Goal: Information Seeking & Learning: Learn about a topic

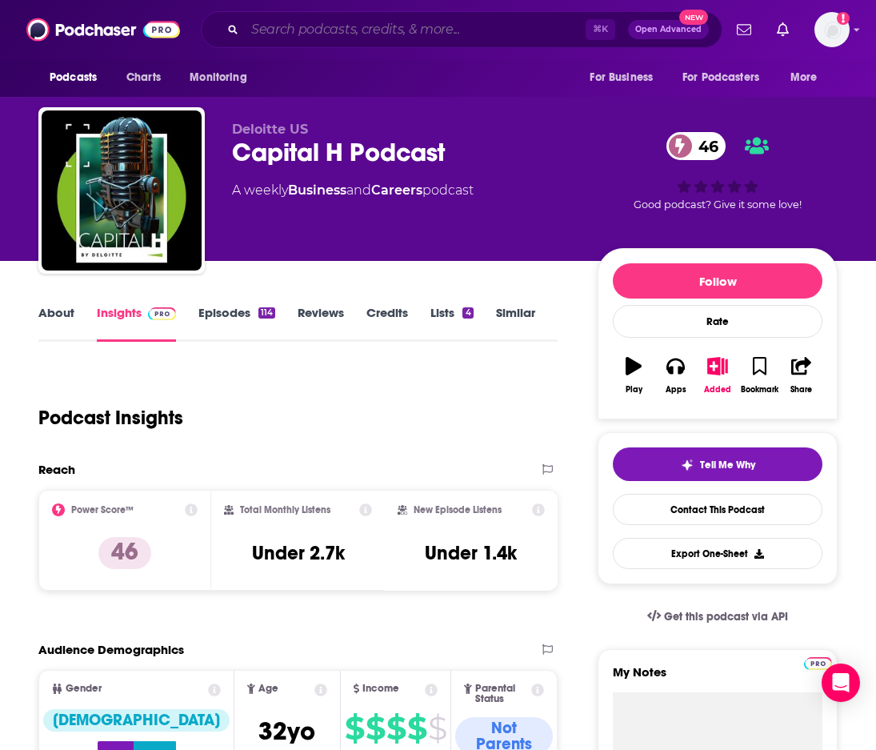
click at [355, 32] on input "Search podcasts, credits, & more..." at bounding box center [415, 30] width 341 height 26
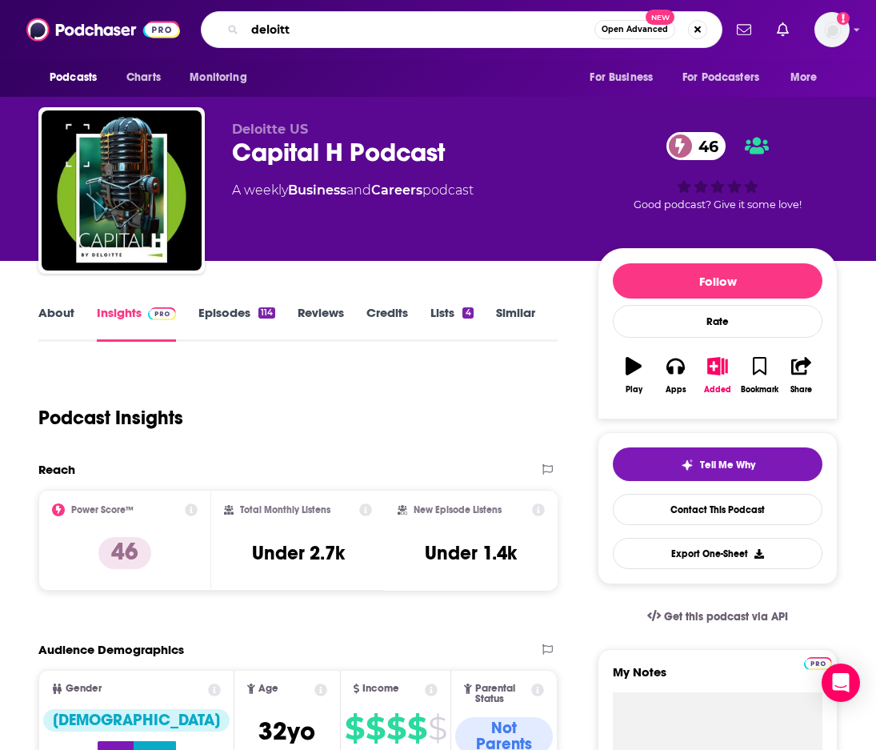
type input "deloitte"
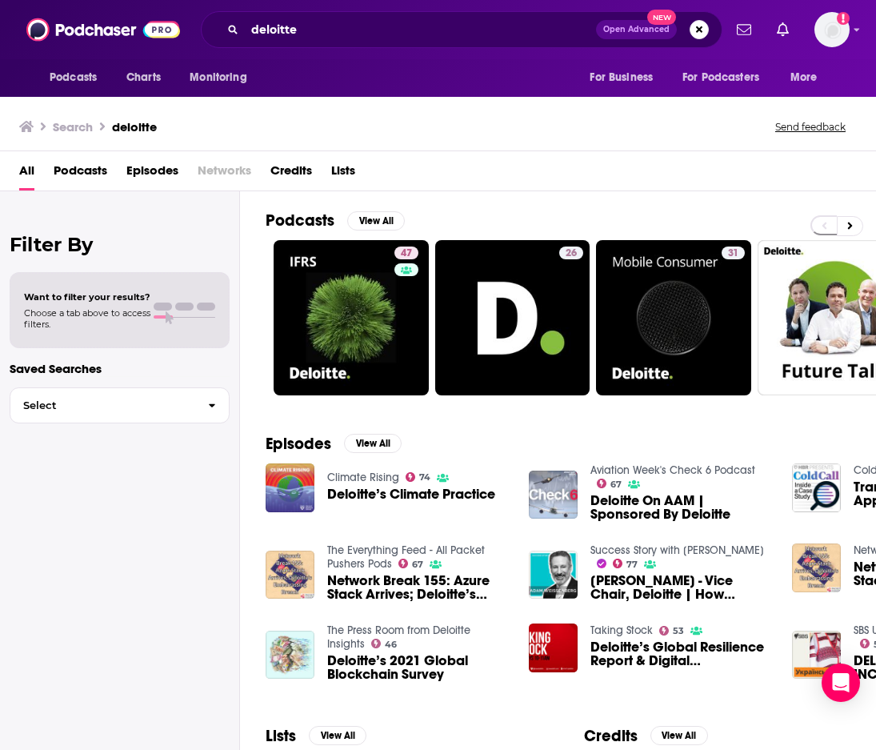
click at [93, 178] on span "Podcasts" at bounding box center [81, 174] width 54 height 33
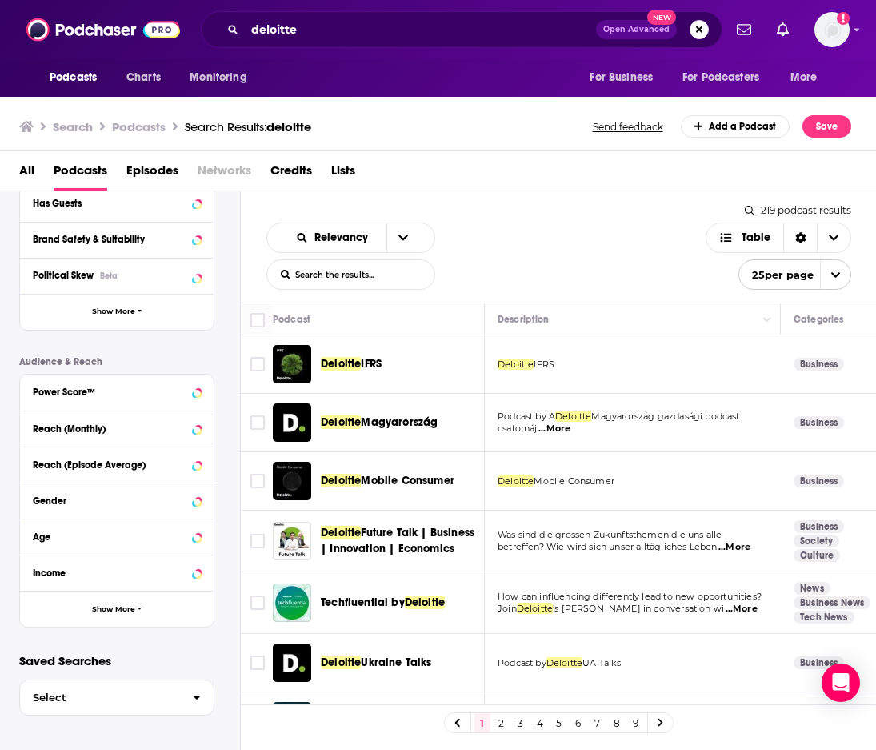
scroll to position [260, 0]
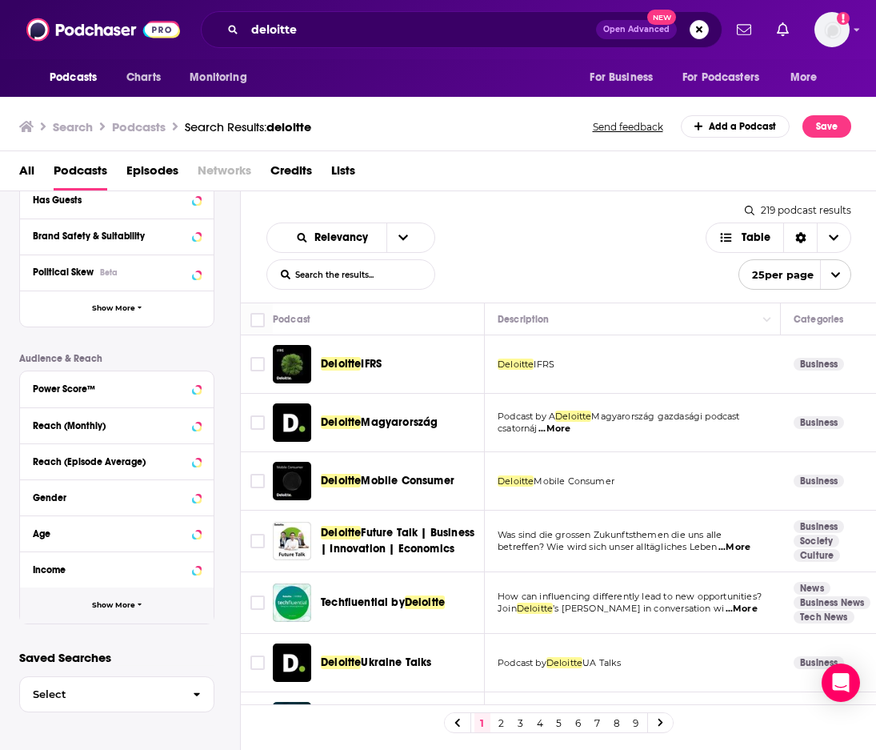
click at [142, 603] on button "Show More" at bounding box center [117, 605] width 194 height 36
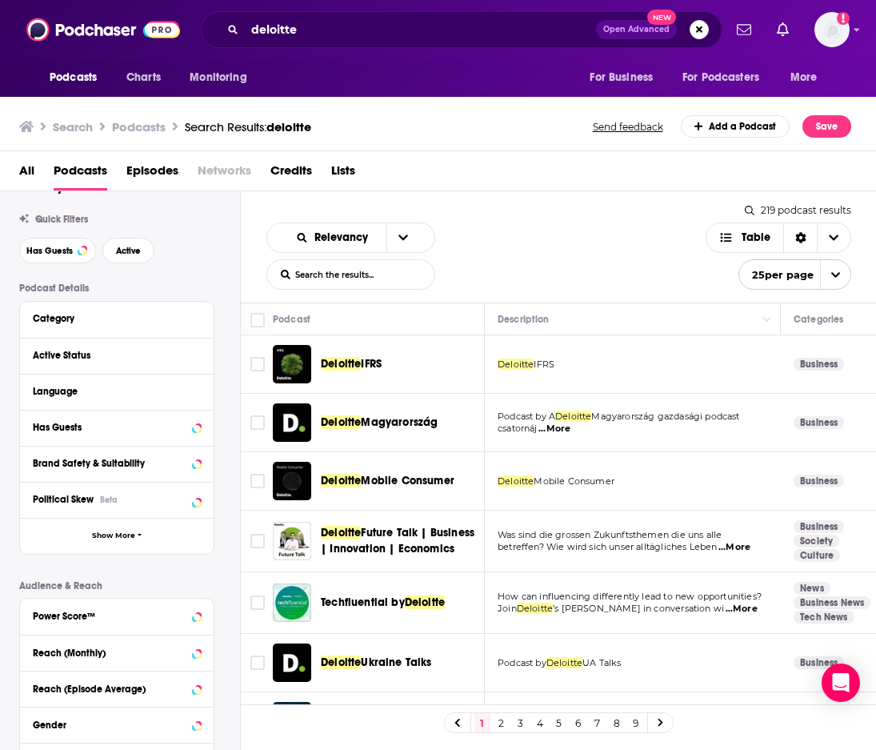
scroll to position [0, 0]
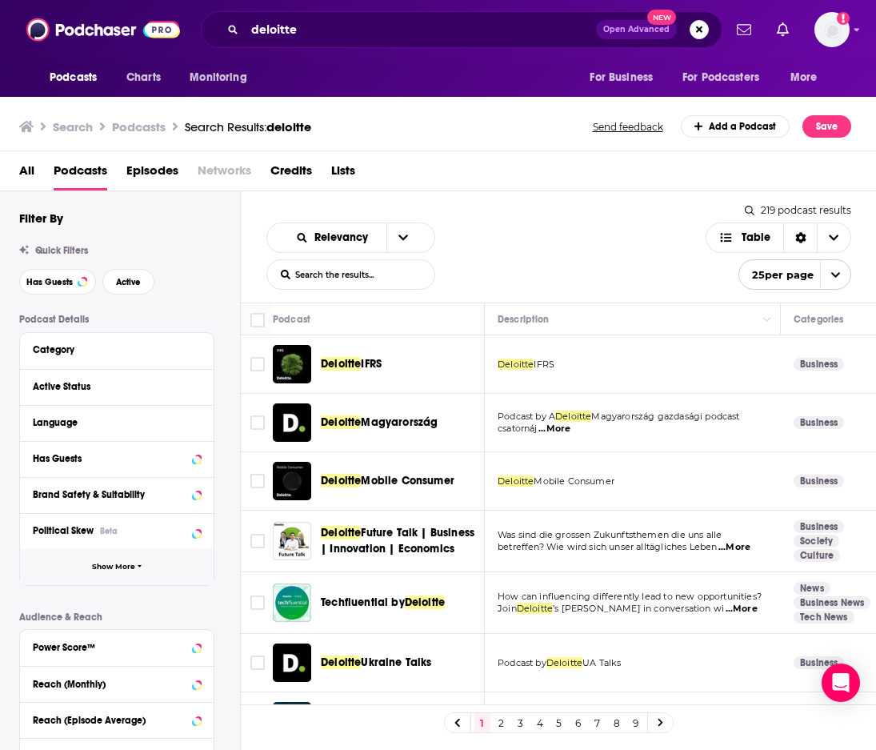
click at [126, 574] on button "Show More" at bounding box center [117, 567] width 194 height 36
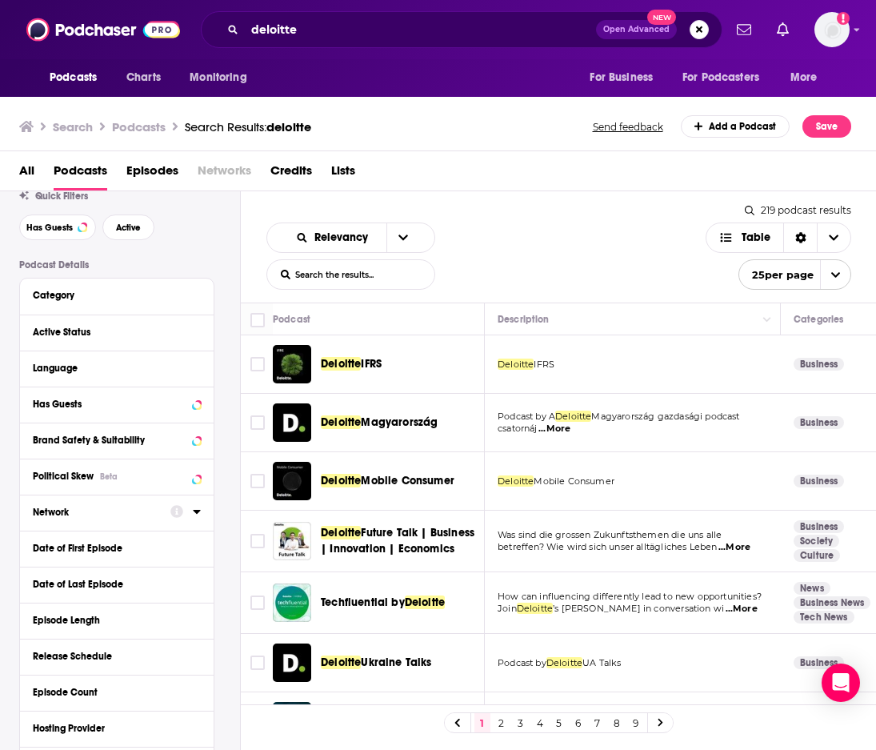
scroll to position [56, 0]
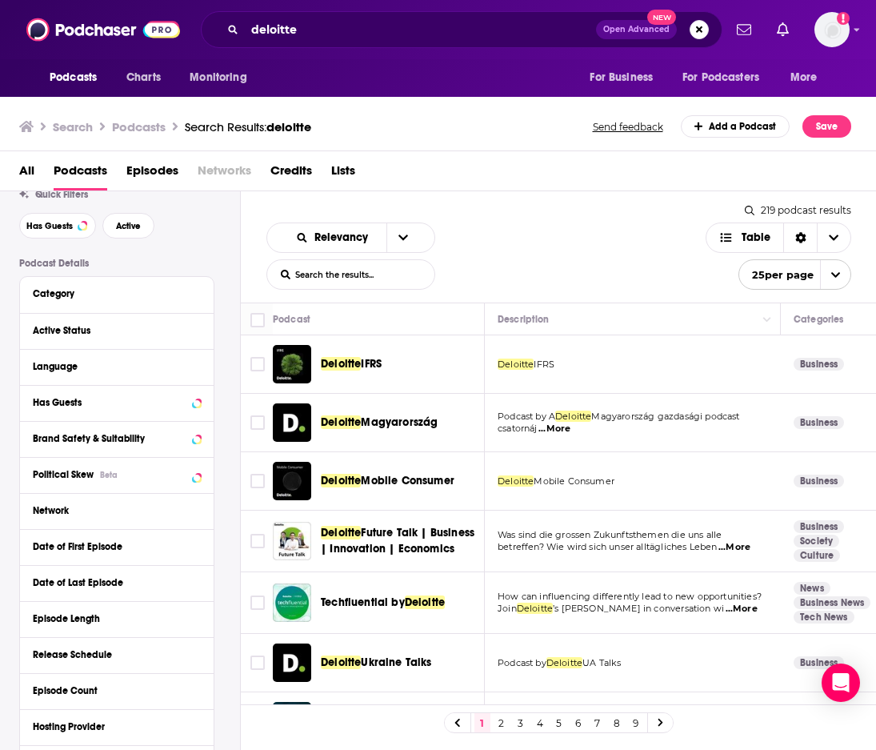
click at [114, 379] on div "Language" at bounding box center [117, 367] width 194 height 36
click at [131, 371] on div "Language" at bounding box center [108, 366] width 150 height 11
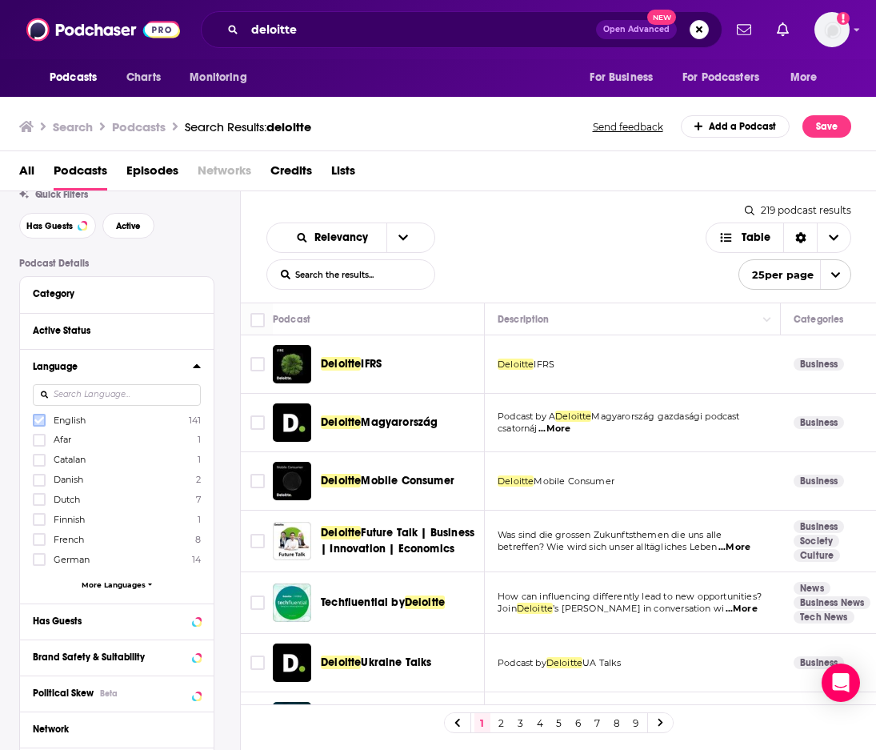
click at [39, 418] on icon at bounding box center [39, 420] width 10 height 10
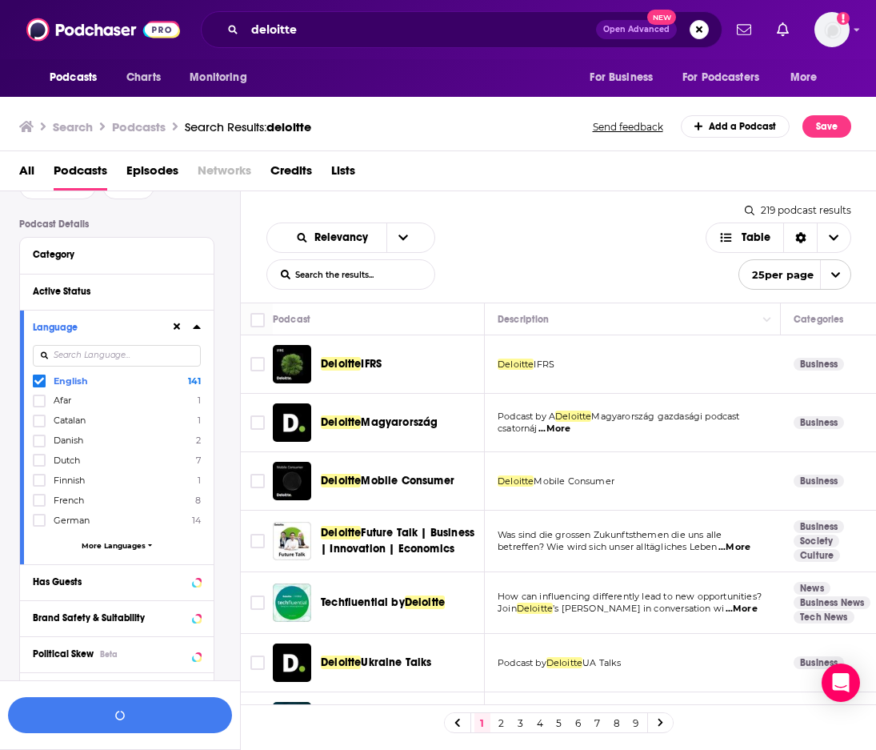
click at [197, 327] on icon at bounding box center [196, 327] width 7 height 4
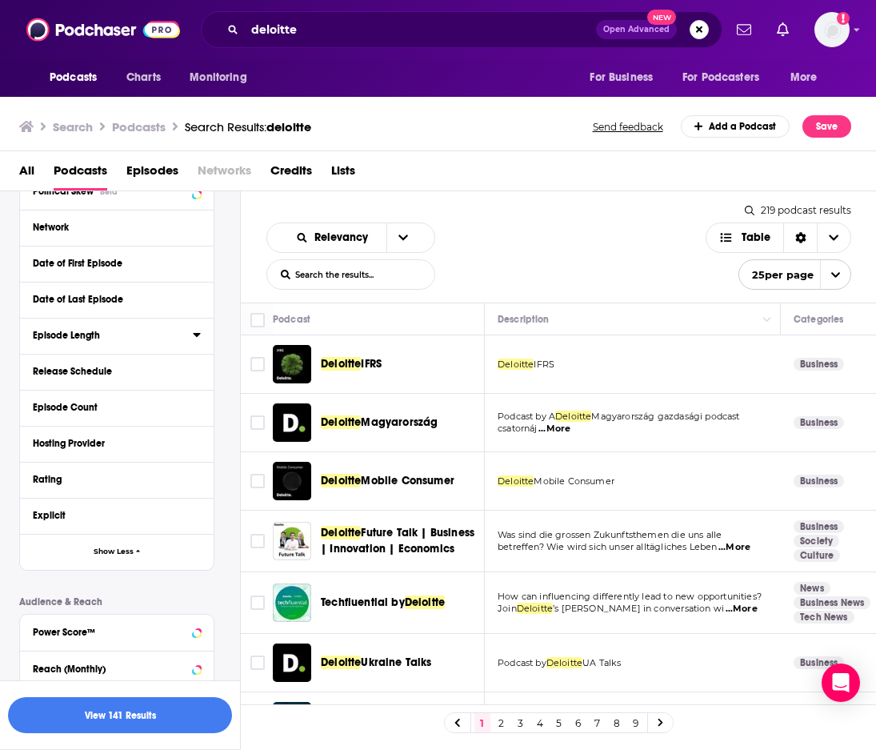
scroll to position [361, 0]
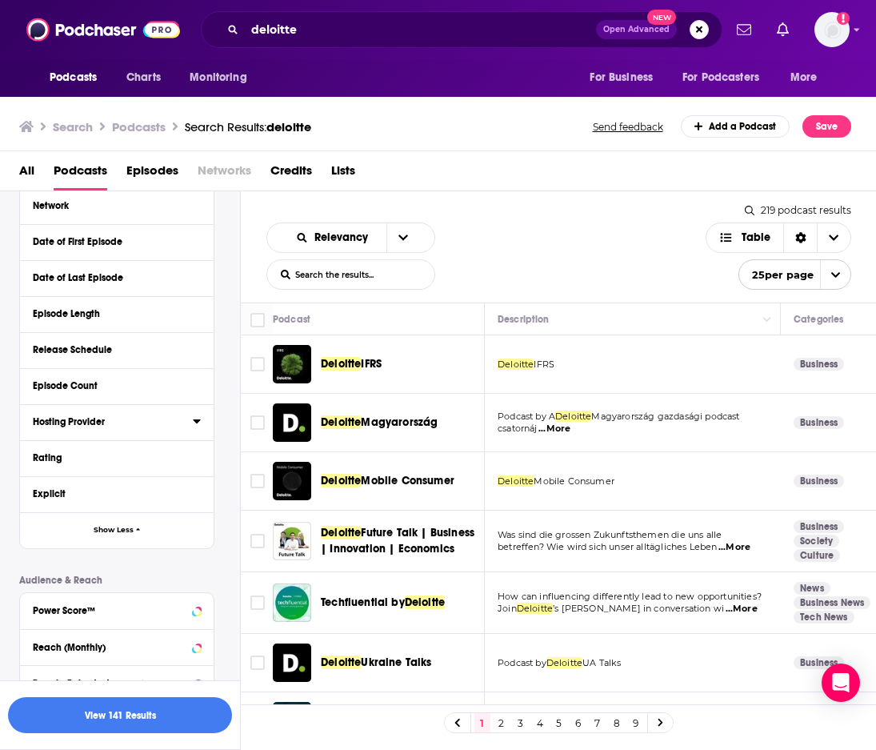
click at [194, 424] on icon at bounding box center [197, 421] width 8 height 13
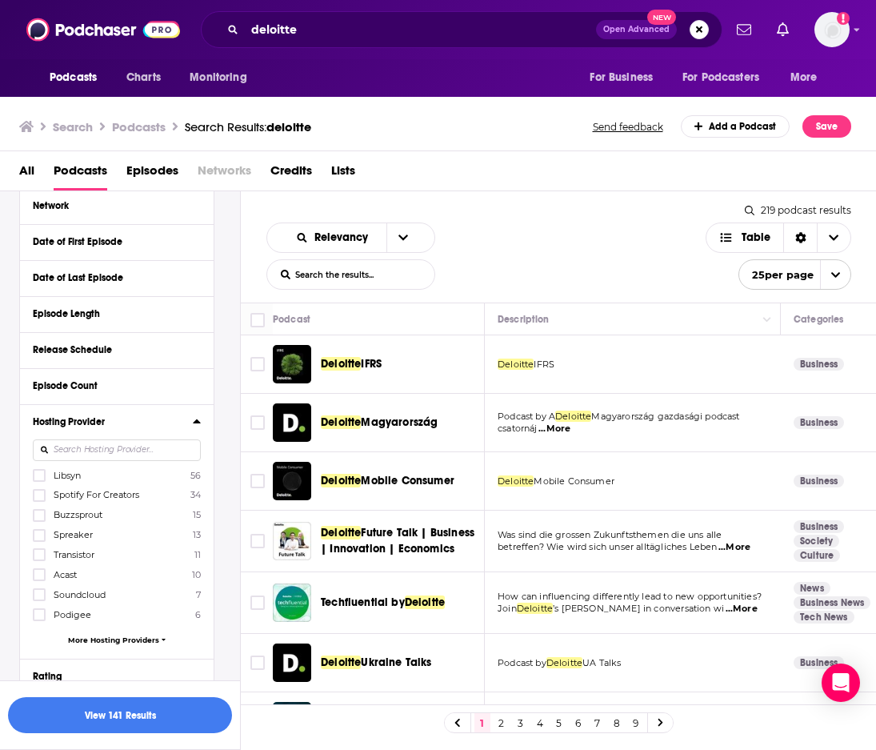
click at [603, 193] on div "Relevancy List Search Input Search the results... Table 219 podcast results Lis…" at bounding box center [559, 246] width 636 height 111
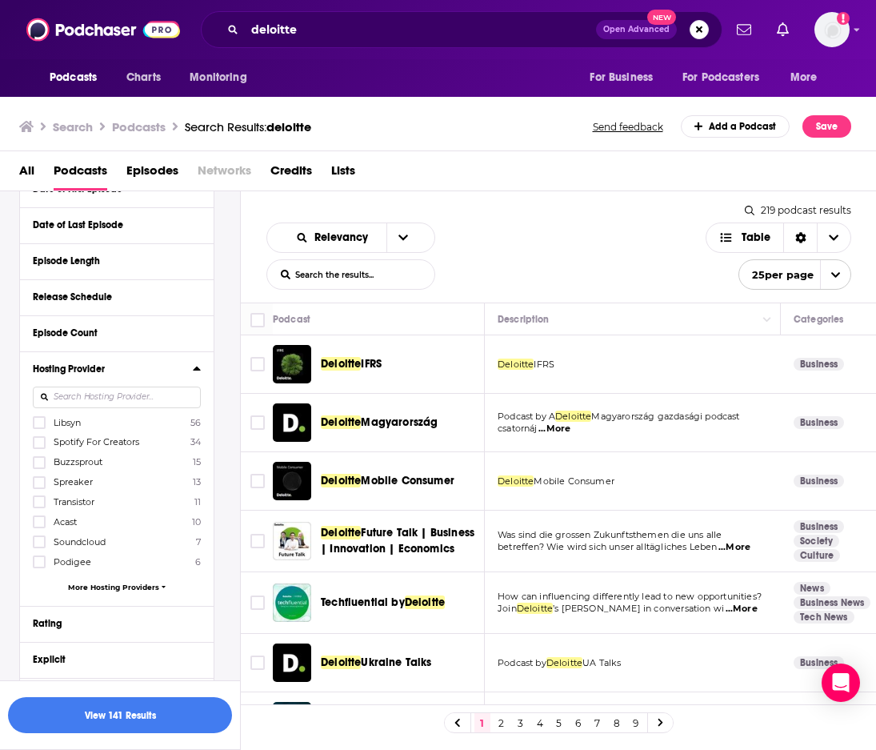
scroll to position [434, 0]
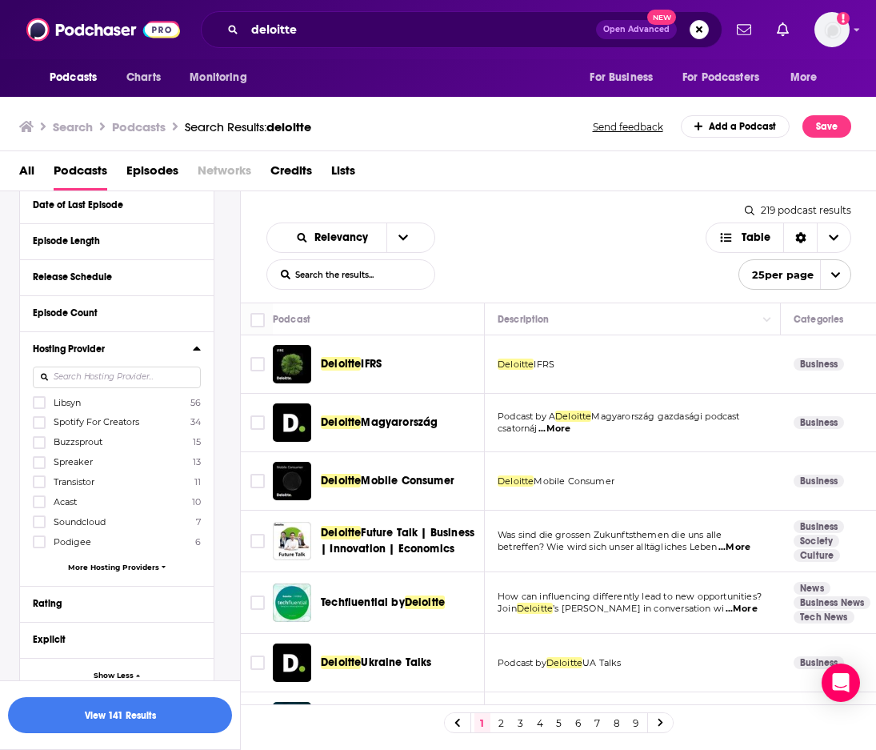
click at [223, 266] on div "Podcast Details Category Active Status Language Has Guests Brand Safety & Suita…" at bounding box center [129, 562] width 221 height 1364
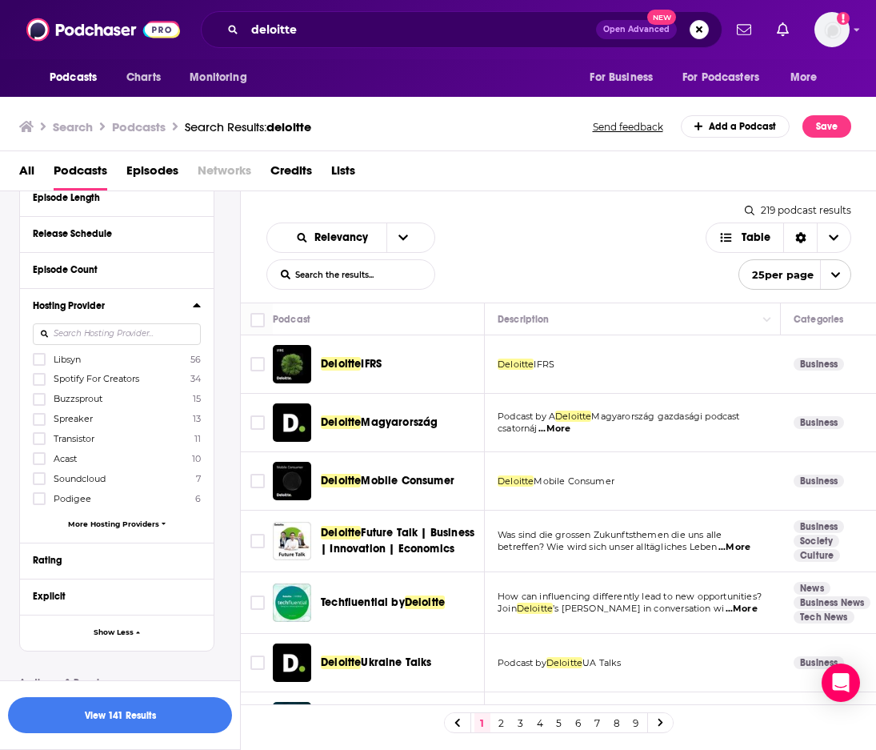
scroll to position [462, 0]
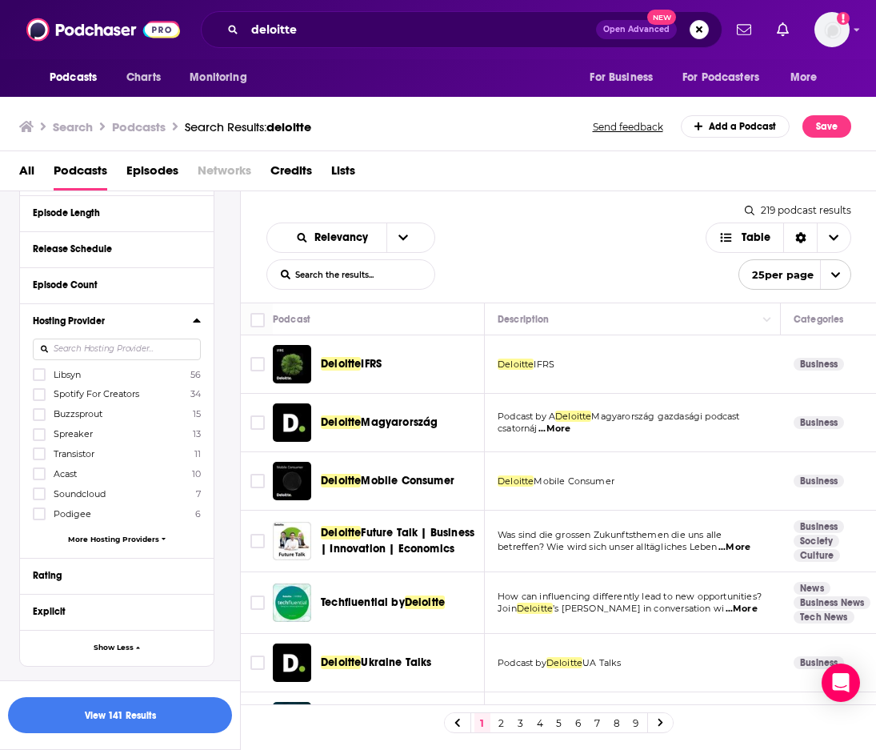
click at [196, 322] on icon at bounding box center [196, 320] width 7 height 4
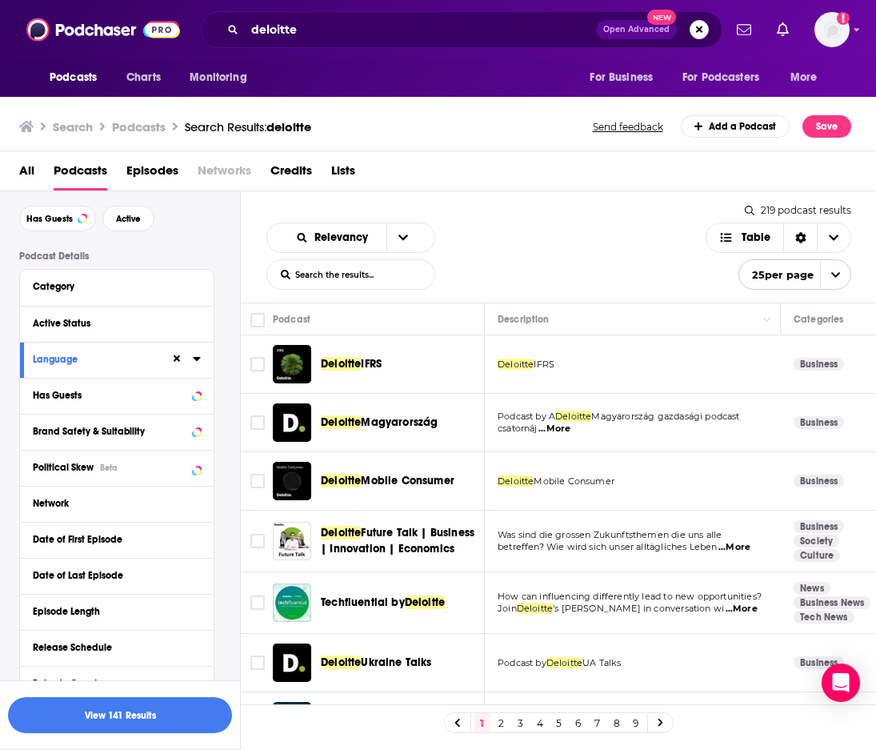
scroll to position [61, 0]
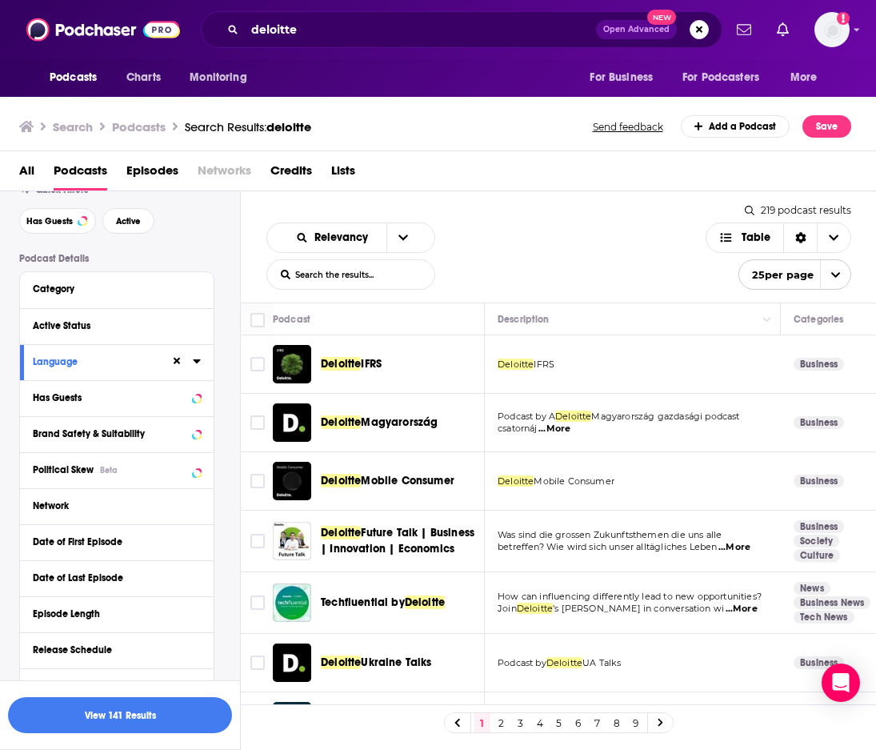
click at [202, 363] on div "Language" at bounding box center [117, 362] width 194 height 36
click at [194, 363] on icon at bounding box center [197, 361] width 8 height 13
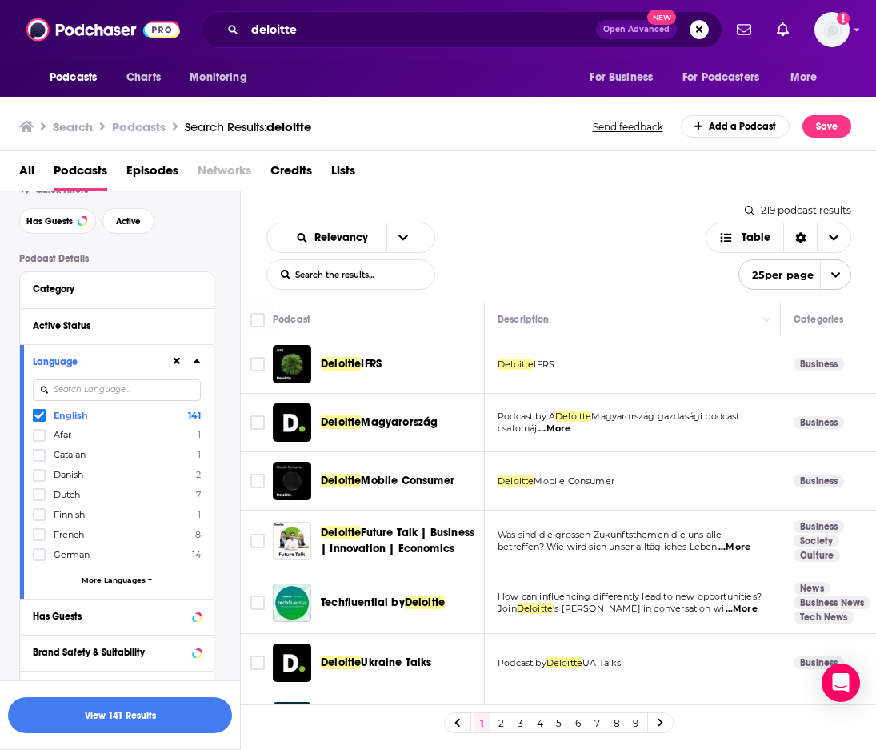
click at [194, 363] on icon at bounding box center [197, 361] width 8 height 13
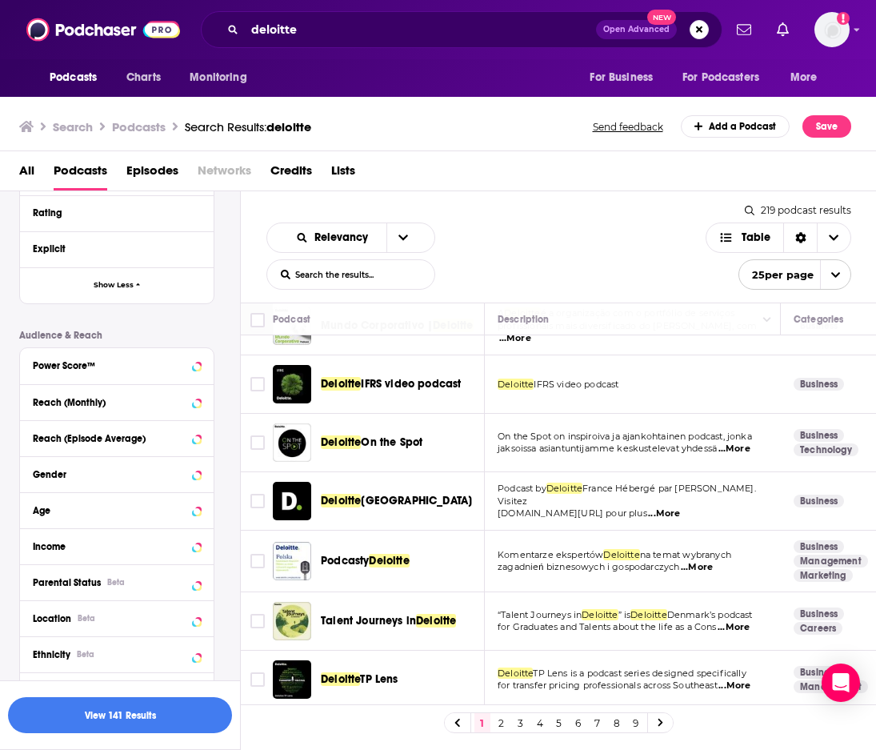
scroll to position [667, 0]
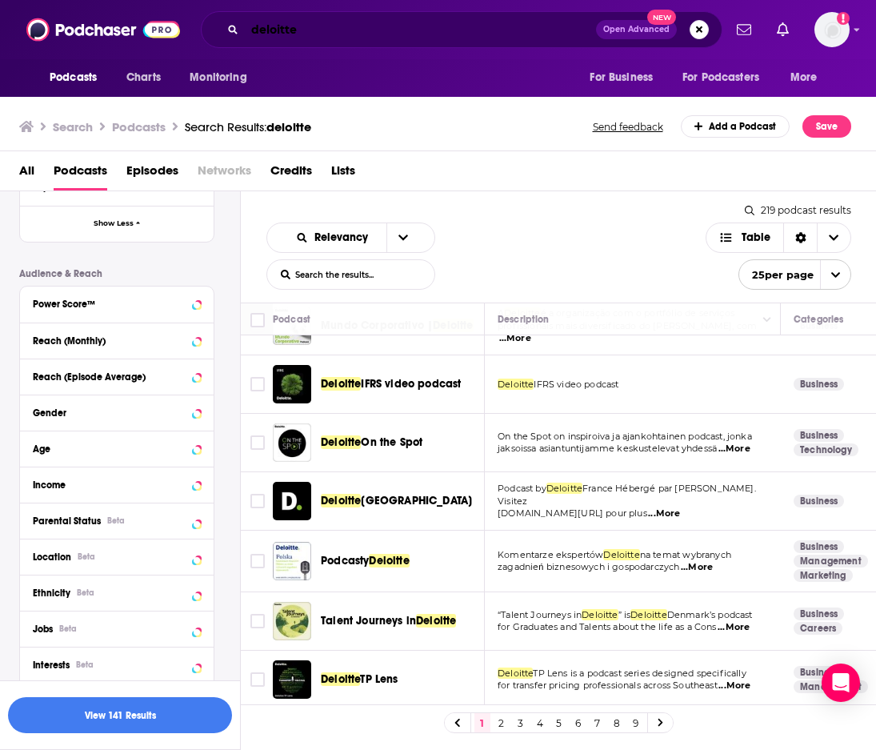
click at [251, 29] on input "deloitte" at bounding box center [420, 30] width 351 height 26
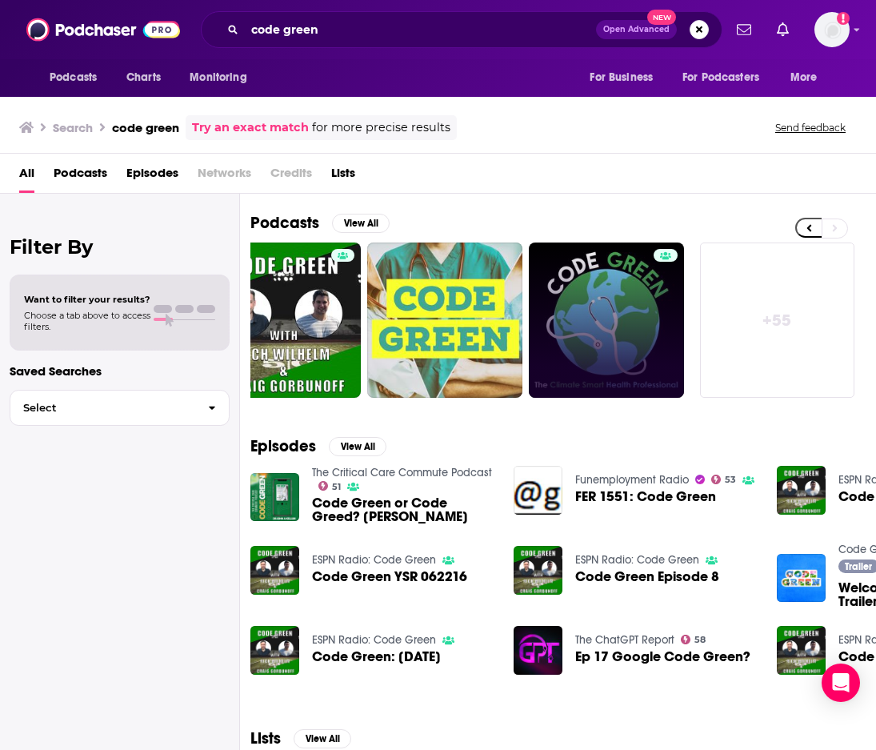
scroll to position [0, 10]
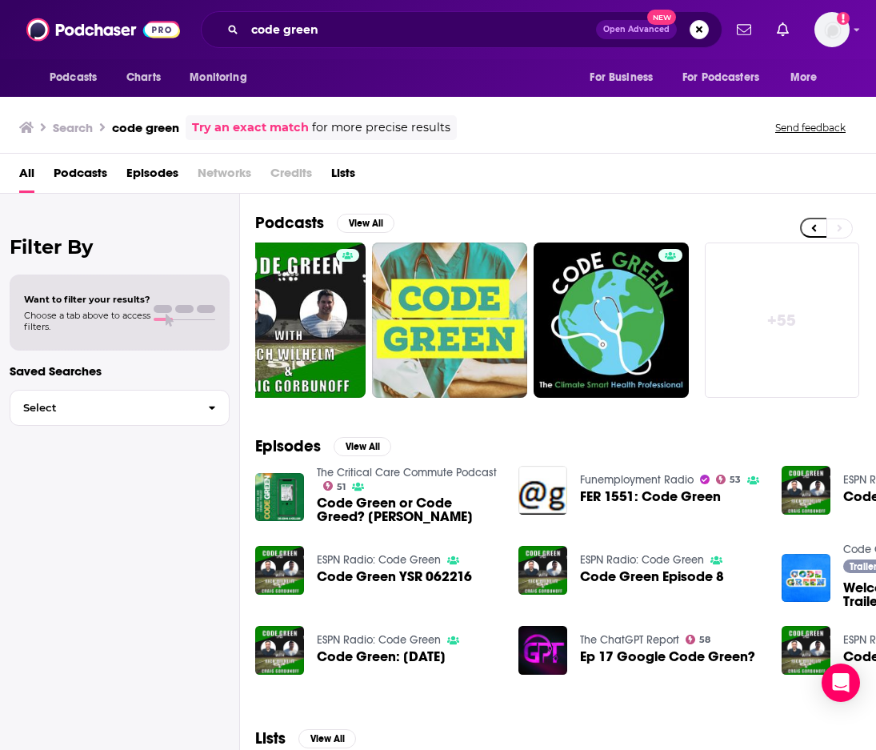
click at [787, 347] on link "+ 55" at bounding box center [782, 319] width 155 height 155
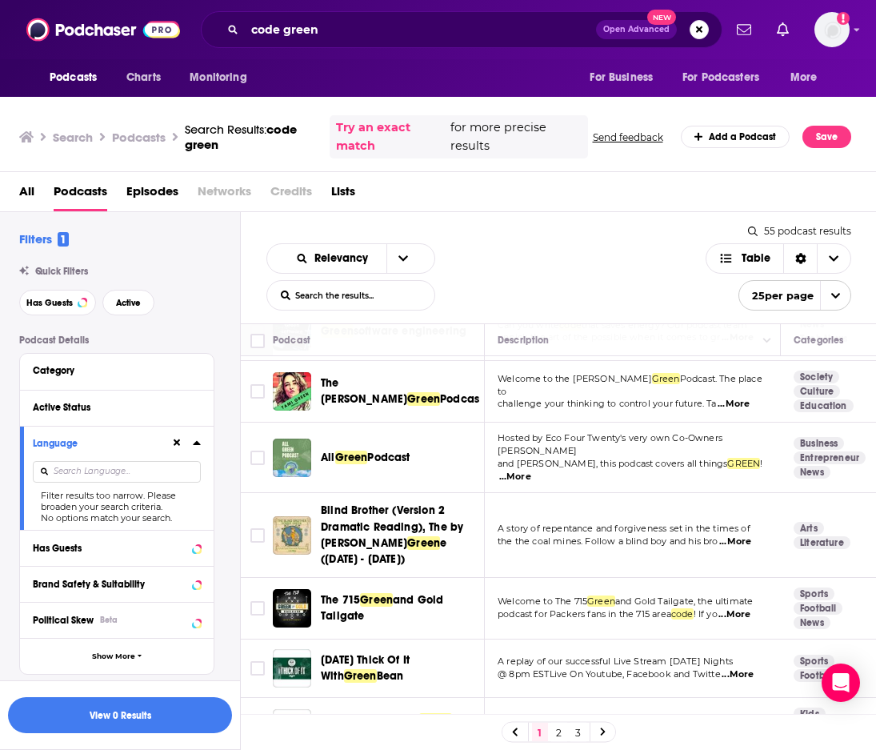
scroll to position [1158, 0]
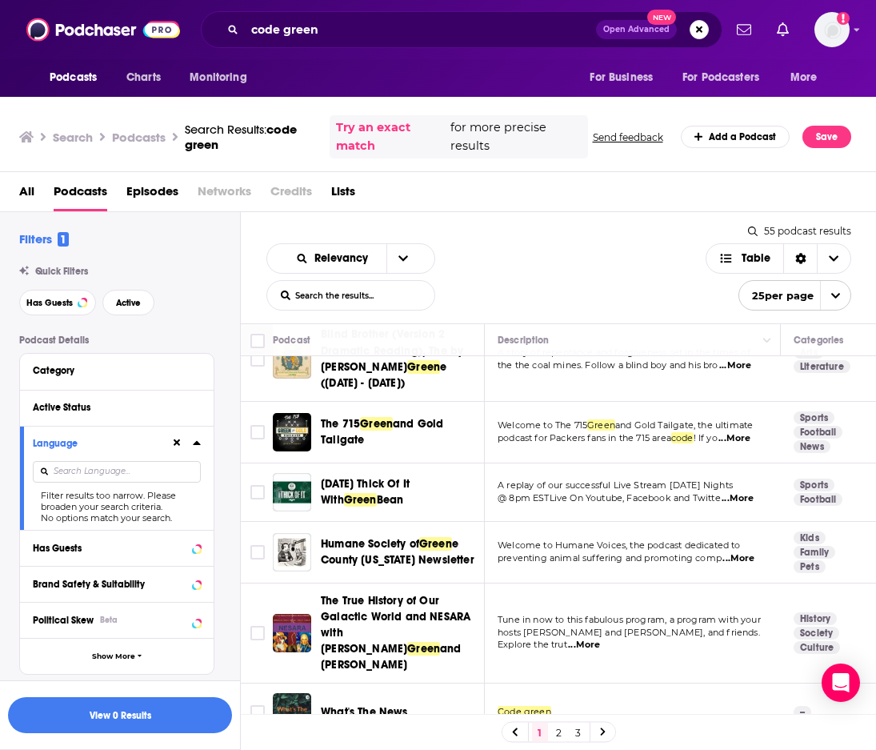
click at [560, 723] on link "2" at bounding box center [559, 732] width 16 height 19
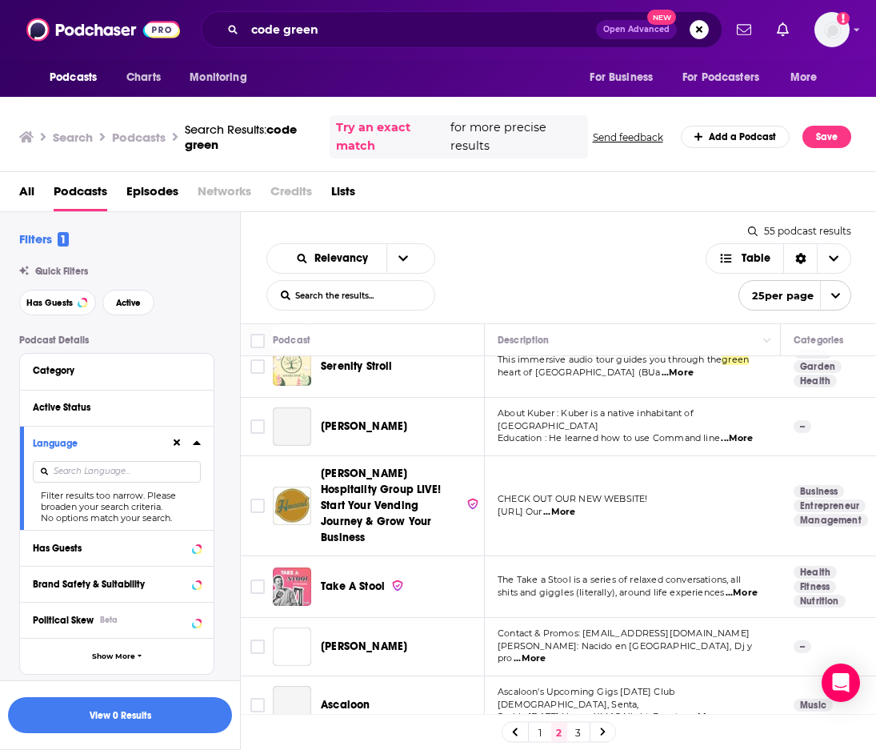
scroll to position [1056, 0]
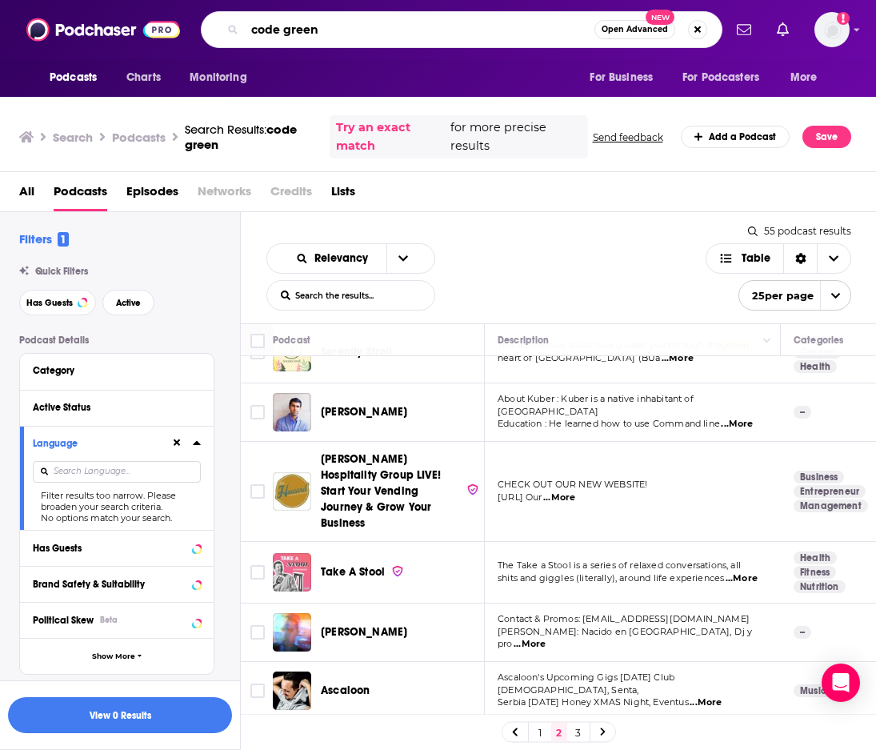
drag, startPoint x: 359, startPoint y: 30, endPoint x: 198, endPoint y: 22, distance: 161.0
click at [198, 22] on div "Podcasts Charts Monitoring code green Open Advanced New For Business For Podcas…" at bounding box center [455, 29] width 535 height 37
type input "deloitte"
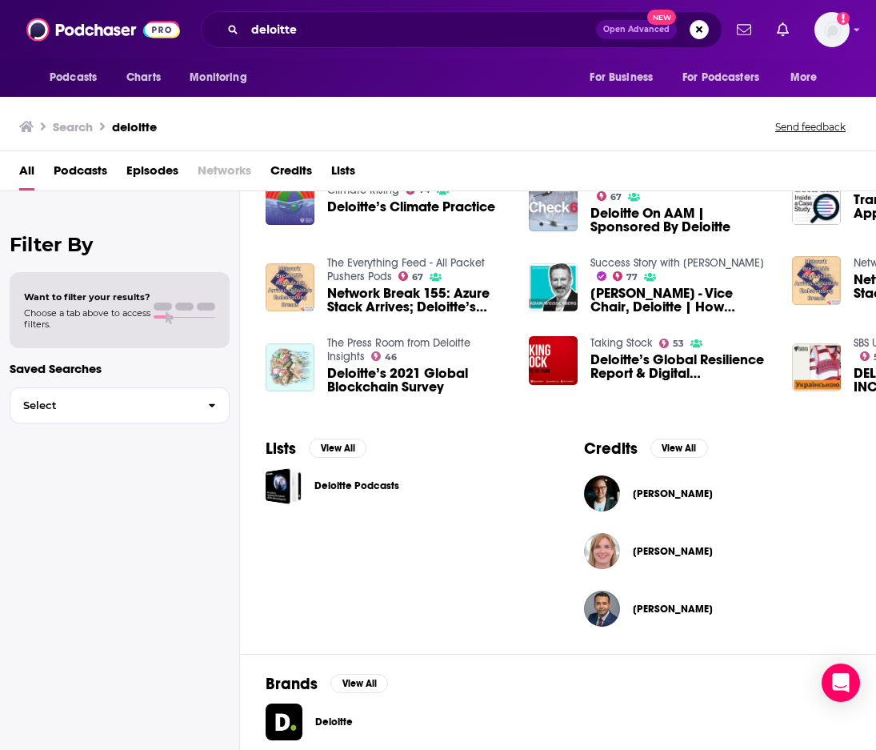
scroll to position [296, 0]
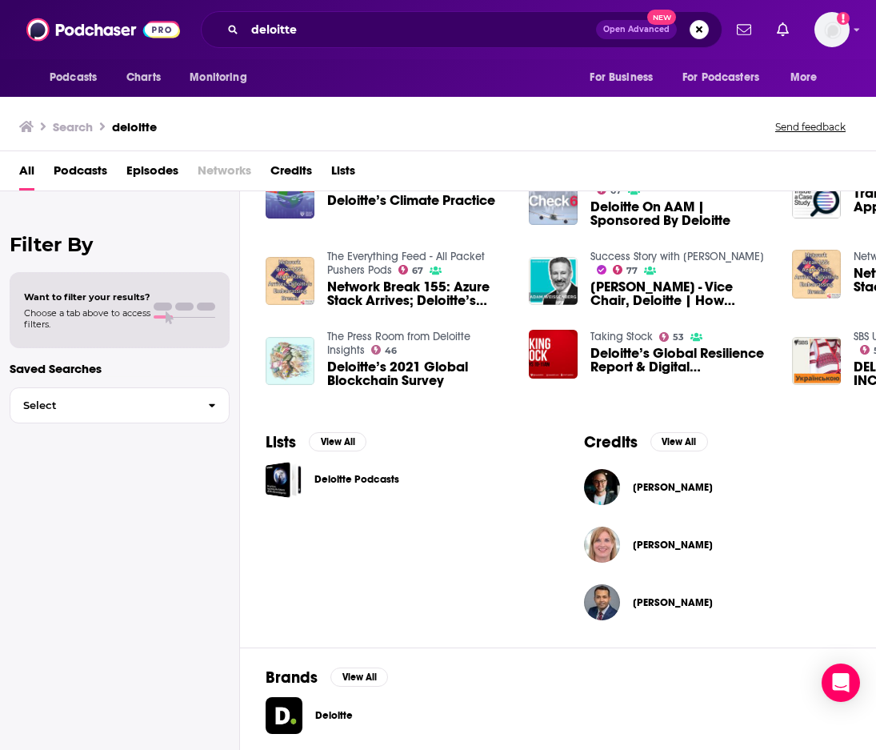
click at [337, 716] on span "Deloitte" at bounding box center [362, 715] width 94 height 13
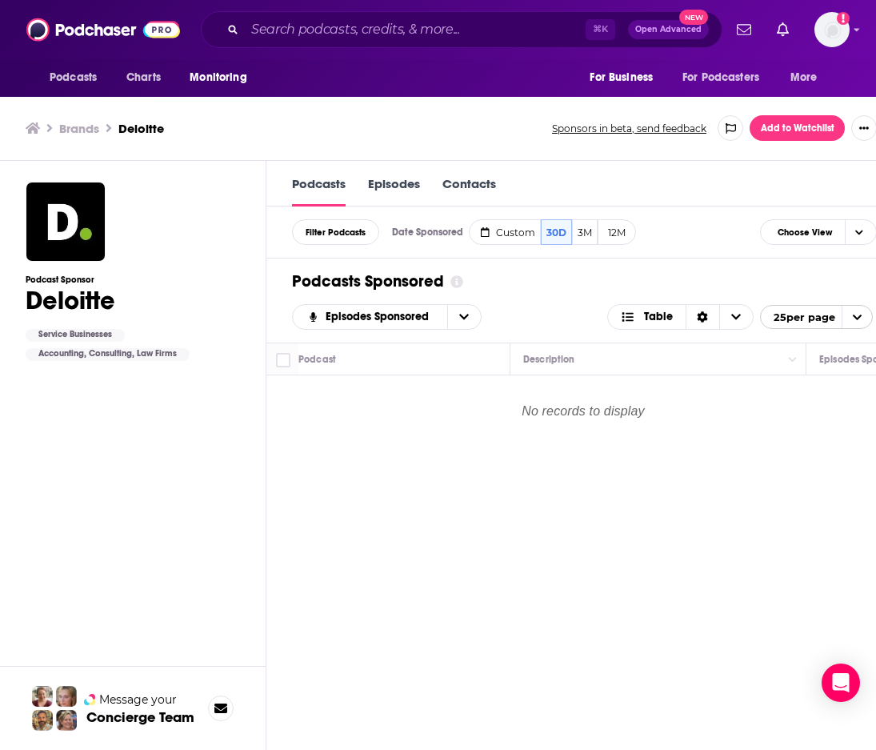
click at [390, 190] on link "Episodes" at bounding box center [394, 191] width 52 height 30
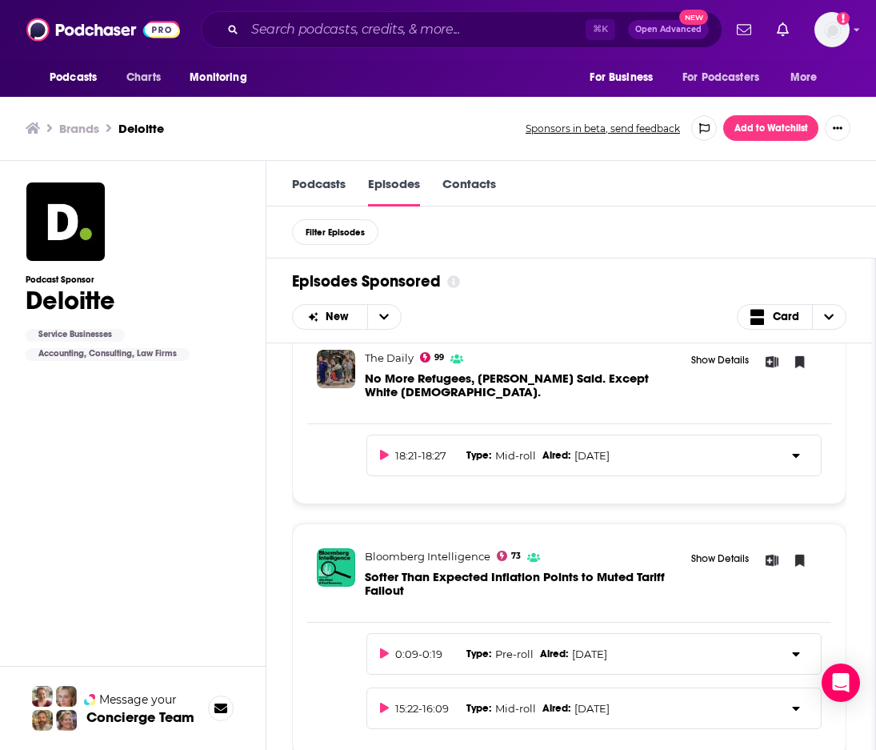
scroll to position [1879, 0]
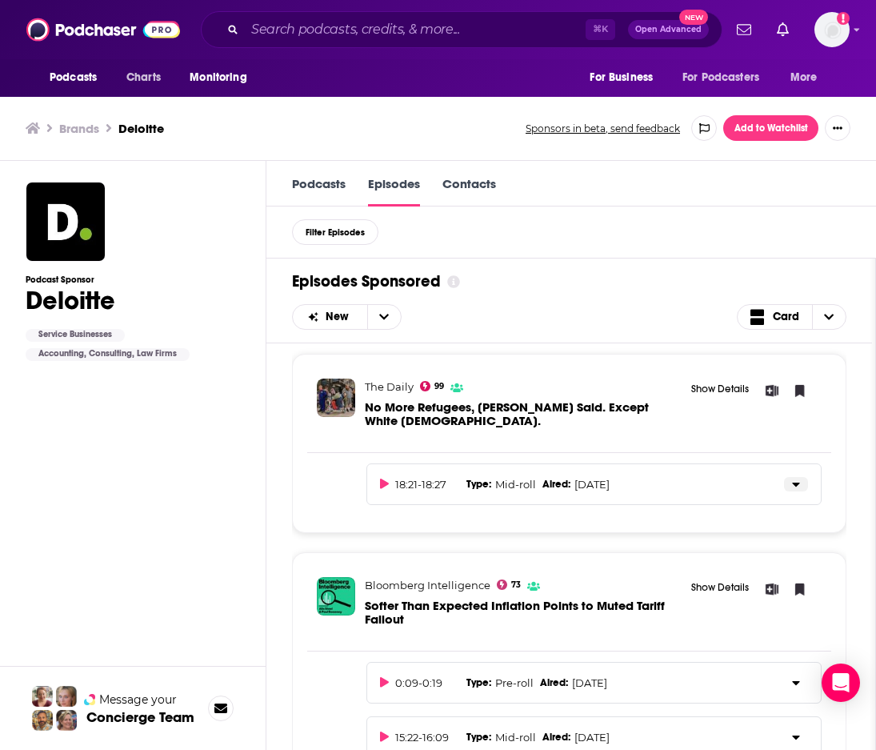
click at [801, 477] on button at bounding box center [796, 484] width 24 height 14
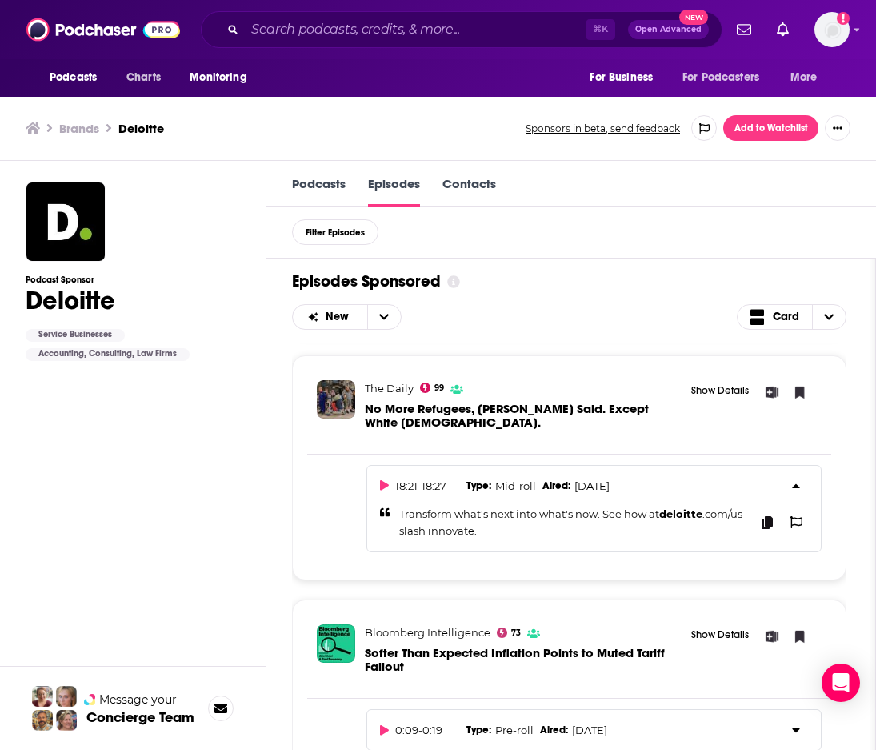
scroll to position [1, 0]
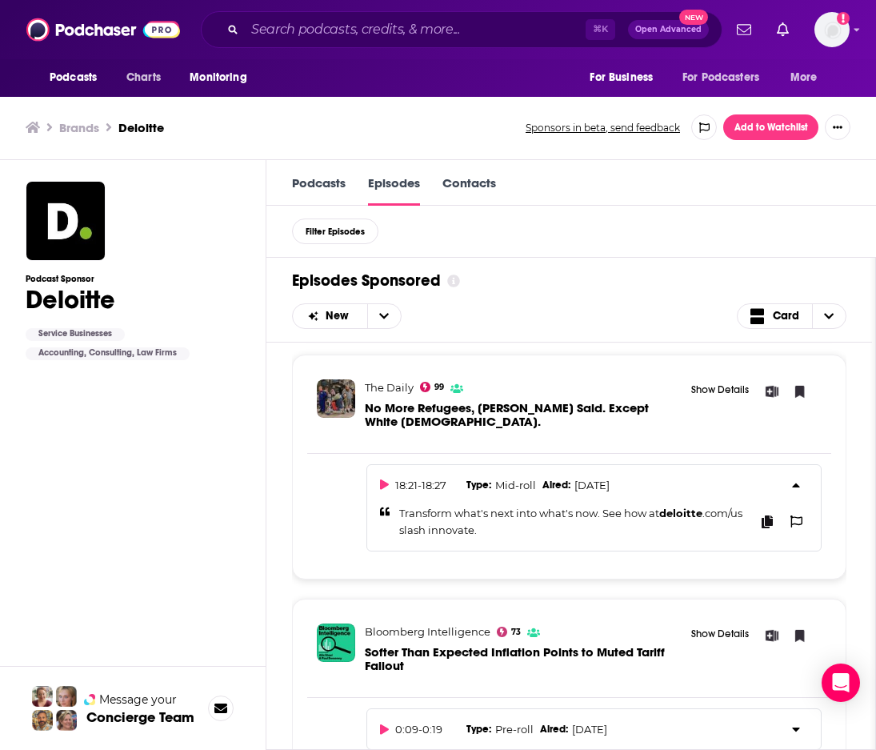
click at [857, 414] on div "Morning Brew Daily 82 AI Energy Gets $90B Boost & HBO Max Dominates Emmy Noms S…" at bounding box center [569, 548] width 606 height 410
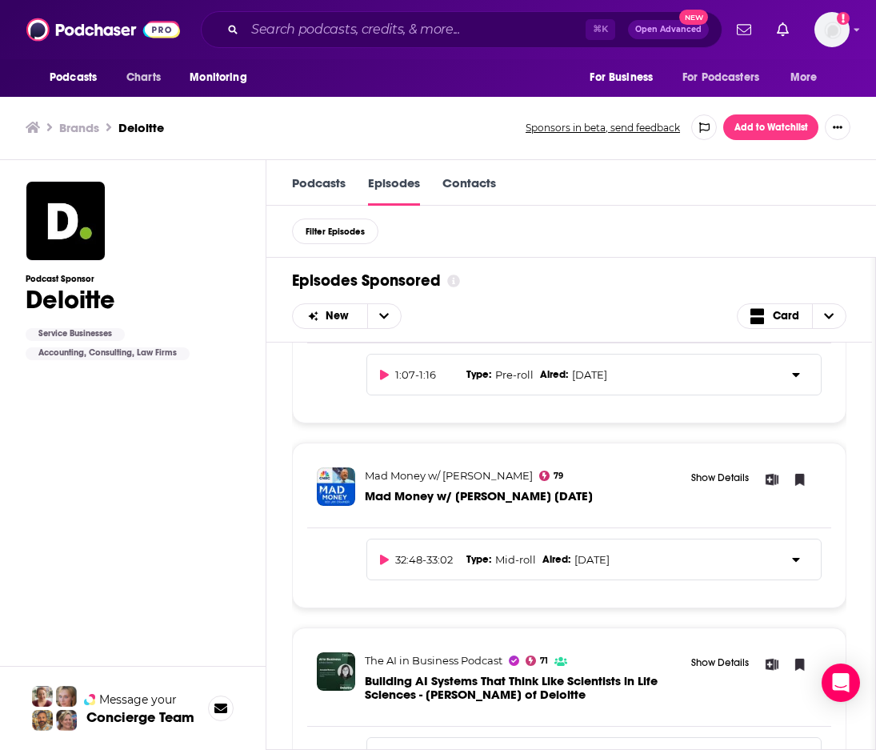
scroll to position [290, 0]
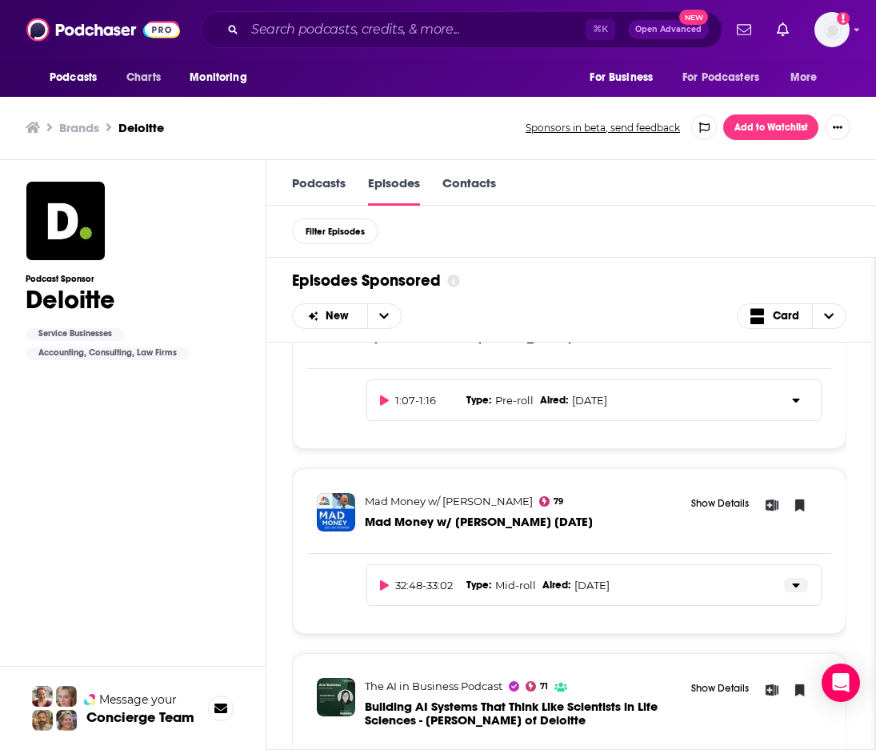
click at [795, 583] on icon at bounding box center [796, 585] width 8 height 13
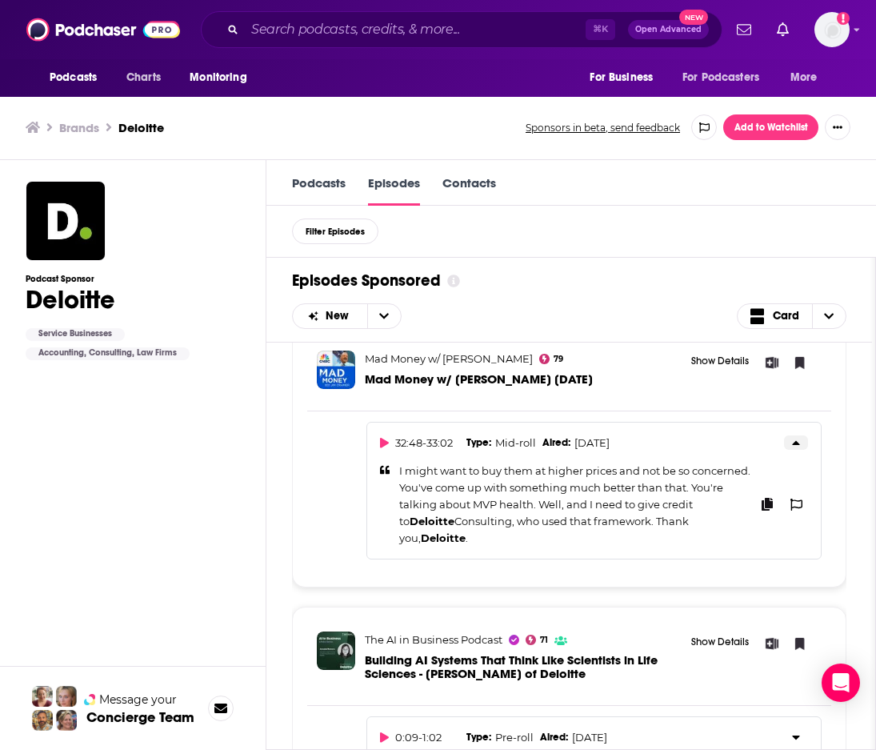
scroll to position [435, 0]
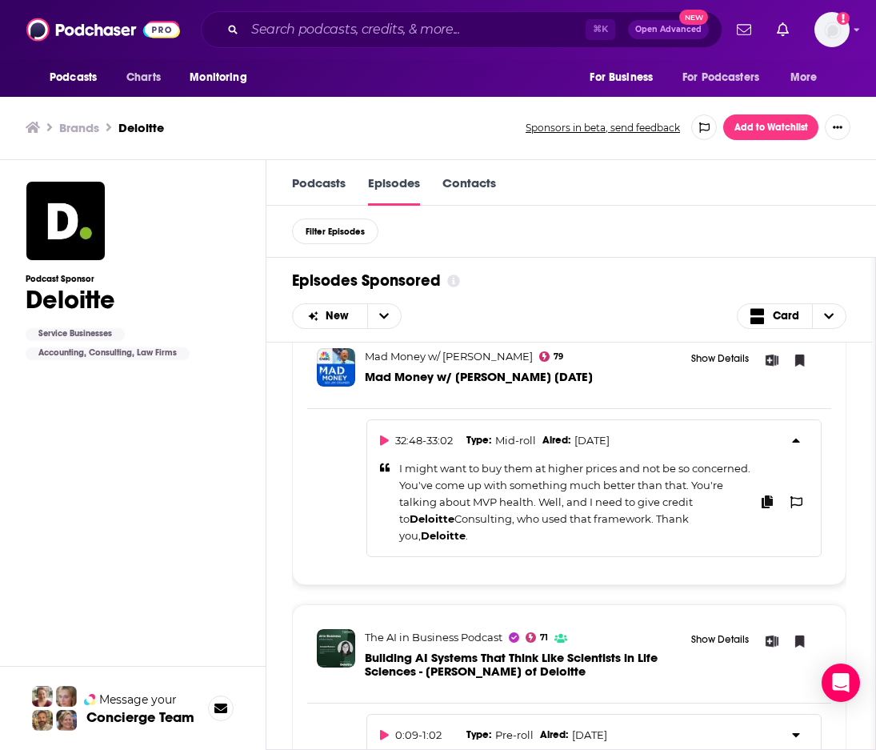
click at [683, 495] on div "I might want to buy them at higher prices and not be so concerned. You've come …" at bounding box center [574, 501] width 351 height 83
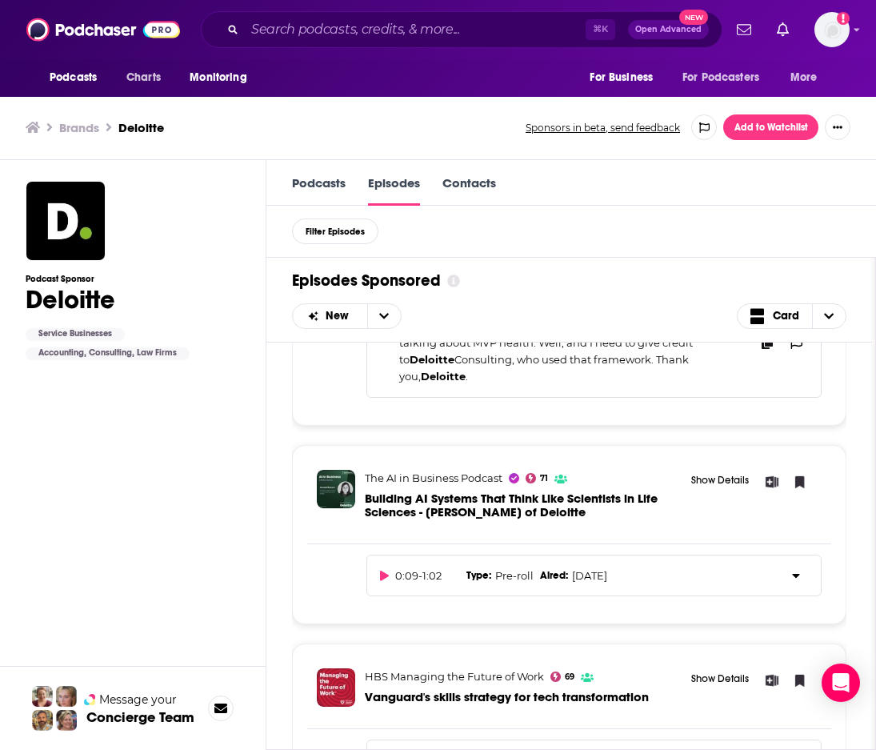
scroll to position [624, 0]
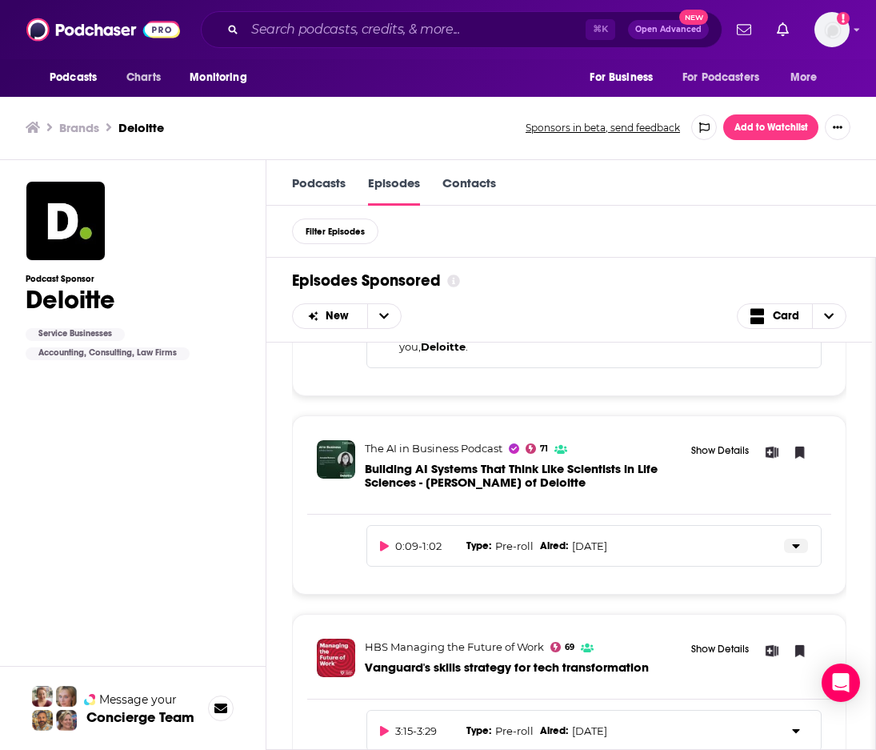
click at [799, 546] on icon at bounding box center [796, 545] width 8 height 13
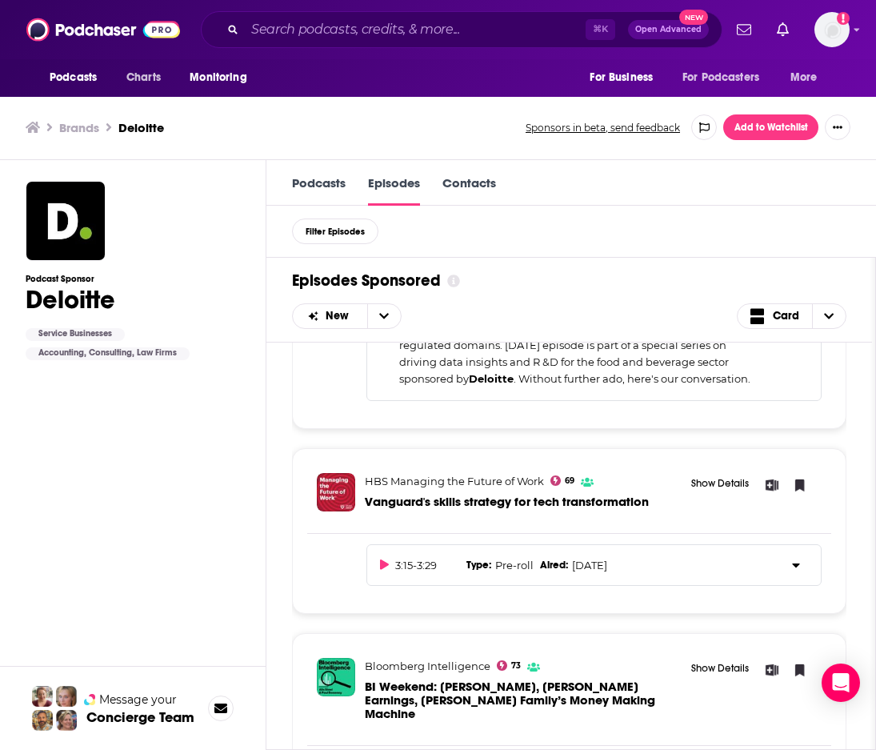
scroll to position [1058, 0]
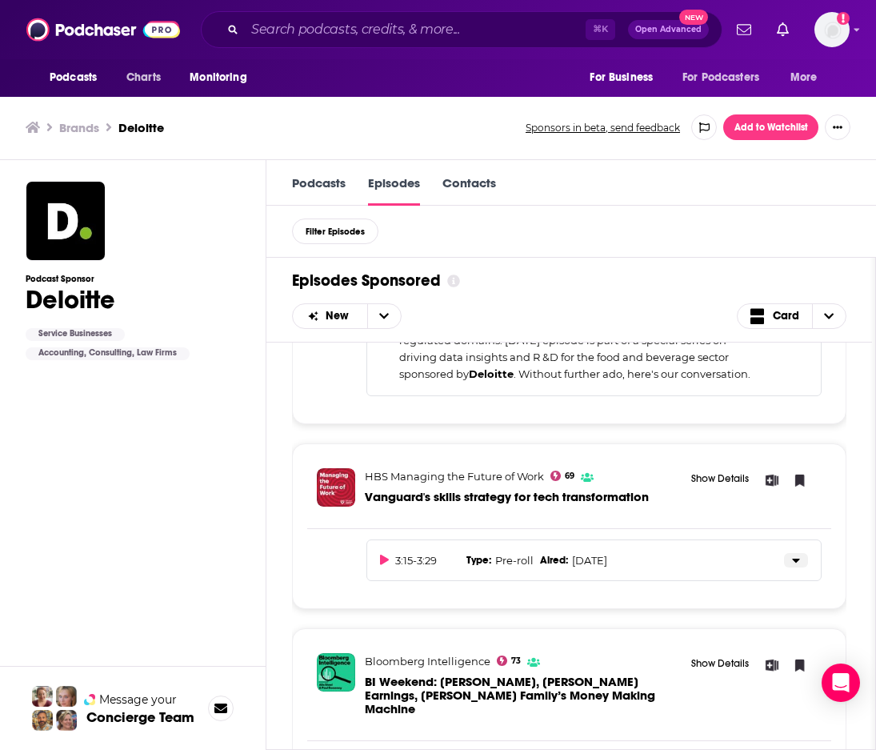
click at [798, 564] on icon at bounding box center [796, 560] width 8 height 13
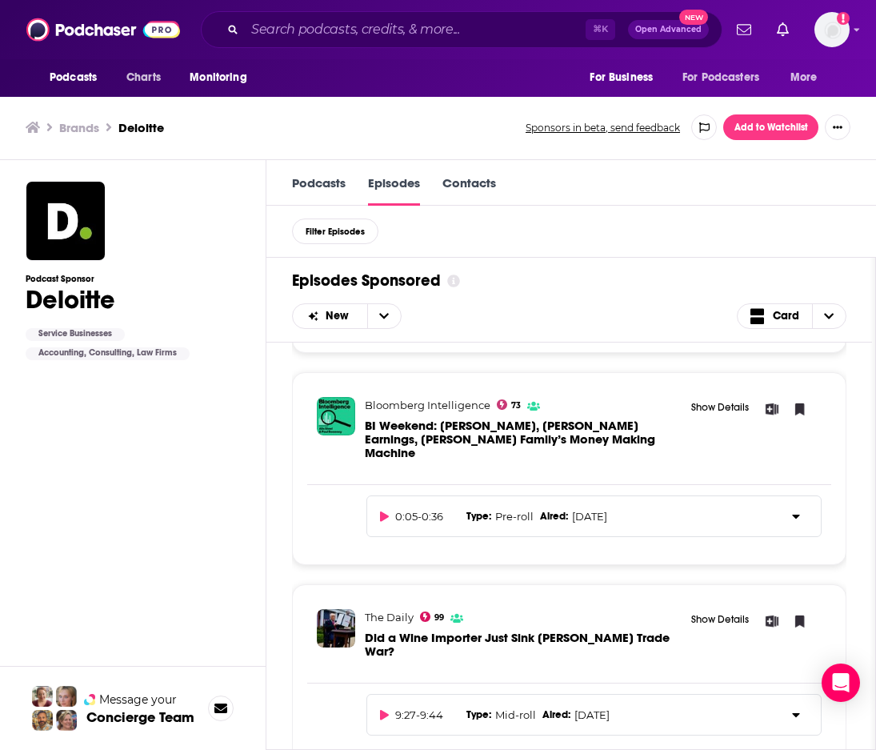
scroll to position [1394, 0]
click at [792, 514] on icon at bounding box center [795, 516] width 7 height 4
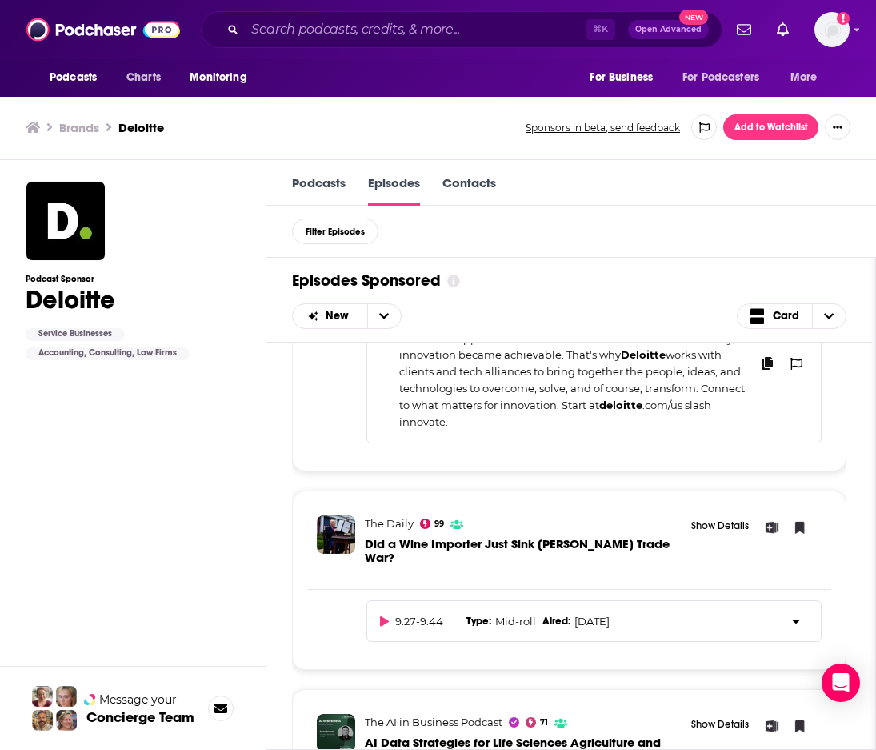
scroll to position [1640, 0]
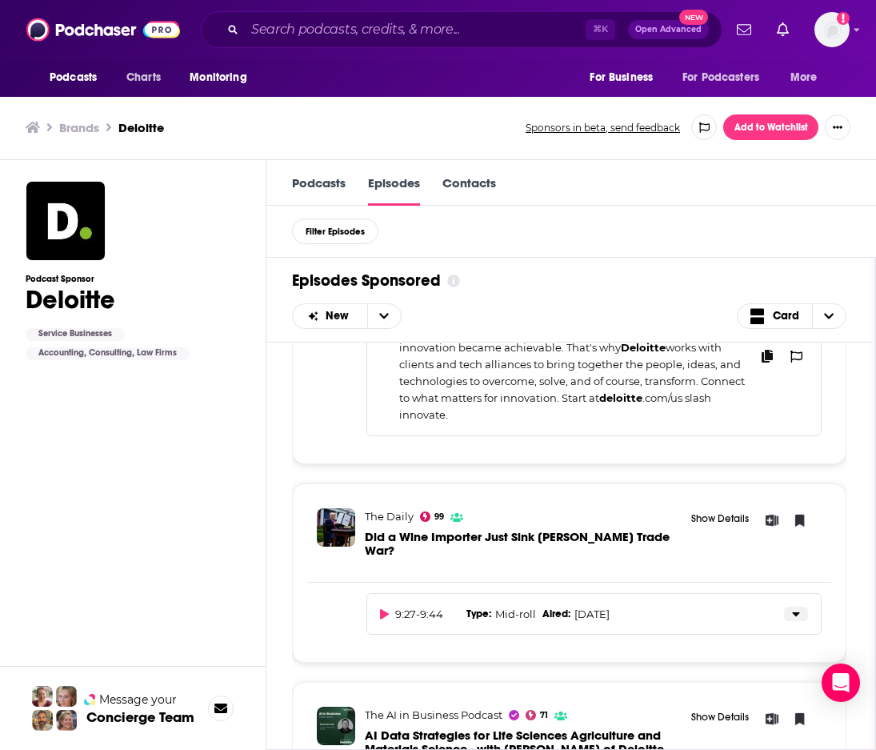
click at [804, 607] on button at bounding box center [796, 614] width 24 height 14
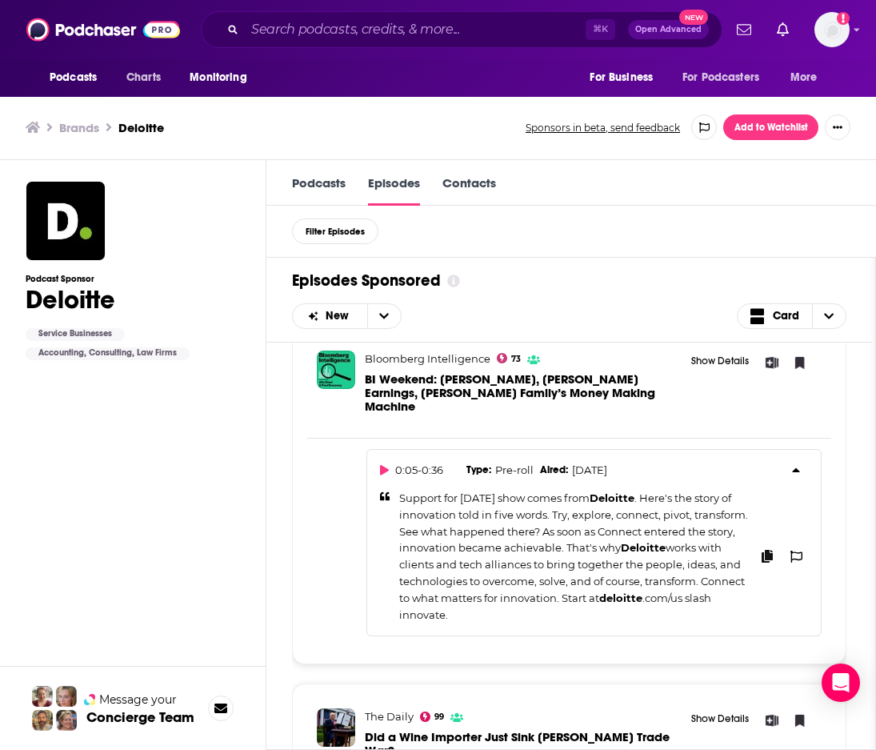
scroll to position [1444, 0]
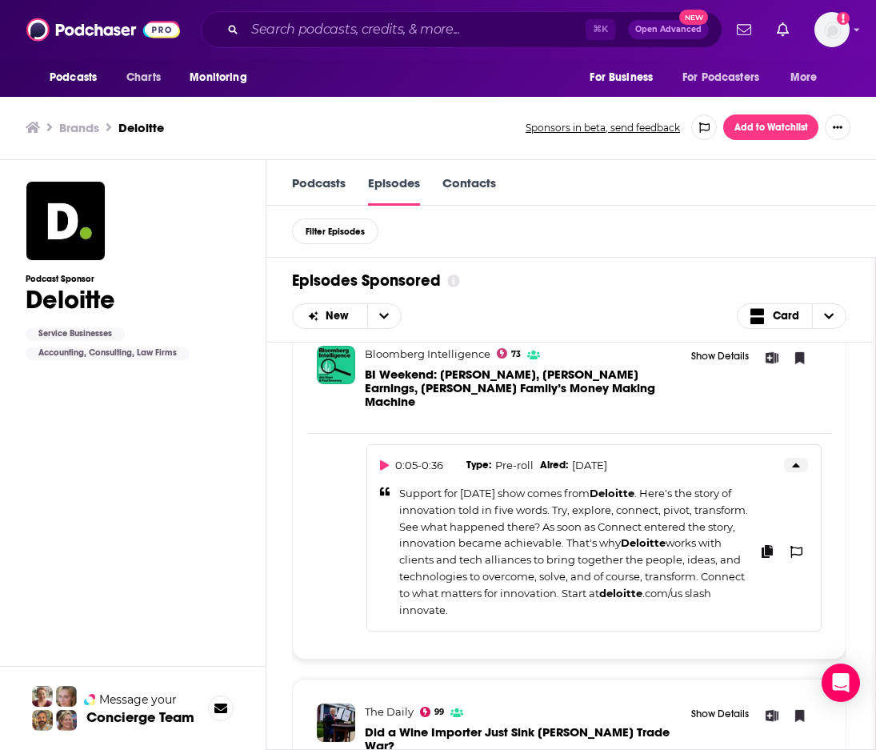
click at [795, 459] on icon at bounding box center [796, 465] width 8 height 13
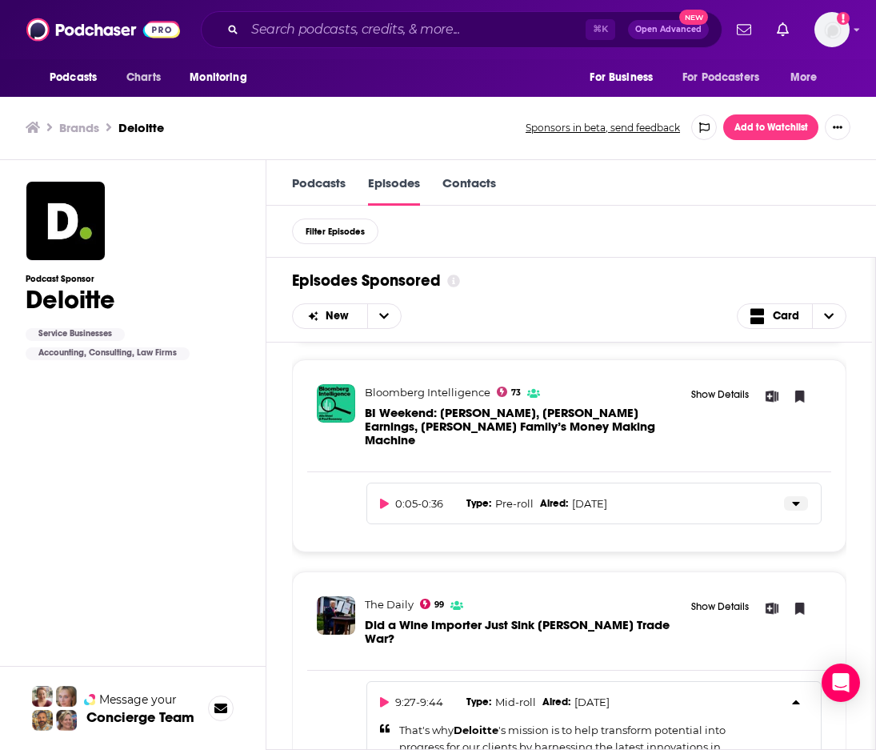
scroll to position [1408, 0]
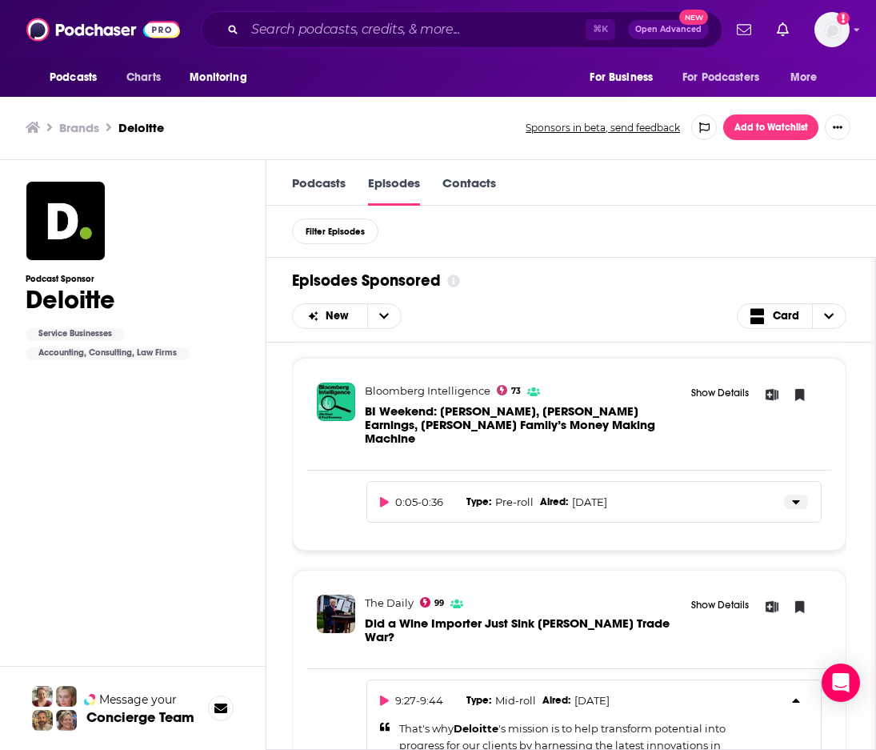
click at [797, 495] on button at bounding box center [796, 502] width 24 height 14
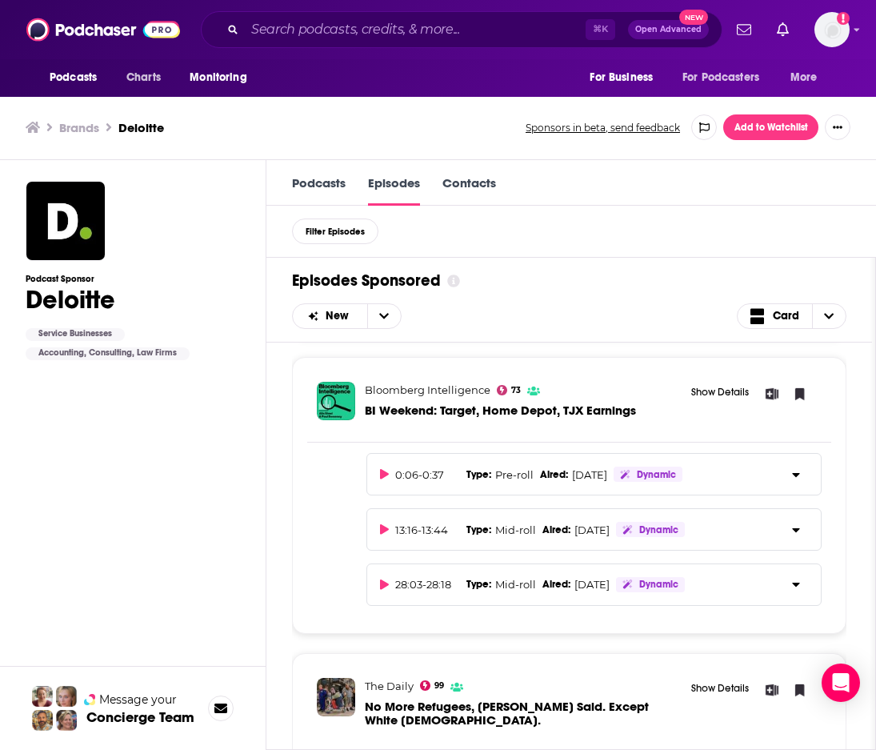
scroll to position [2261, 0]
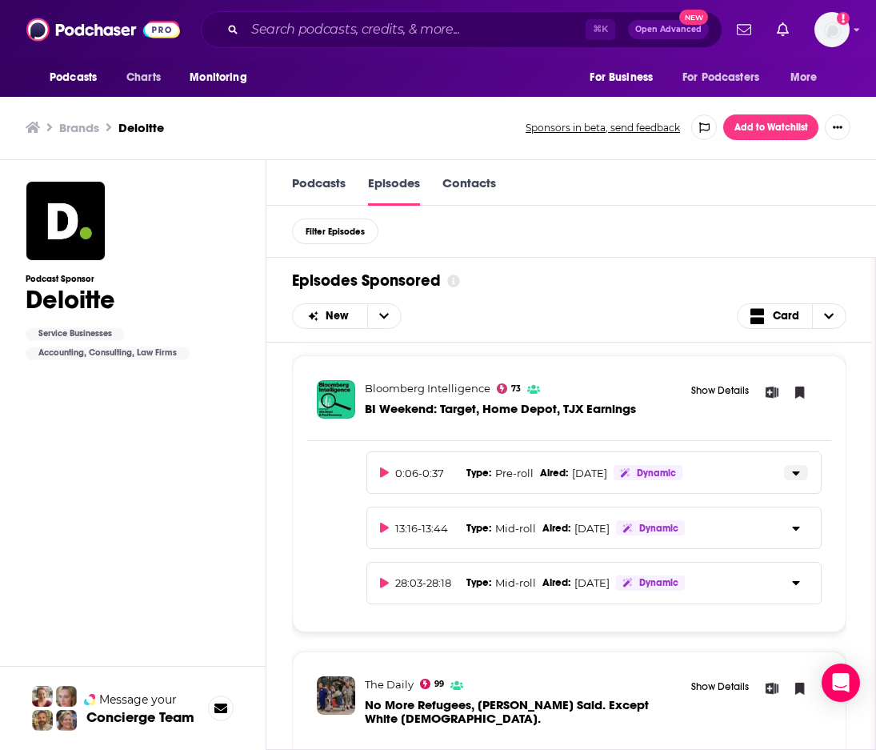
click at [802, 465] on button at bounding box center [796, 472] width 24 height 15
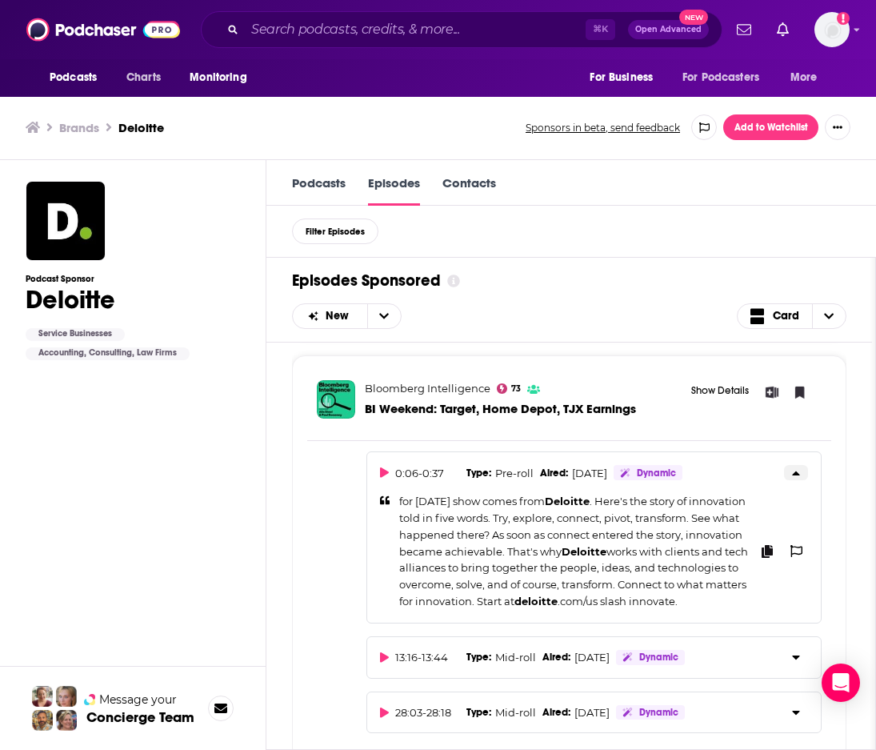
click at [802, 465] on button at bounding box center [796, 472] width 24 height 15
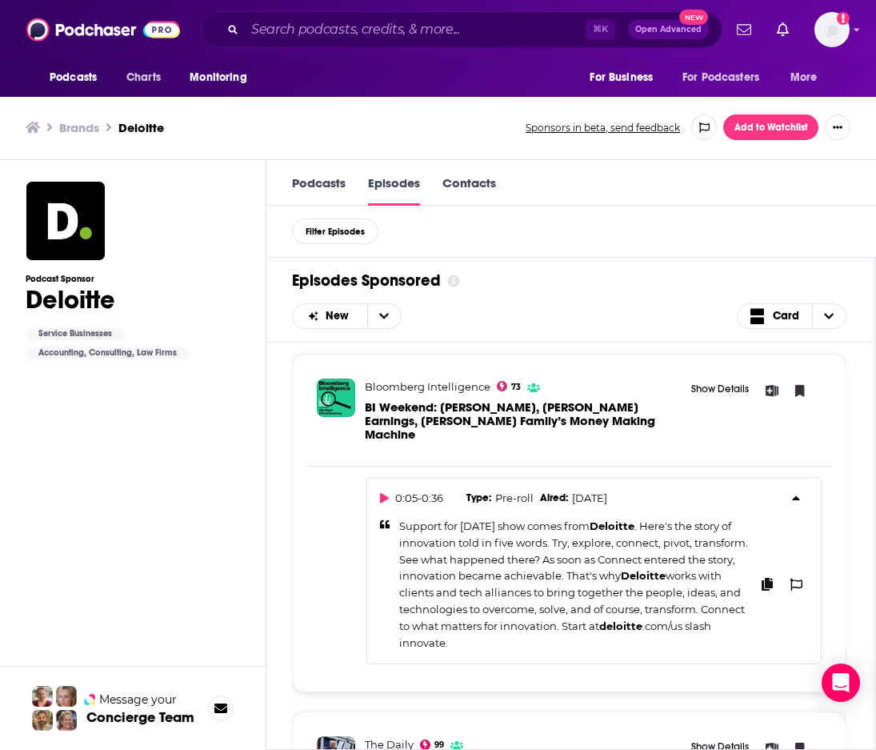
scroll to position [1384, 0]
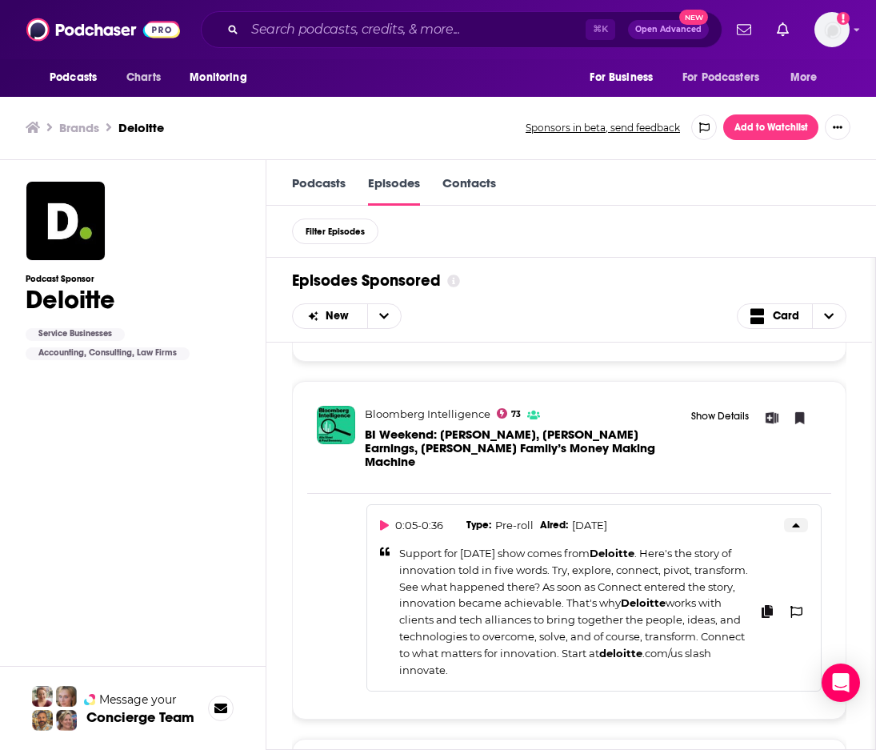
click at [800, 518] on button at bounding box center [796, 525] width 24 height 14
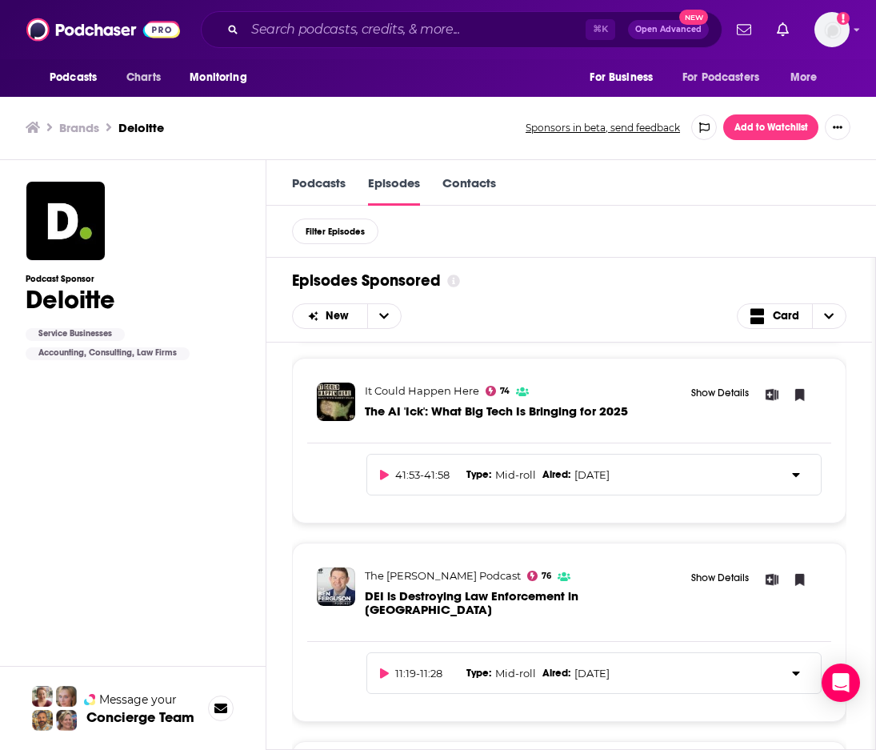
scroll to position [4631, 0]
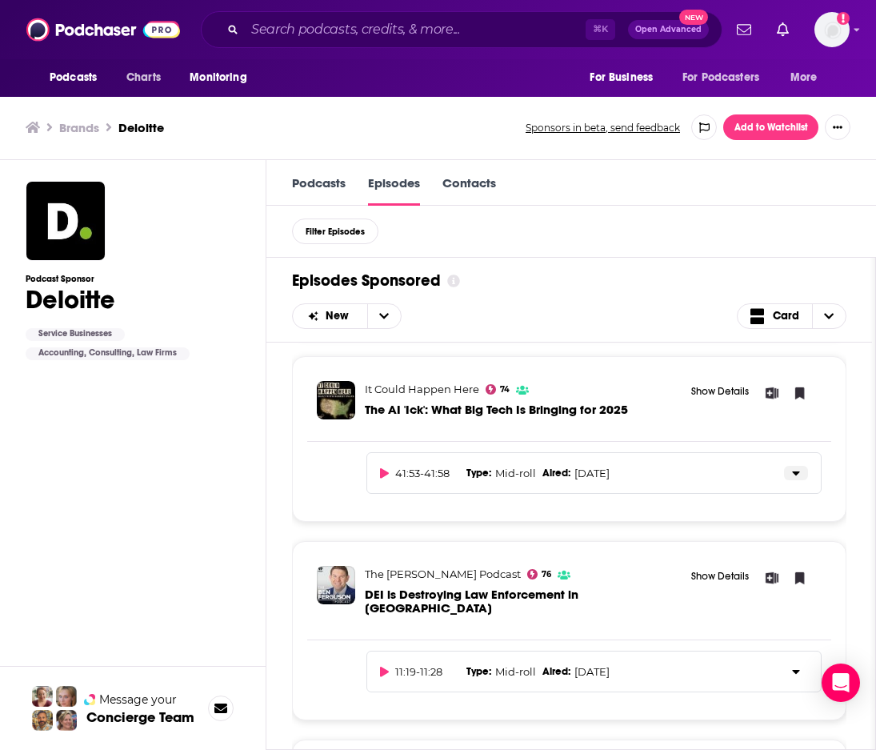
click at [791, 466] on button at bounding box center [796, 473] width 24 height 14
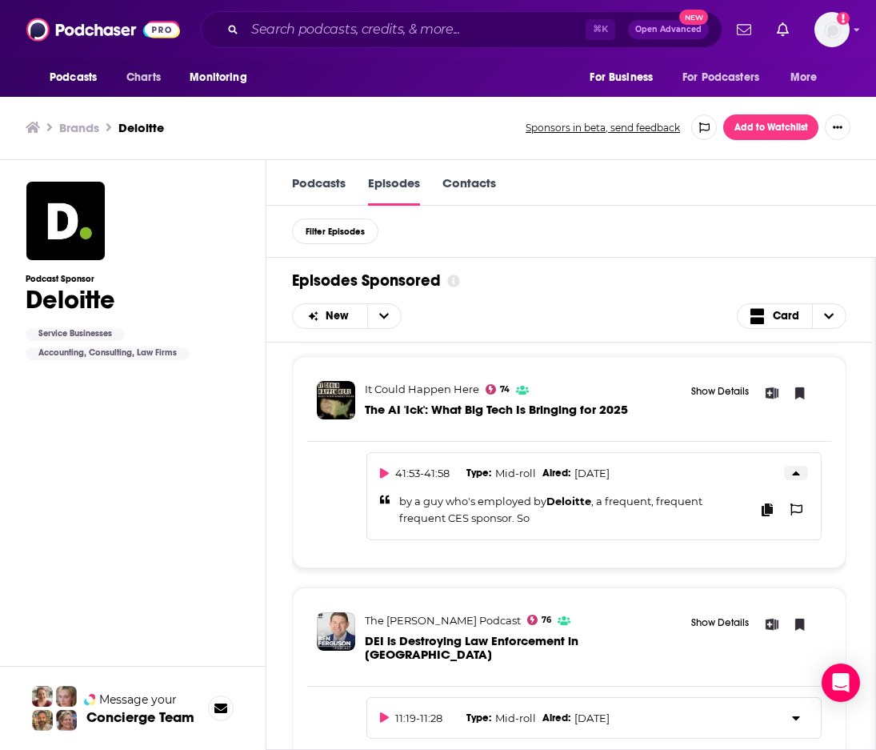
click at [791, 466] on button at bounding box center [796, 473] width 24 height 14
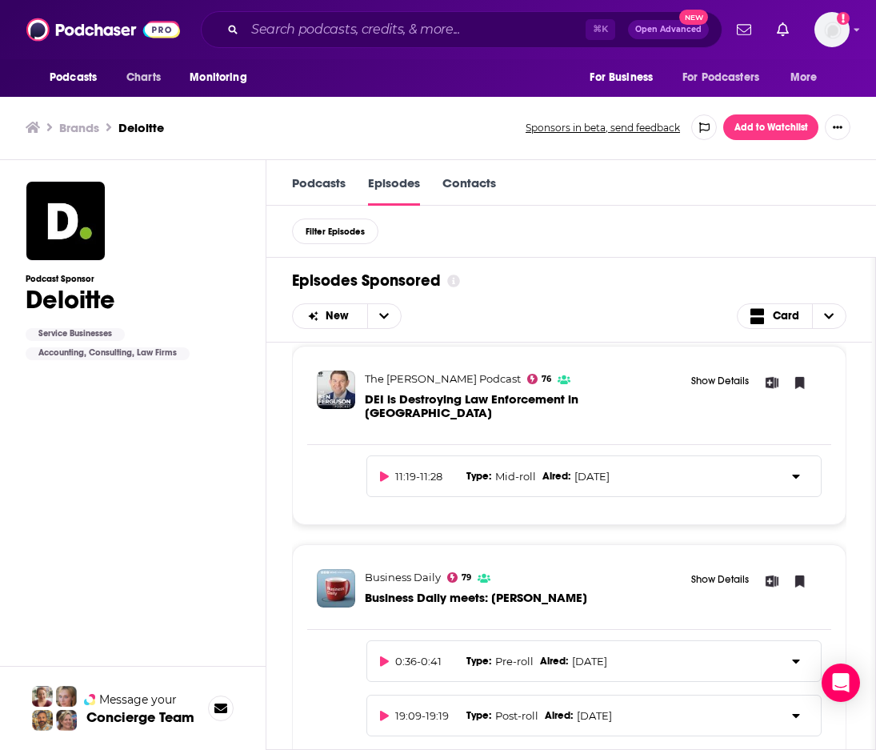
scroll to position [4828, 0]
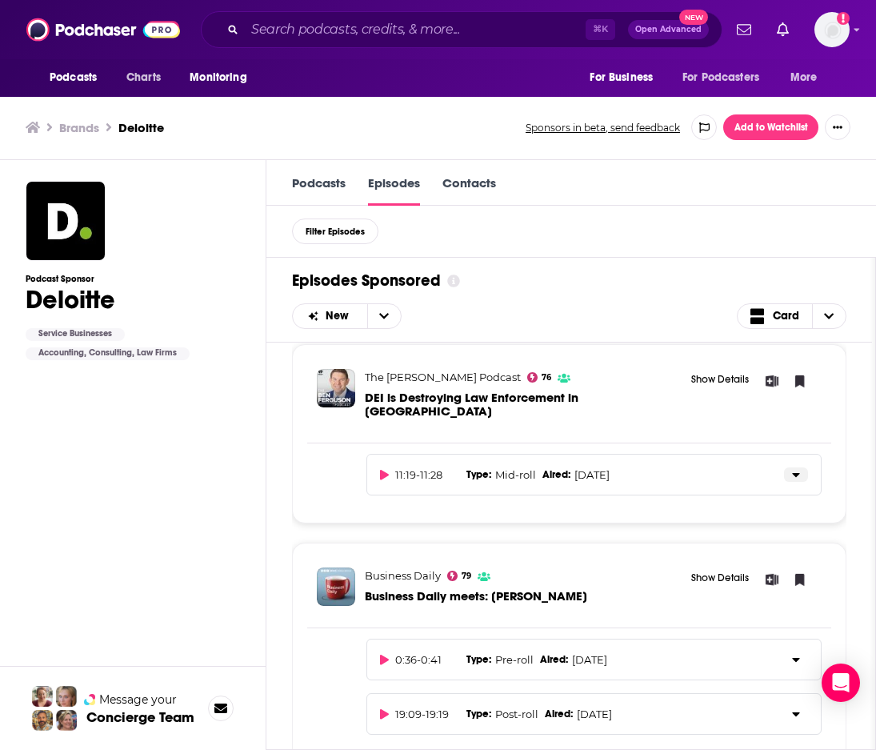
click at [799, 468] on icon at bounding box center [796, 474] width 8 height 13
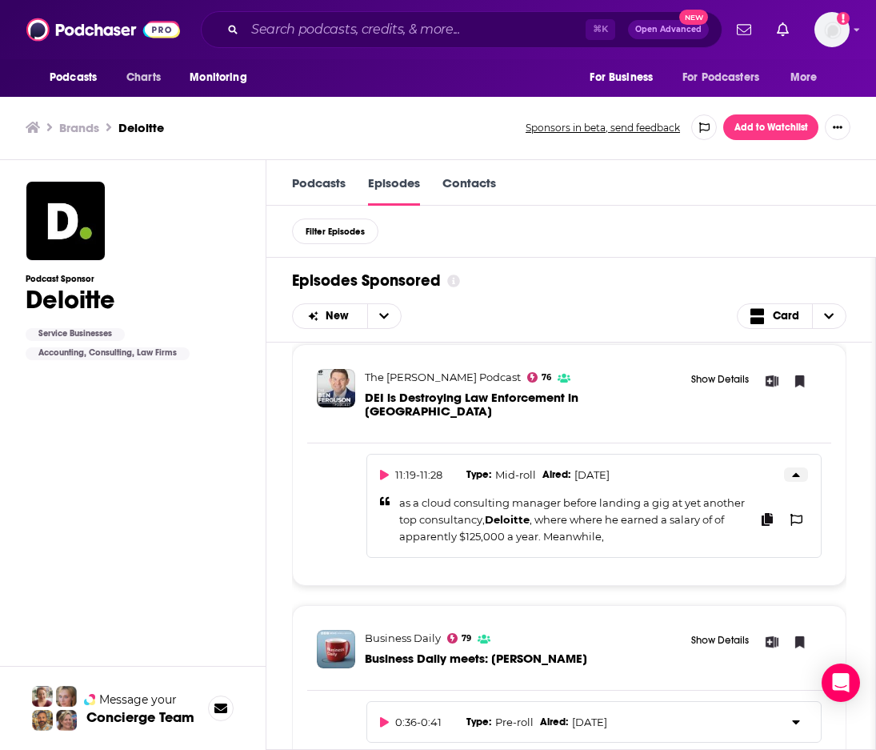
click at [799, 468] on icon at bounding box center [796, 474] width 8 height 13
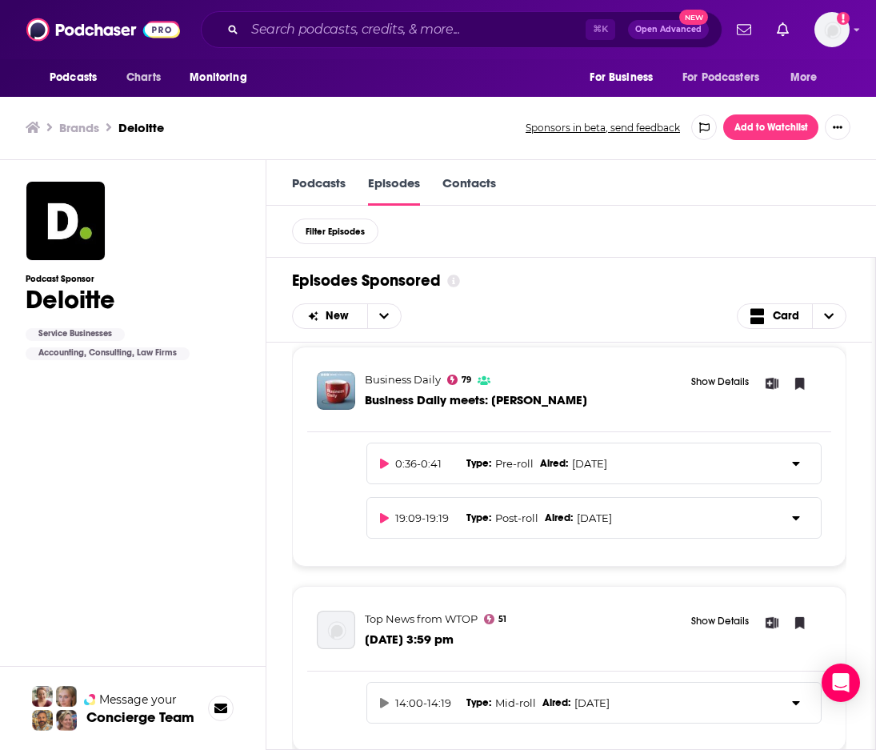
scroll to position [5010, 0]
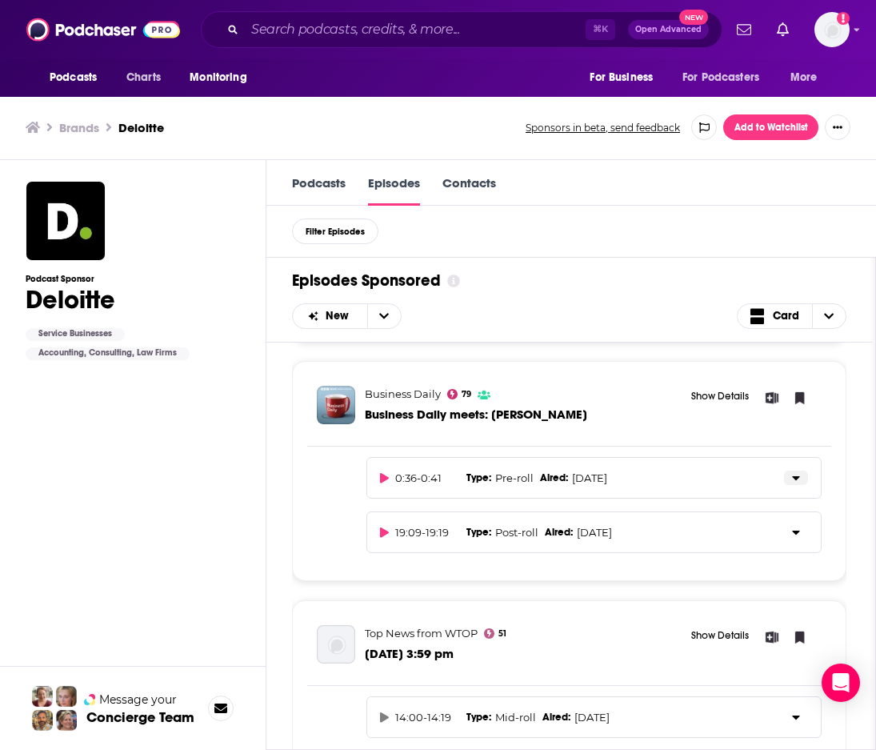
click at [798, 471] on icon at bounding box center [796, 477] width 8 height 13
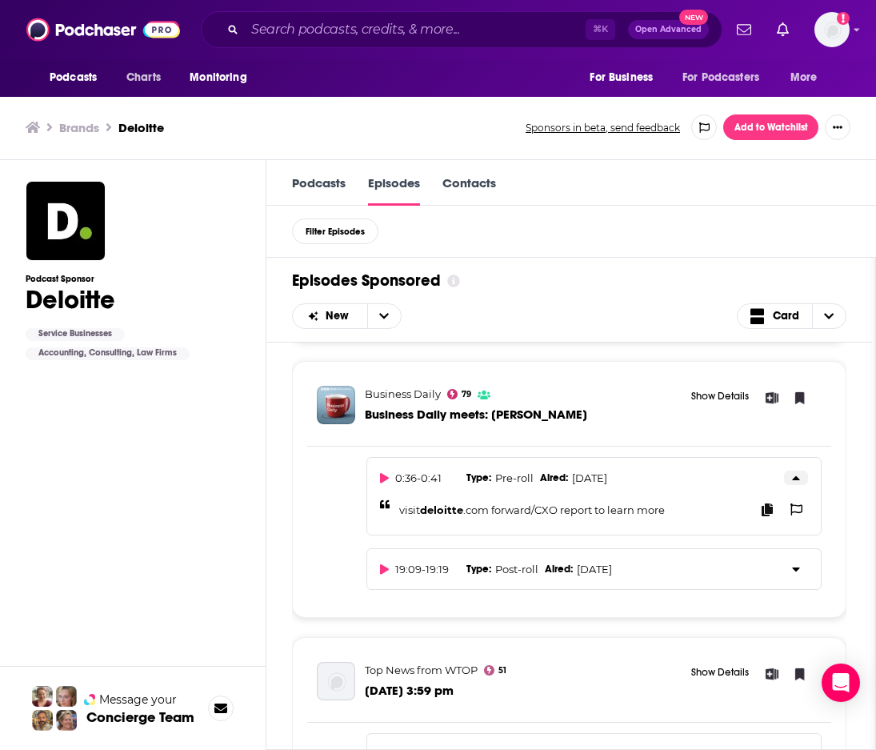
click at [798, 471] on icon at bounding box center [796, 477] width 8 height 13
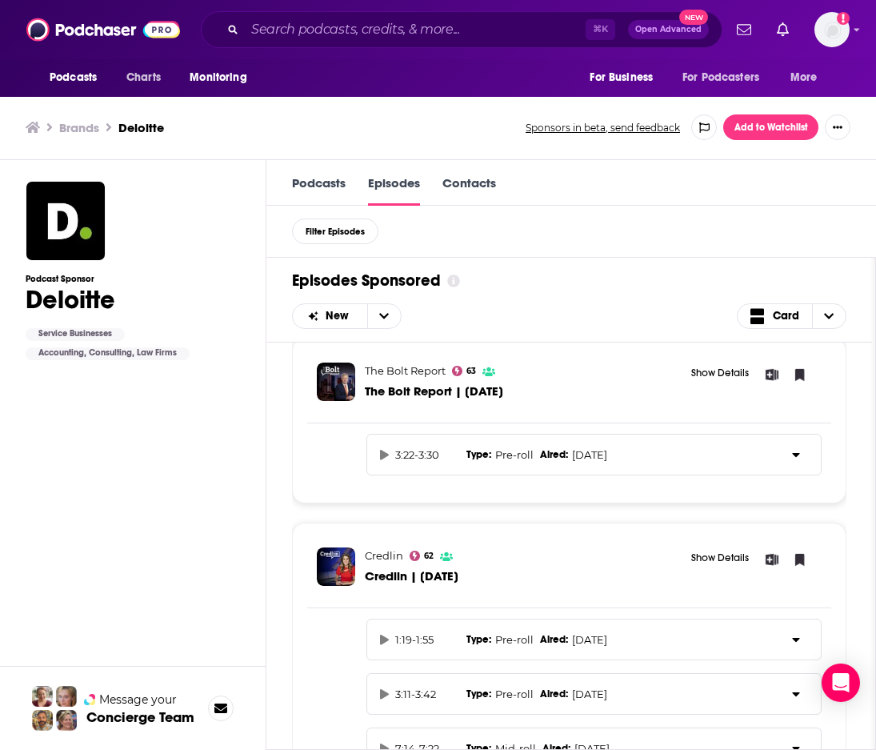
scroll to position [5459, 0]
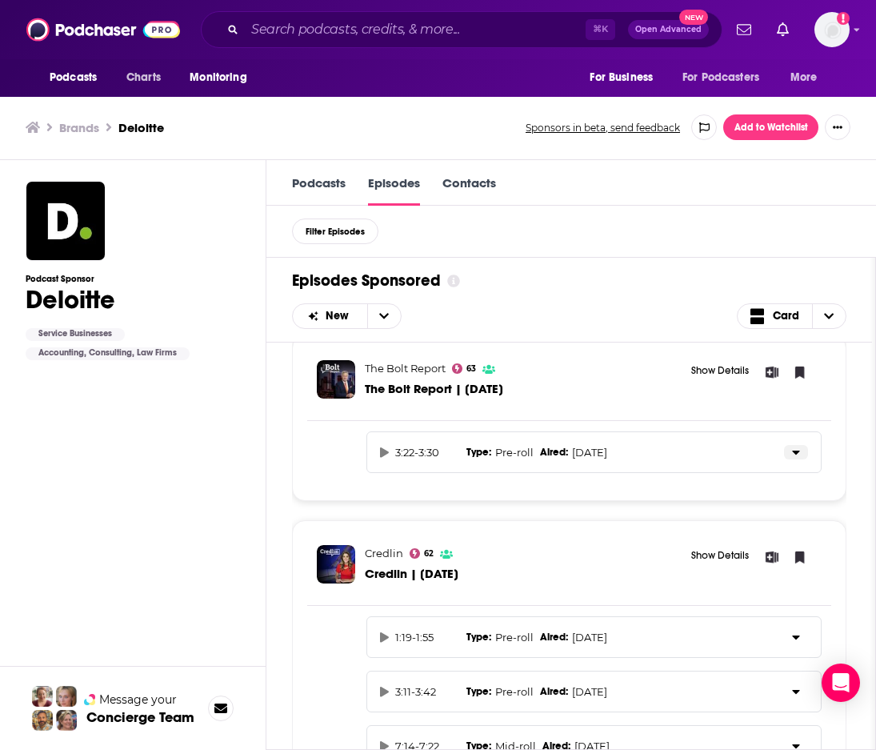
click at [795, 446] on icon at bounding box center [796, 452] width 8 height 13
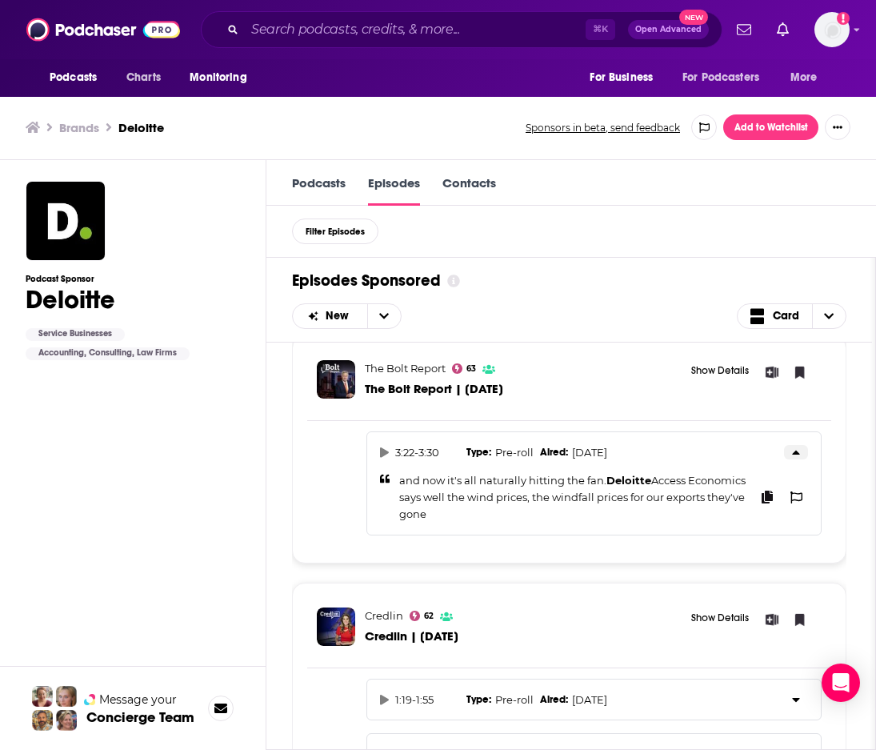
click at [795, 446] on icon at bounding box center [796, 452] width 8 height 13
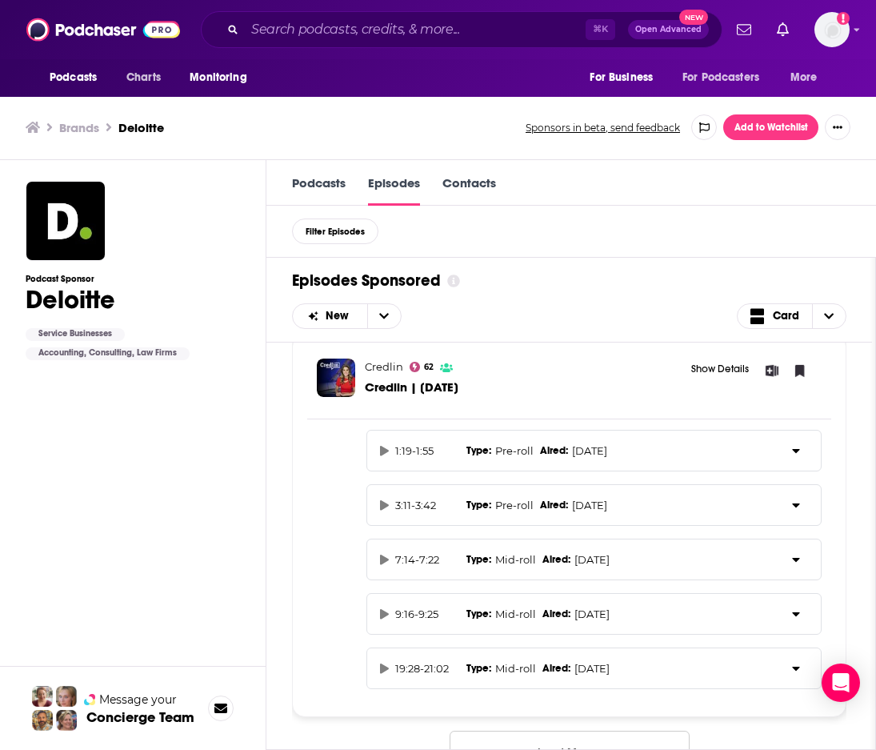
scroll to position [5664, 0]
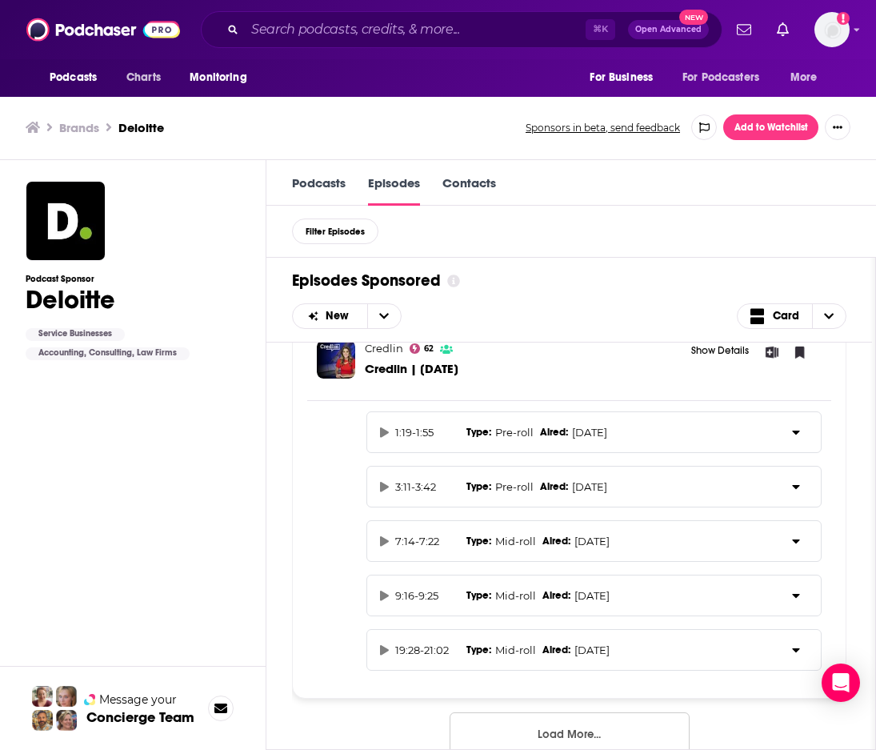
click at [596, 712] on button "Load More..." at bounding box center [570, 733] width 240 height 43
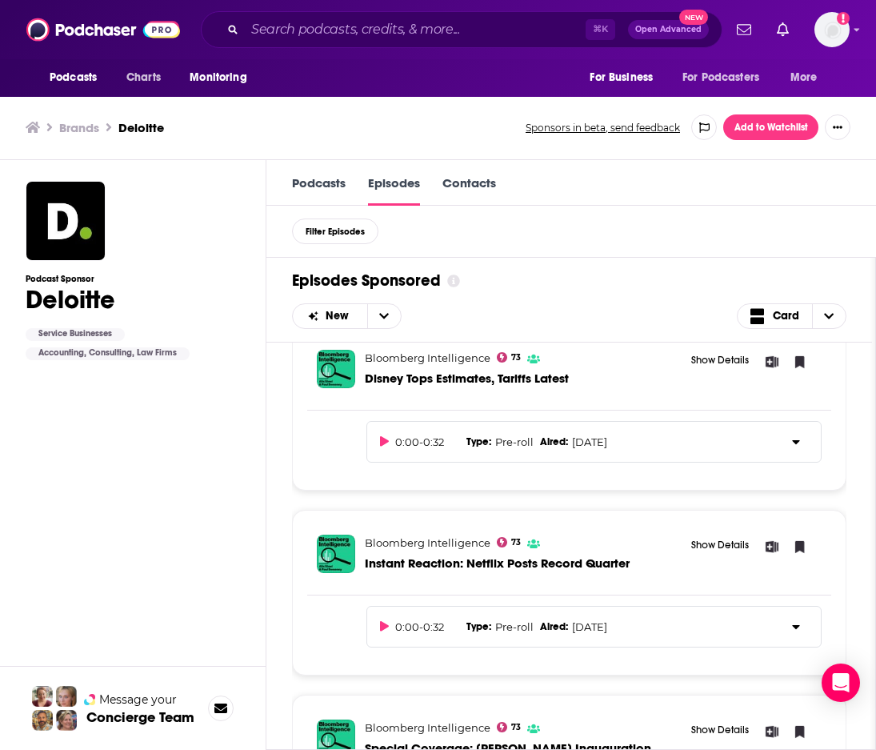
scroll to position [3420, 0]
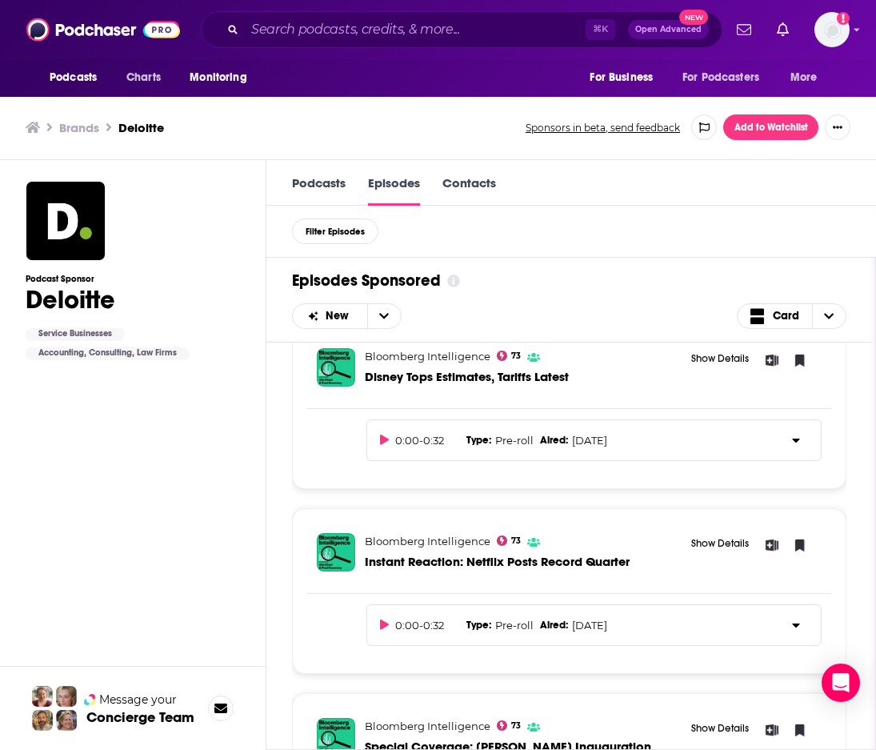
click at [477, 178] on link "Contacts" at bounding box center [470, 190] width 54 height 30
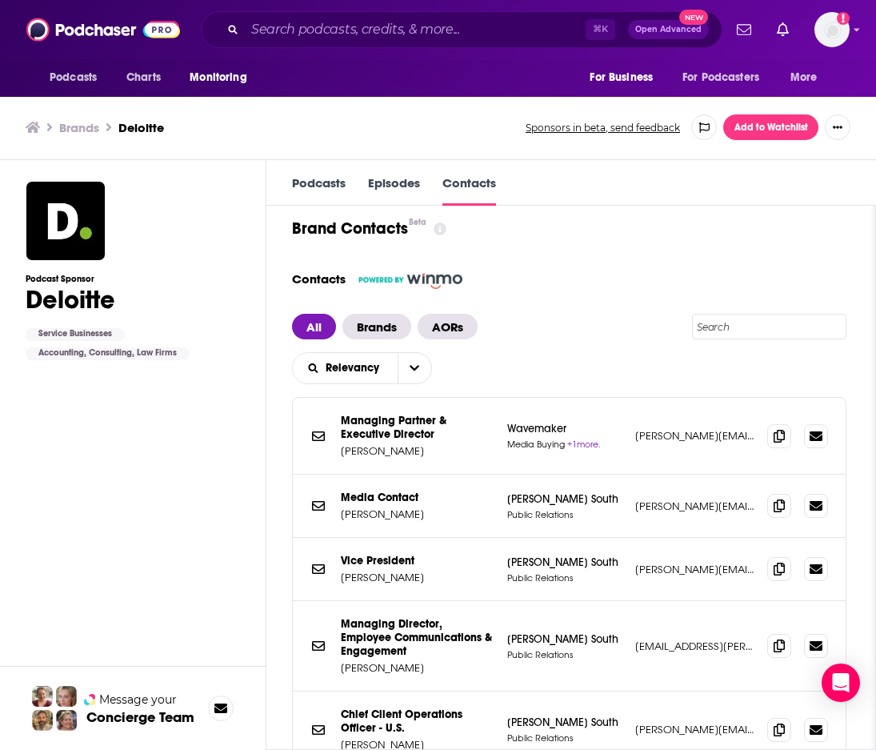
click at [442, 230] on icon at bounding box center [440, 228] width 13 height 13
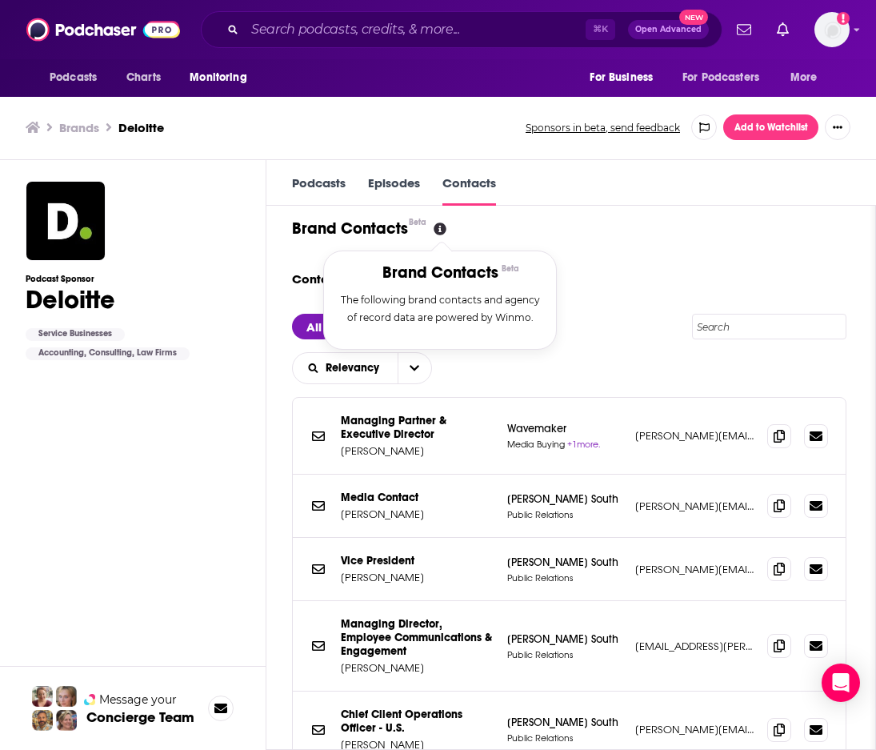
click at [520, 228] on div "Brand Contacts Beta Brand Contacts Beta The following brand contacts and agency…" at bounding box center [569, 228] width 555 height 20
click at [444, 227] on icon at bounding box center [440, 228] width 13 height 13
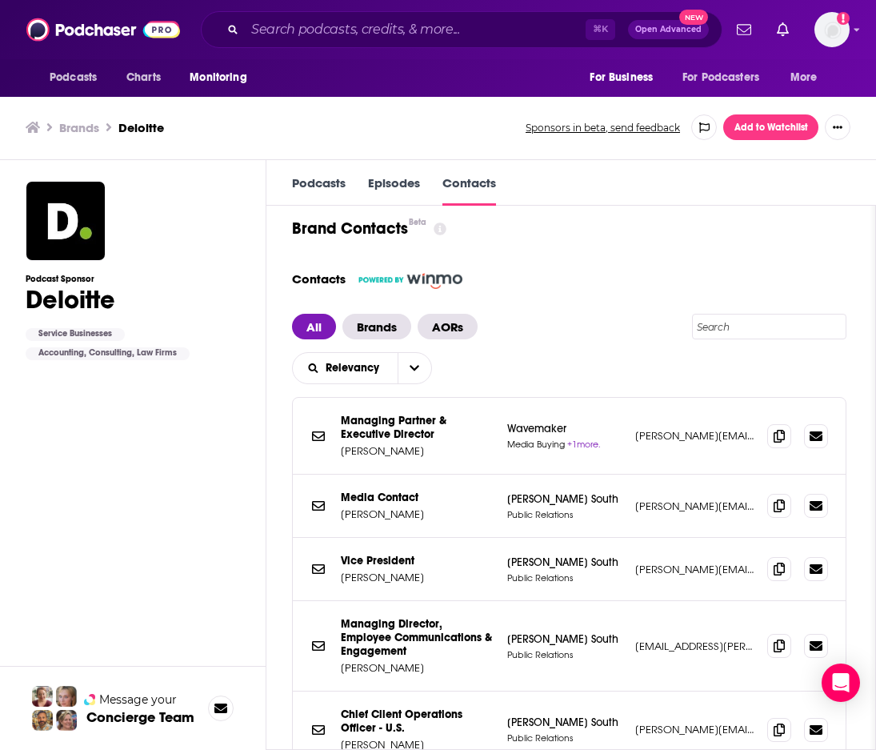
click at [401, 177] on link "Episodes" at bounding box center [394, 190] width 52 height 30
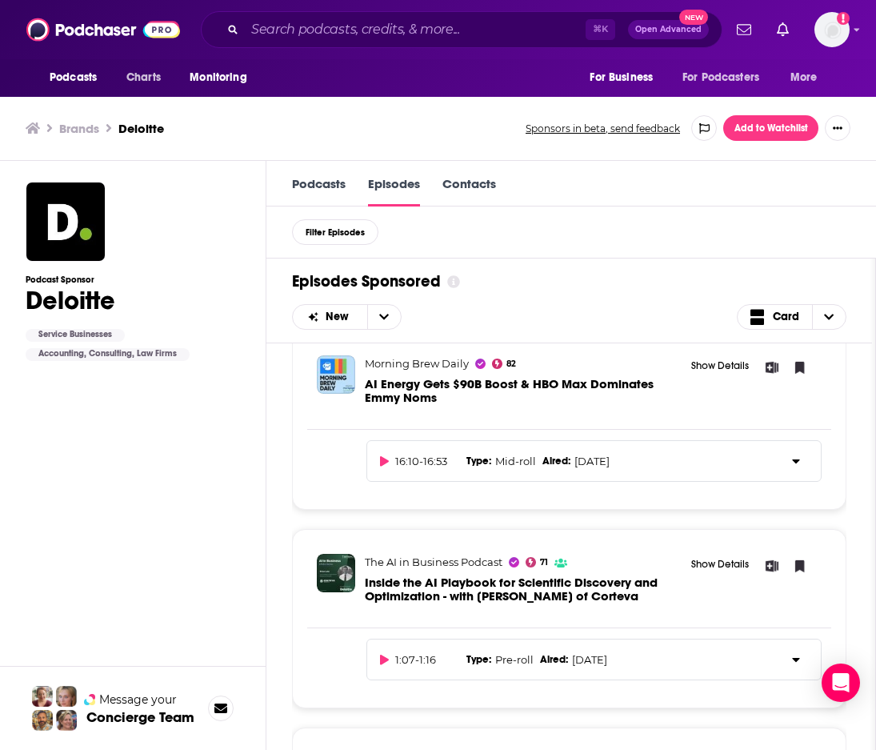
scroll to position [45, 0]
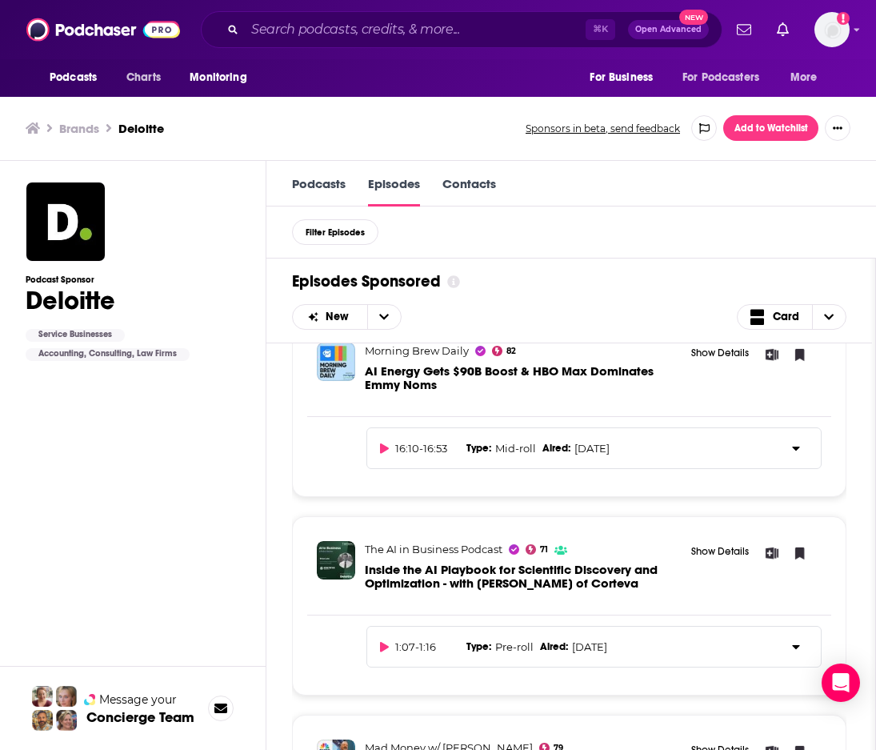
click at [318, 178] on link "Podcasts" at bounding box center [319, 191] width 54 height 30
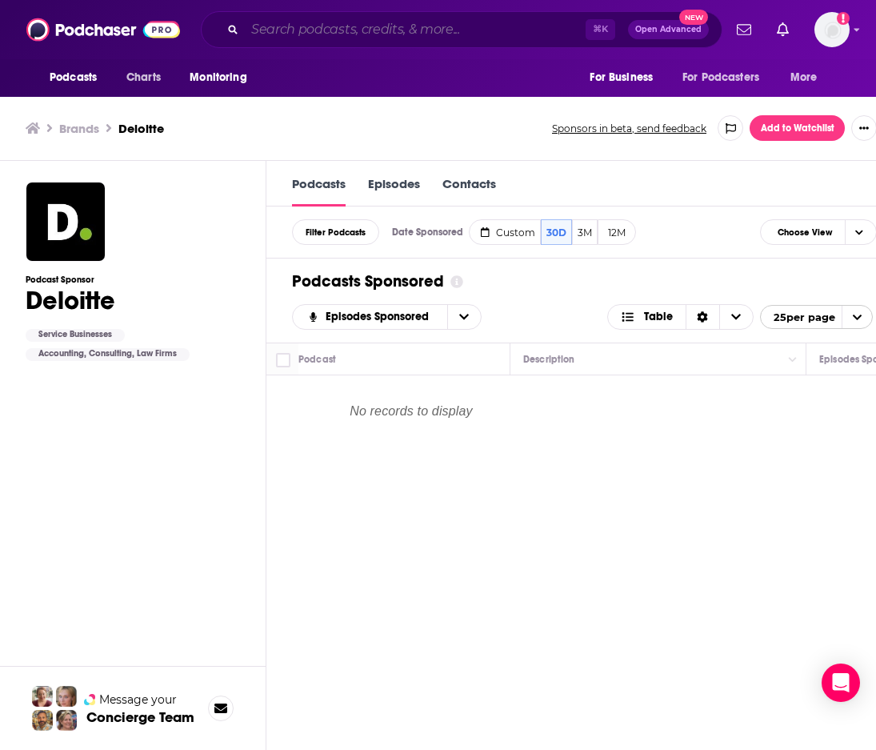
click at [310, 18] on input "Search podcasts, credits, & more..." at bounding box center [415, 30] width 341 height 26
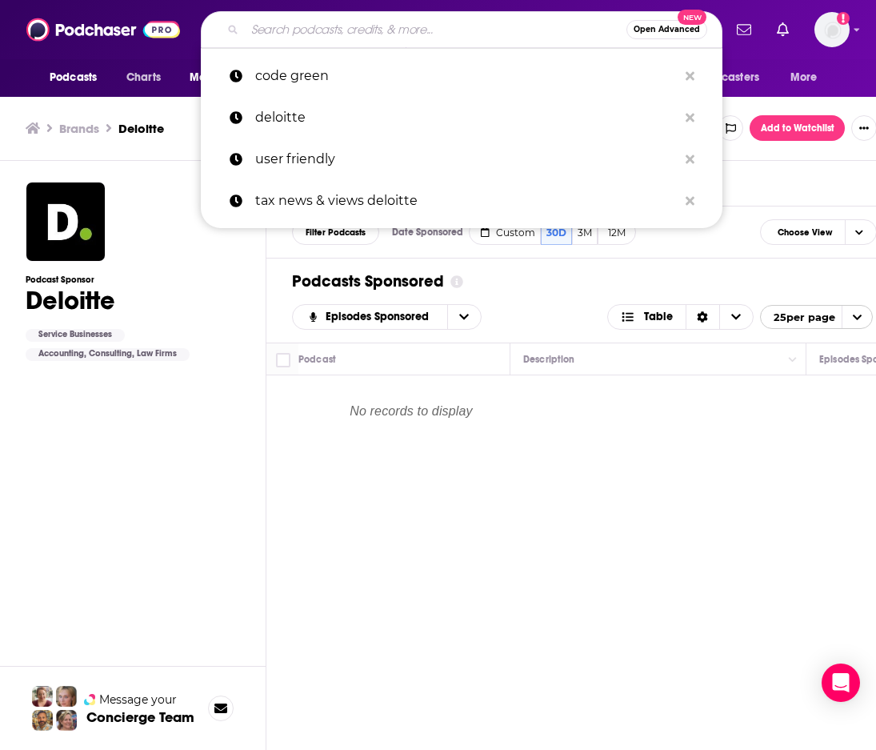
click at [502, 569] on div "Podcast Description Episodes Sponsored Categories Reach (Monthly) Reach (Episod…" at bounding box center [582, 605] width 632 height 525
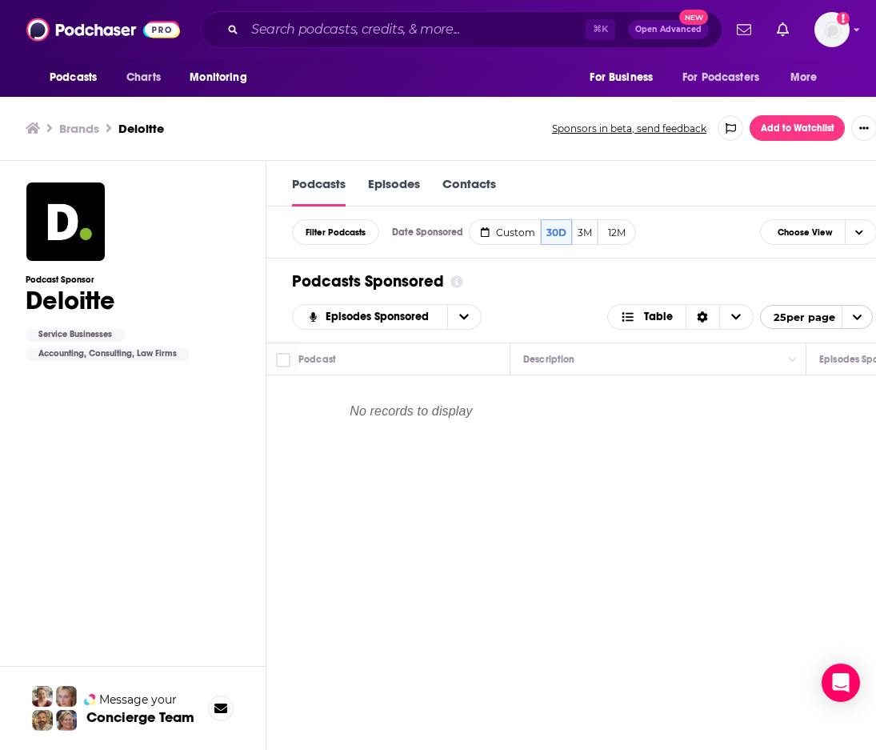
click at [403, 190] on link "Episodes" at bounding box center [394, 191] width 52 height 30
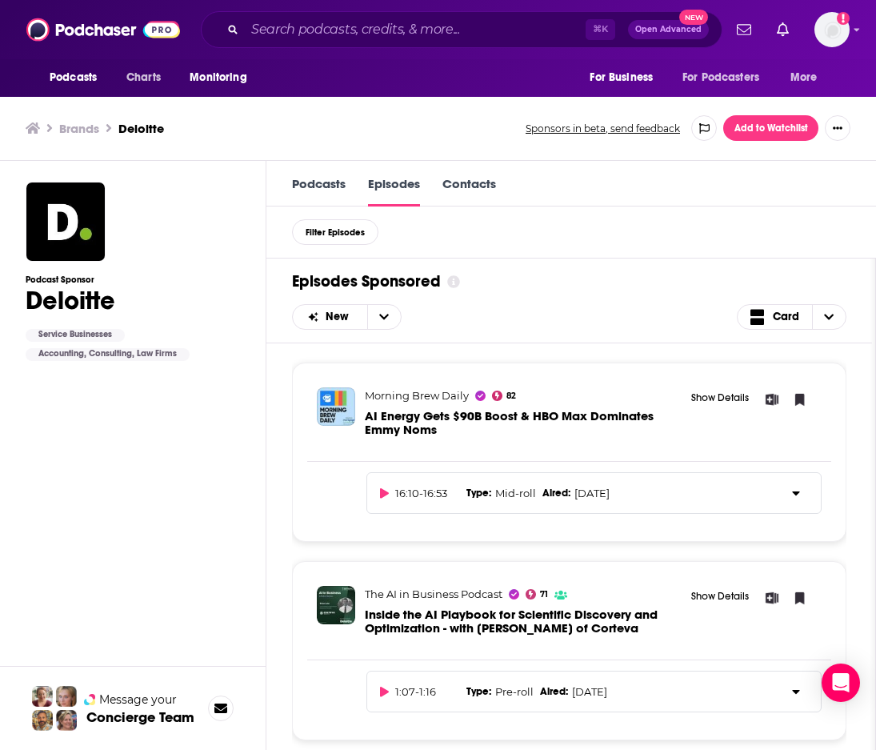
scroll to position [1, 0]
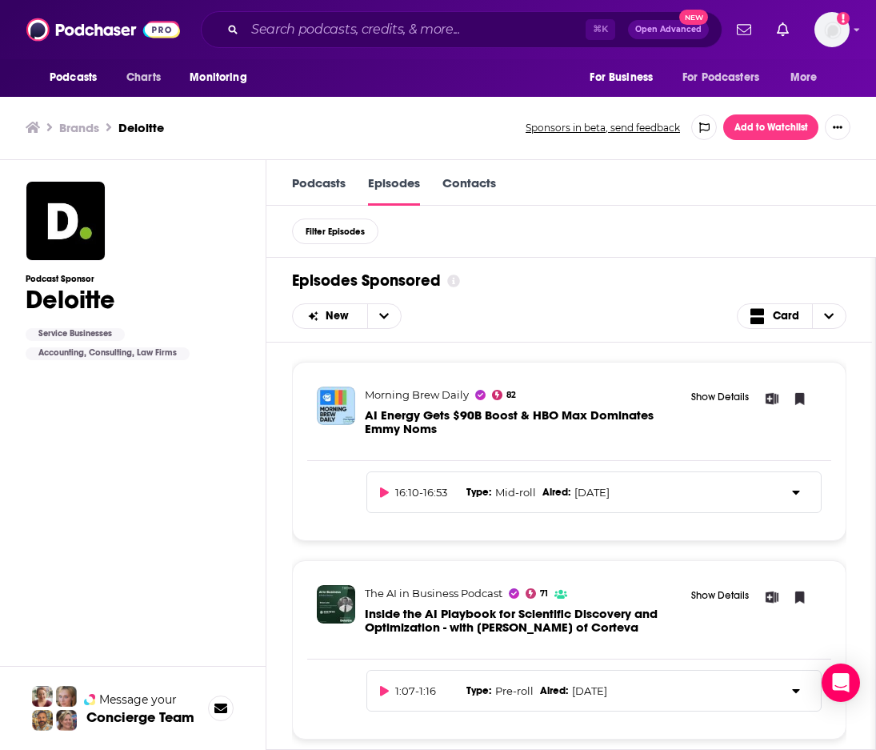
click at [456, 191] on link "Contacts" at bounding box center [470, 190] width 54 height 30
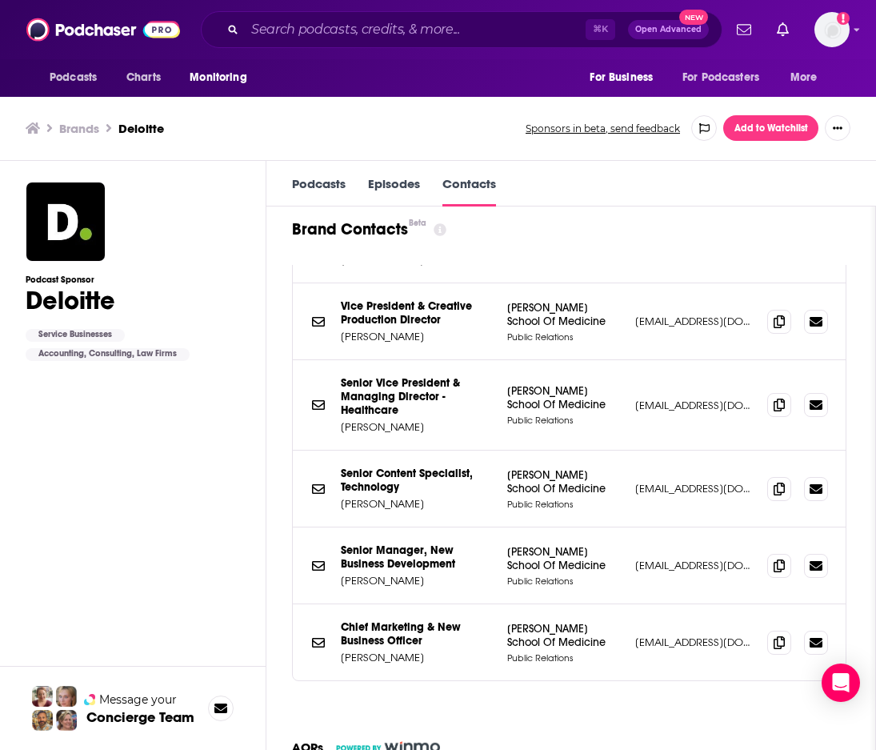
scroll to position [1620, 0]
click at [479, 26] on input "Search podcasts, credits, & more..." at bounding box center [415, 30] width 341 height 26
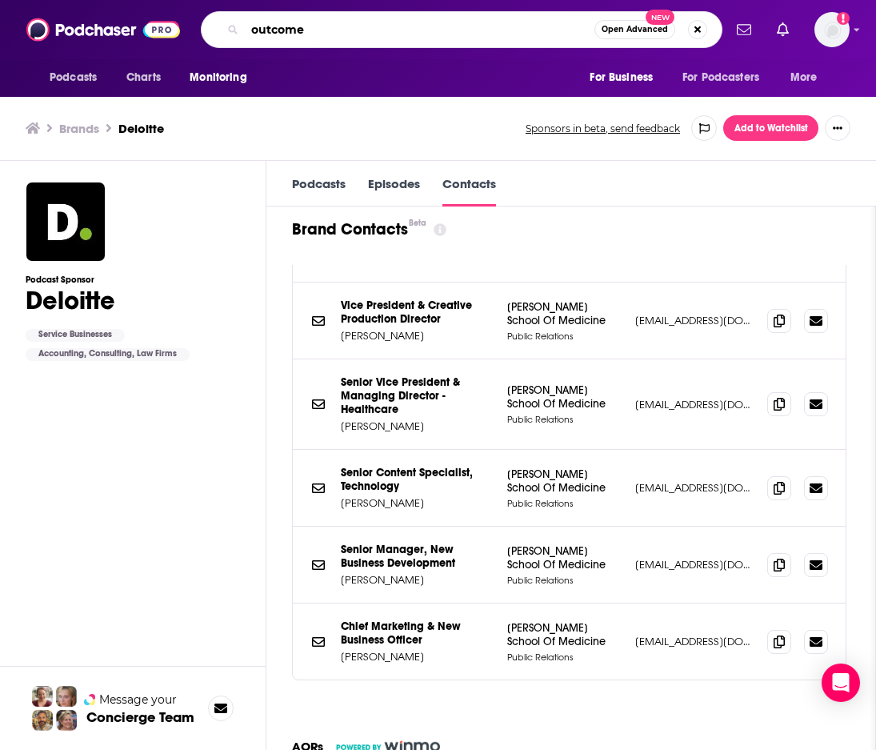
type input "outcomes"
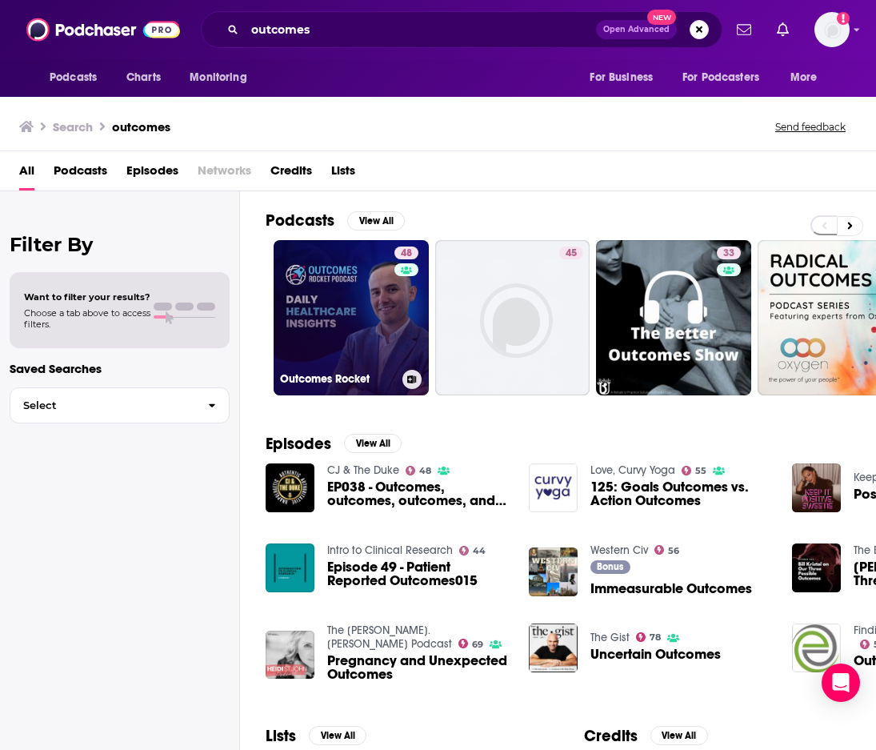
click at [387, 322] on link "48 Outcomes Rocket" at bounding box center [351, 317] width 155 height 155
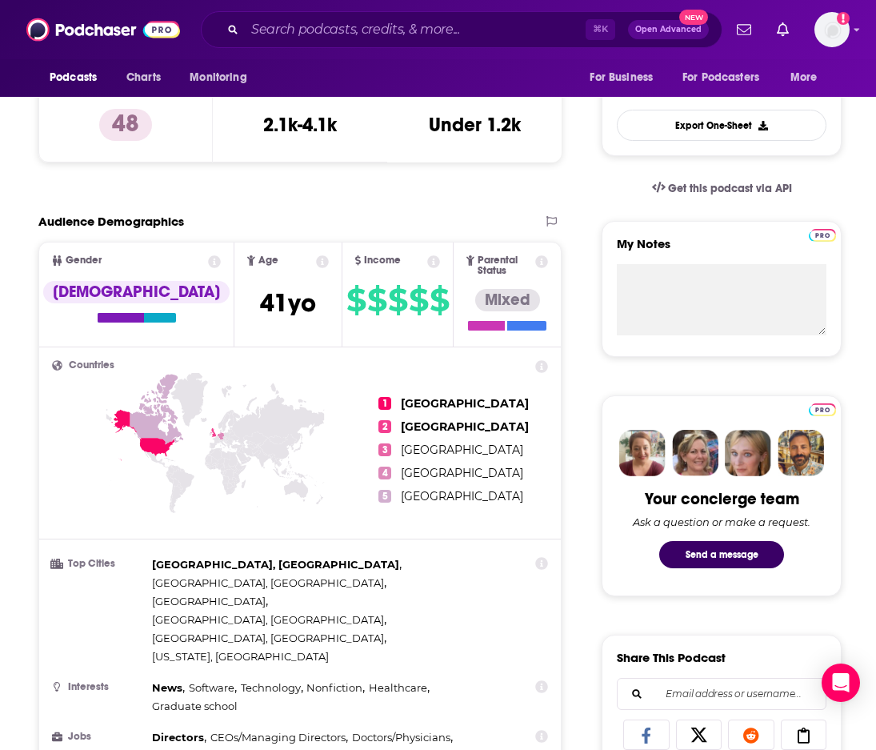
scroll to position [429, 0]
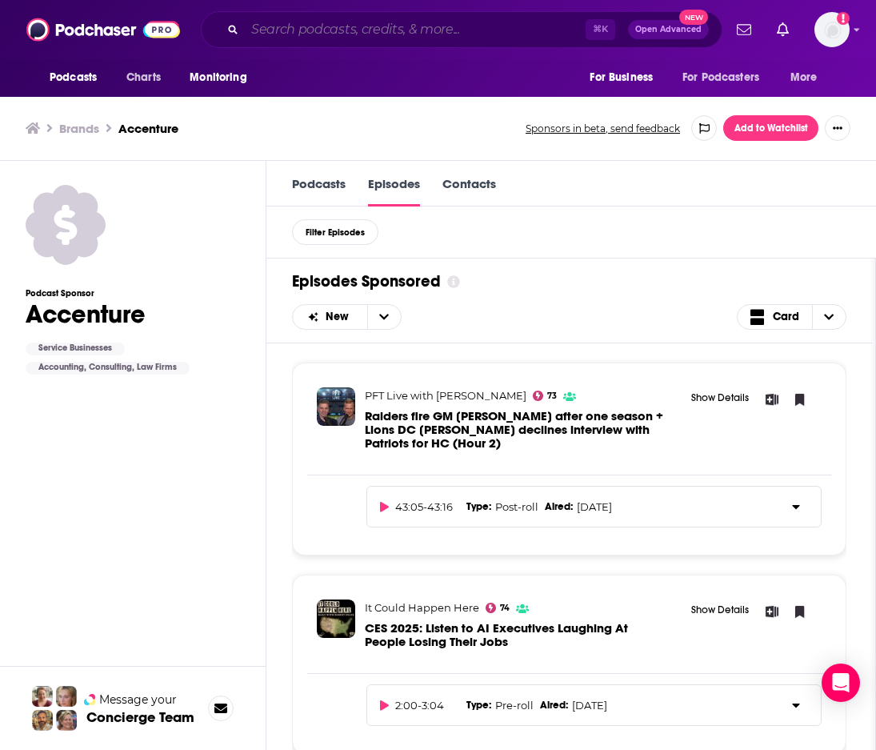
click at [394, 31] on input "Search podcasts, credits, & more..." at bounding box center [415, 30] width 341 height 26
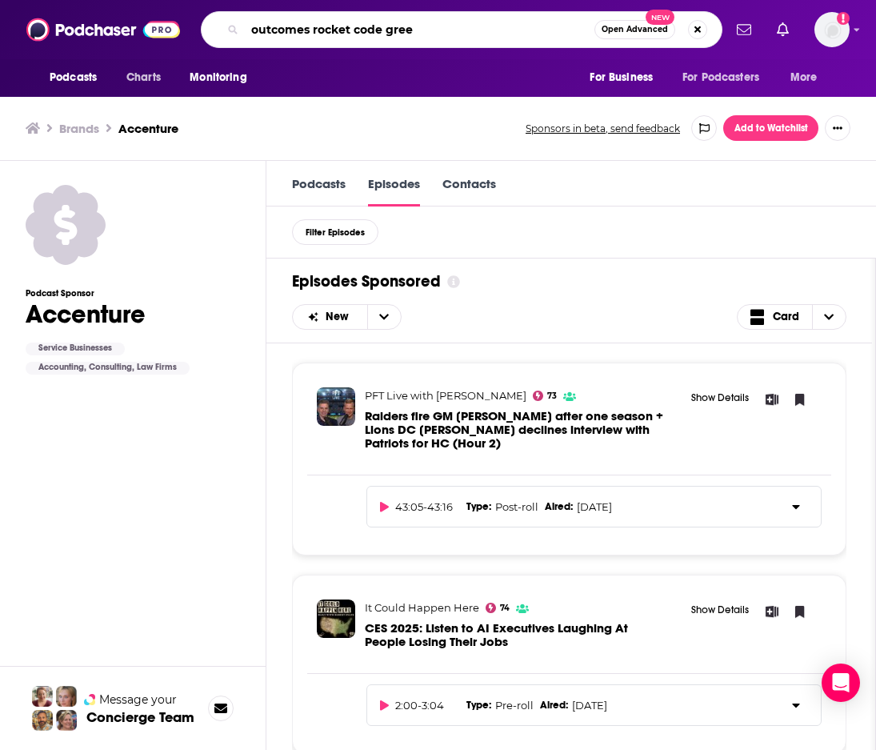
type input "outcomes rocket code green"
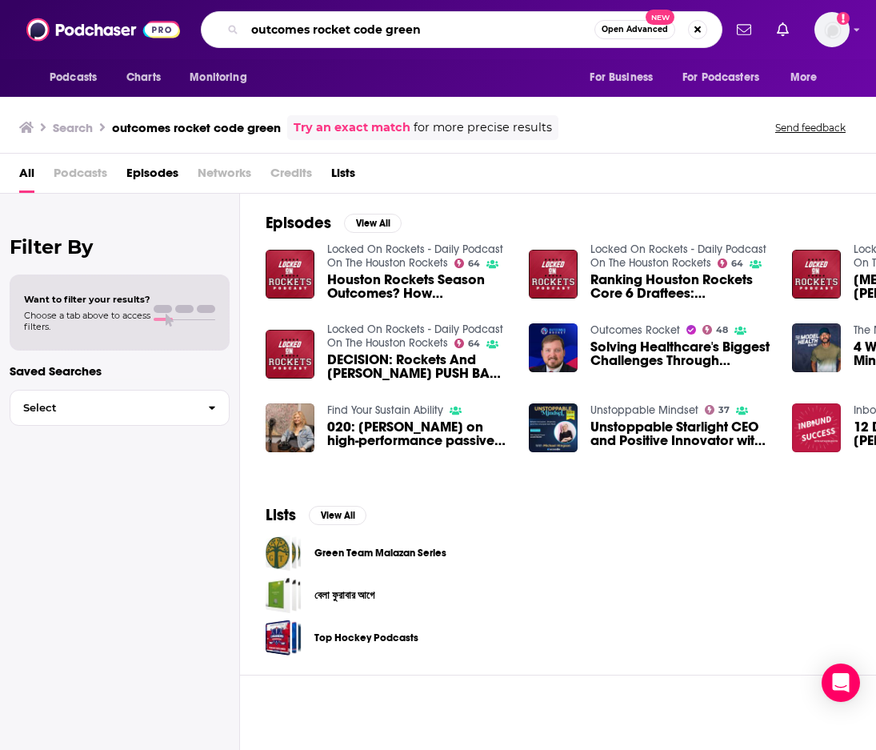
drag, startPoint x: 441, startPoint y: 31, endPoint x: 351, endPoint y: 33, distance: 89.6
click at [351, 33] on input "outcomes rocket code green" at bounding box center [420, 30] width 350 height 26
type input "outcomes rocket"
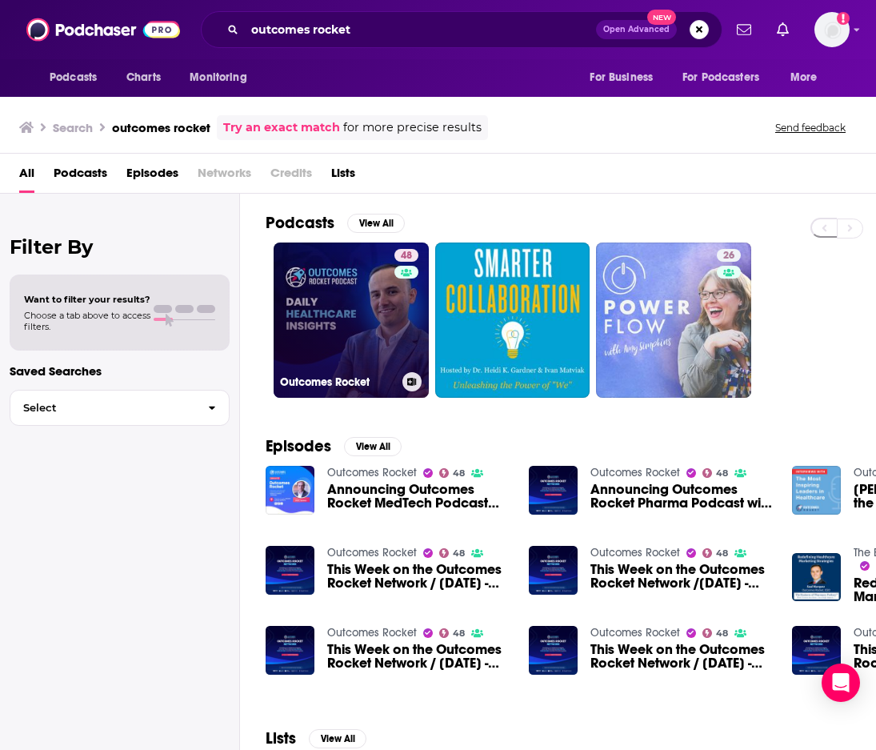
click at [347, 289] on link "48 Outcomes Rocket" at bounding box center [351, 319] width 155 height 155
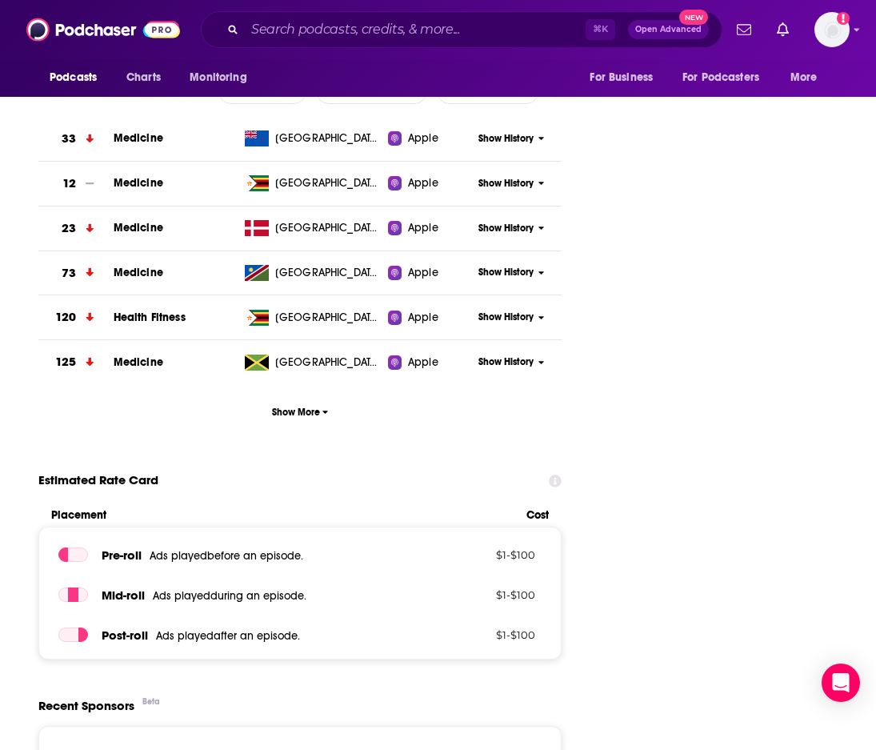
scroll to position [1988, 0]
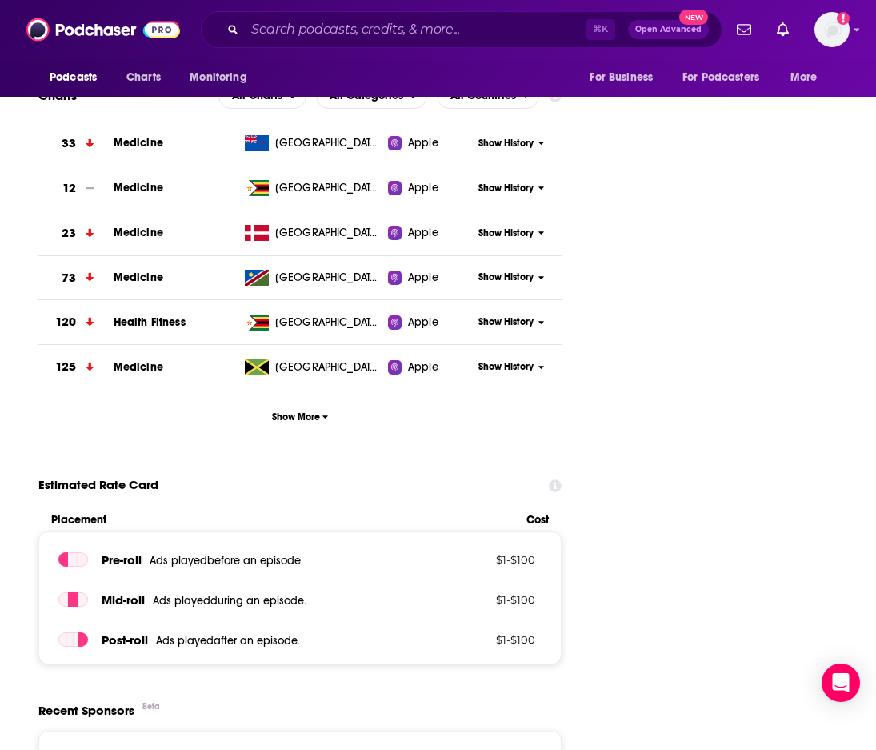
click at [559, 479] on icon at bounding box center [555, 485] width 13 height 13
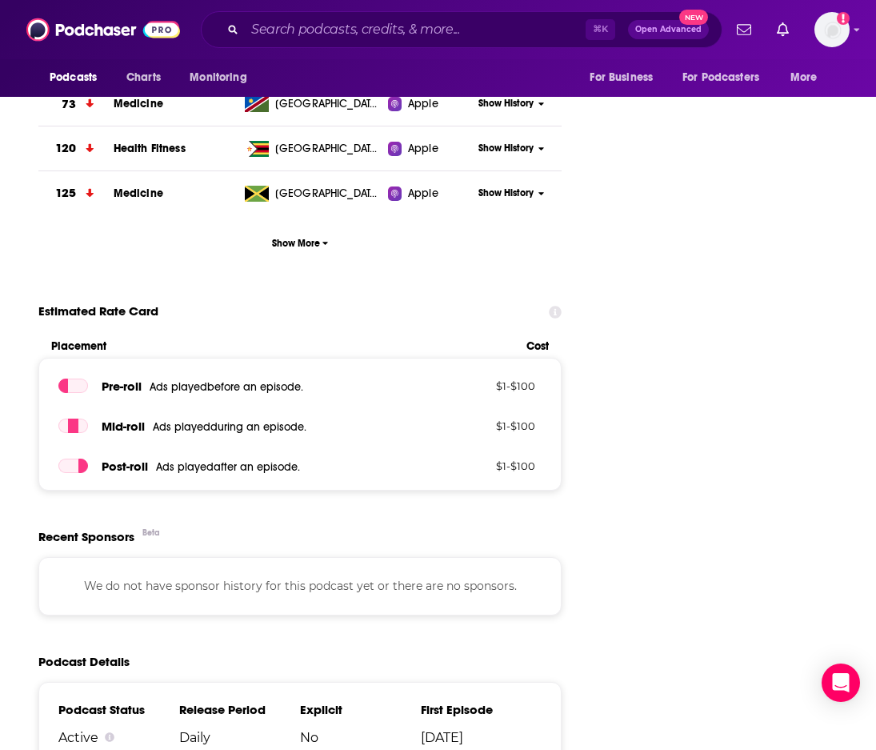
scroll to position [2166, 0]
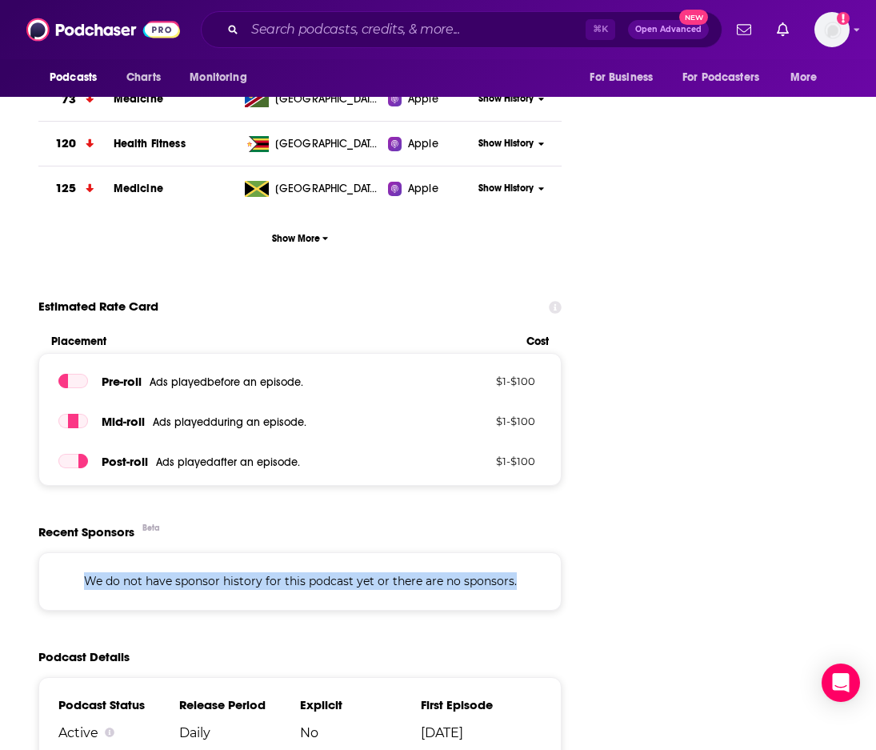
drag, startPoint x: 86, startPoint y: 490, endPoint x: 519, endPoint y: 507, distance: 433.3
click at [519, 552] on div "We do not have sponsor history for this podcast yet or there are no sponsors." at bounding box center [299, 581] width 523 height 58
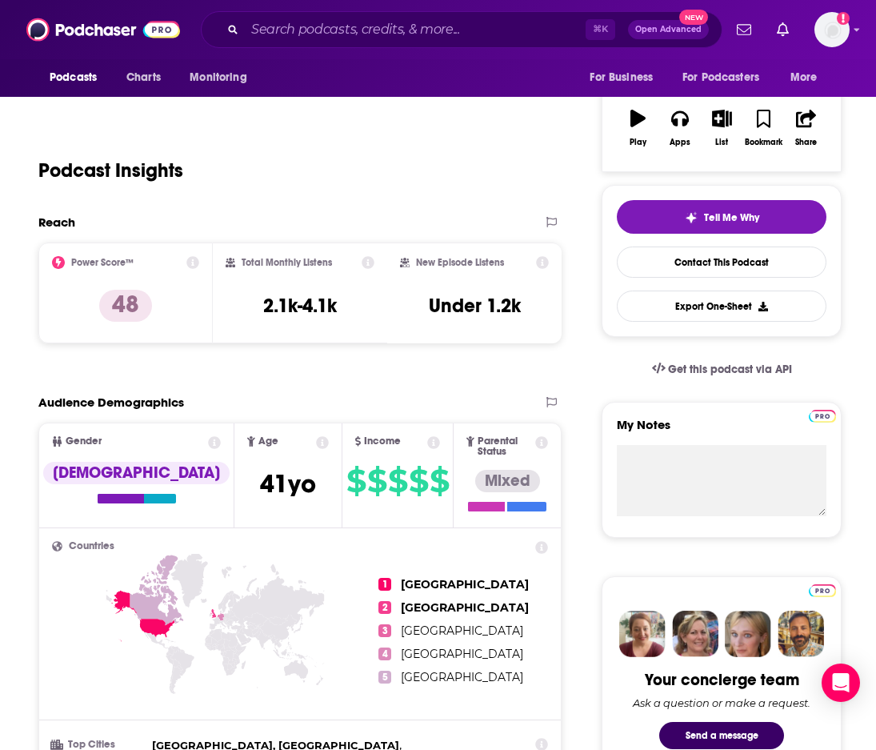
scroll to position [0, 0]
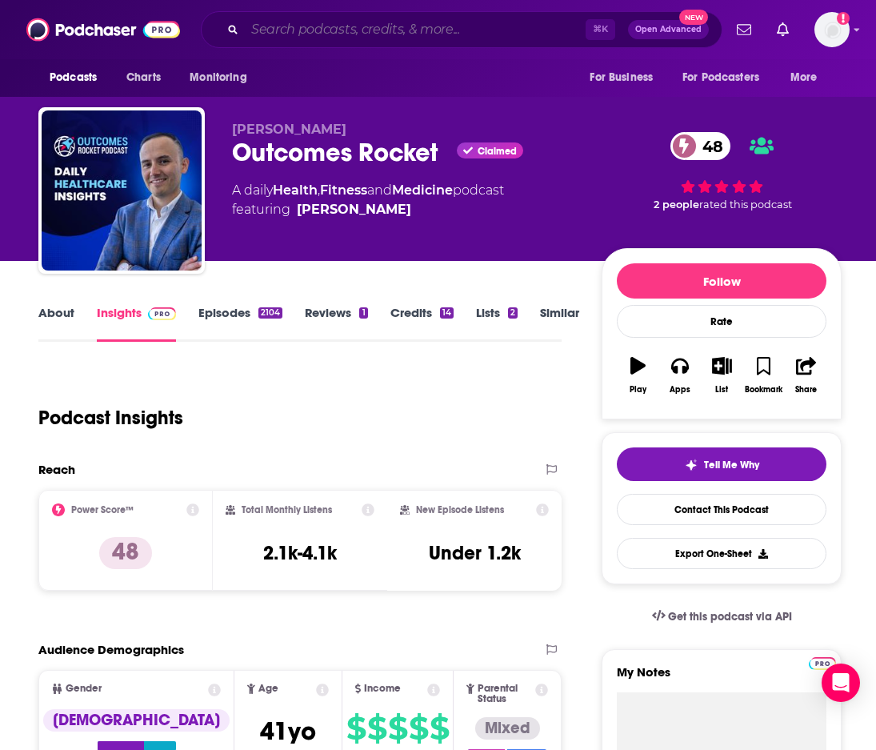
click at [330, 30] on input "Search podcasts, credits, & more..." at bounding box center [415, 30] width 341 height 26
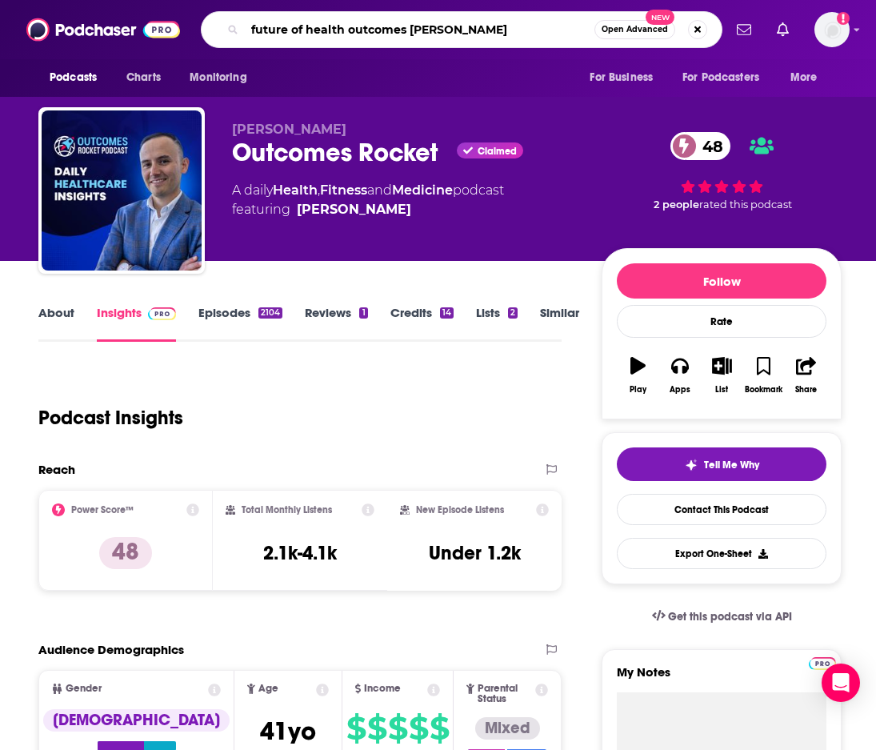
type input "future of health outcomes rocket"
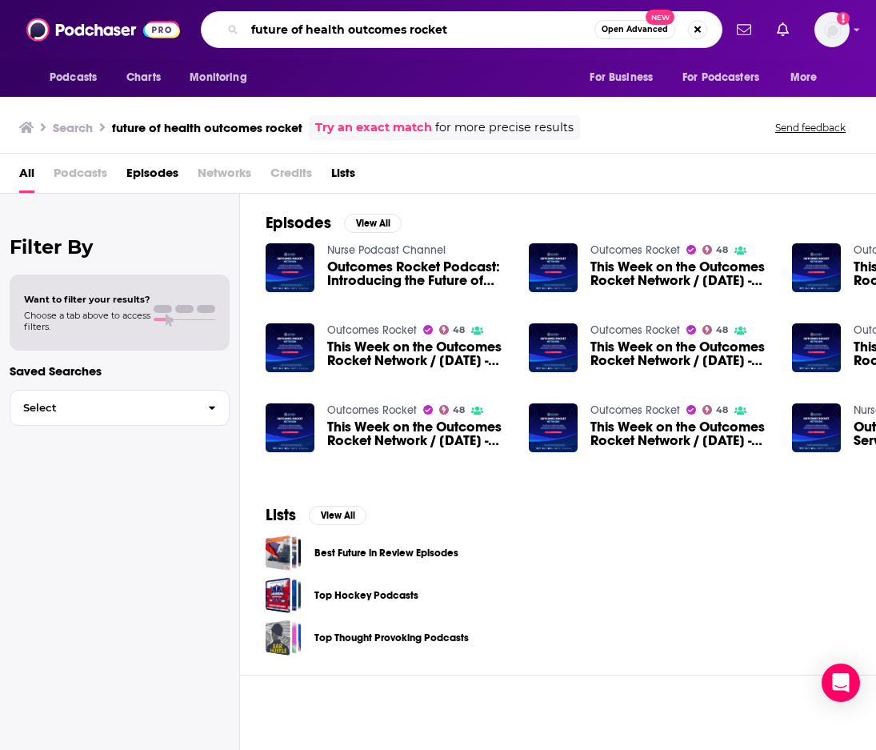
drag, startPoint x: 503, startPoint y: 39, endPoint x: 230, endPoint y: 37, distance: 272.9
click at [230, 37] on div "future of health outcomes rocket Open Advanced New" at bounding box center [462, 29] width 522 height 37
drag, startPoint x: 471, startPoint y: 35, endPoint x: 252, endPoint y: 30, distance: 219.3
click at [252, 30] on input "future of health outcomes rocket" at bounding box center [420, 30] width 350 height 26
click at [422, 30] on input "leadership next" at bounding box center [420, 30] width 350 height 26
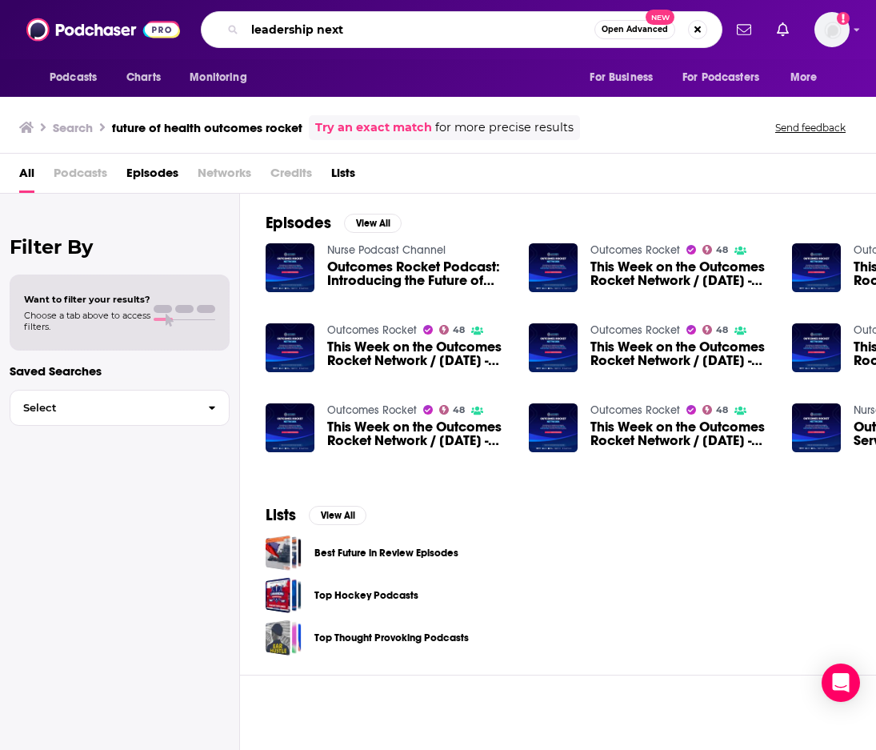
type input "leadership next"
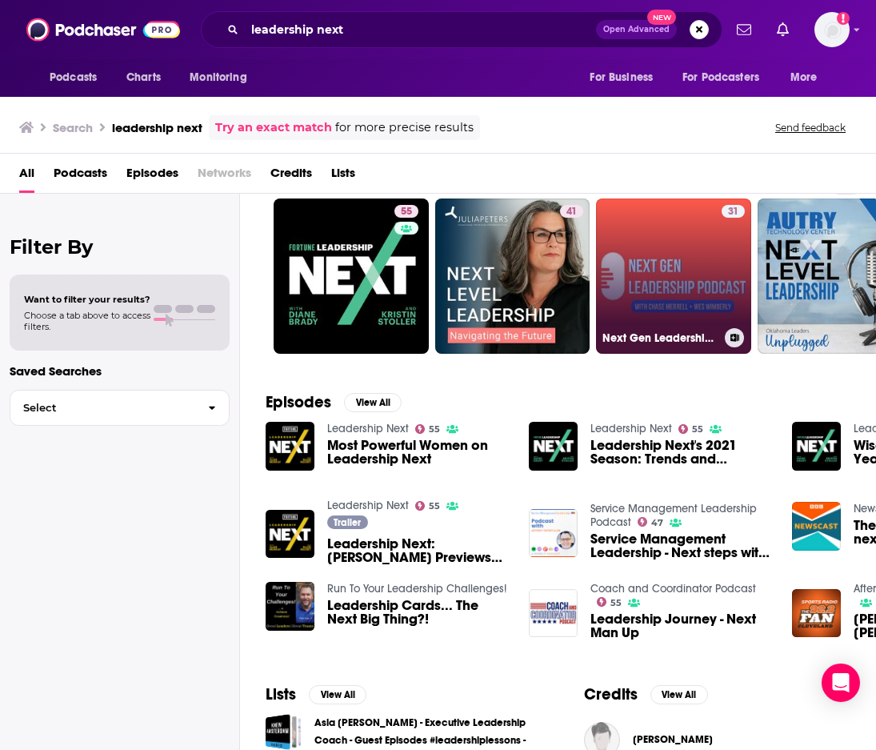
scroll to position [49, 0]
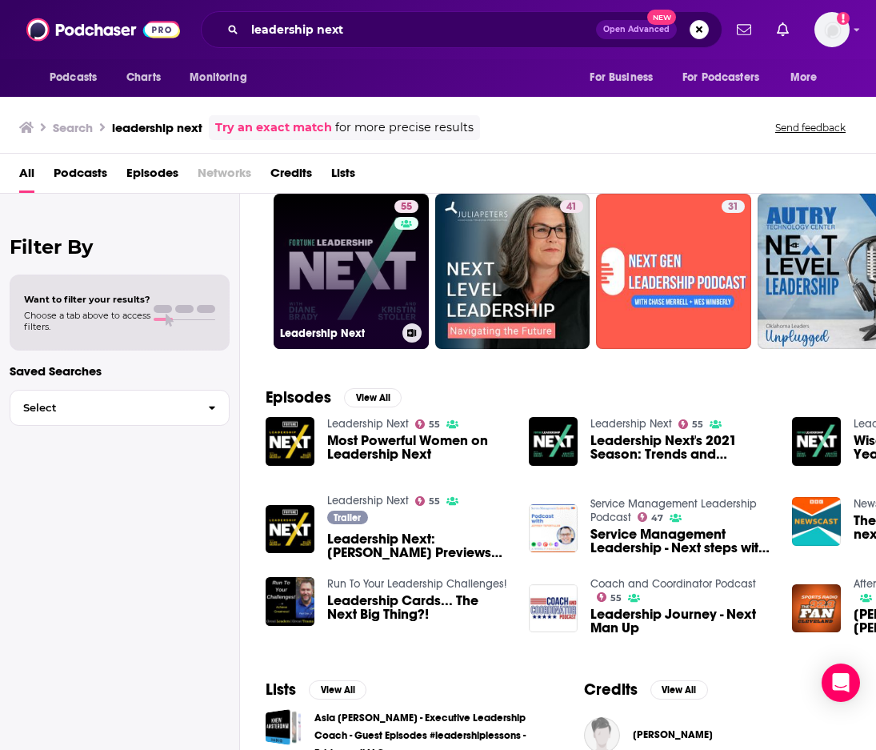
click at [349, 226] on link "55 Leadership Next" at bounding box center [351, 271] width 155 height 155
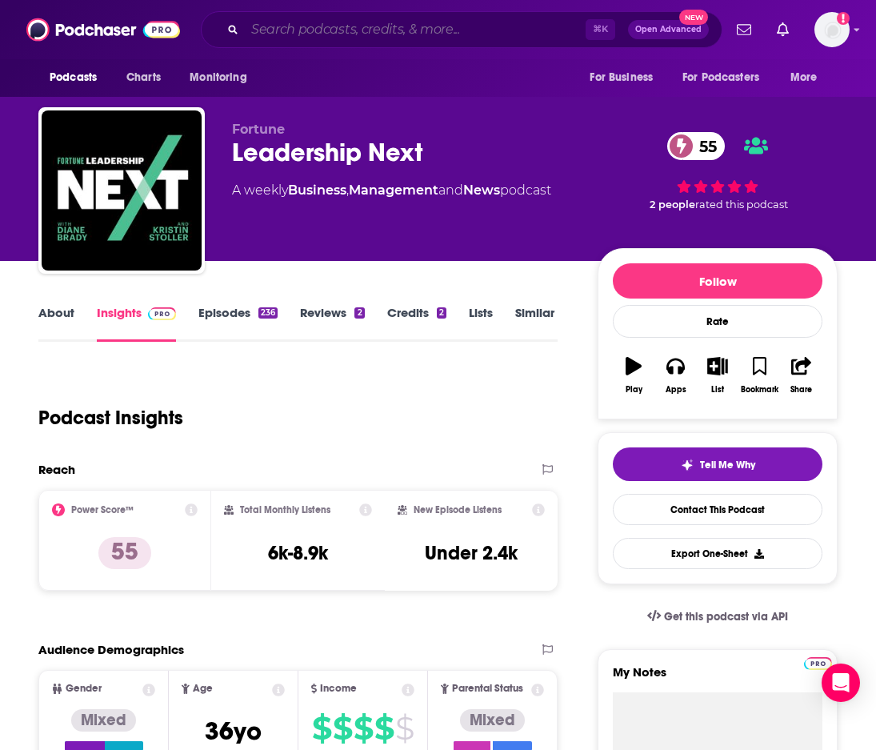
click at [398, 34] on input "Search podcasts, credits, & more..." at bounding box center [415, 30] width 341 height 26
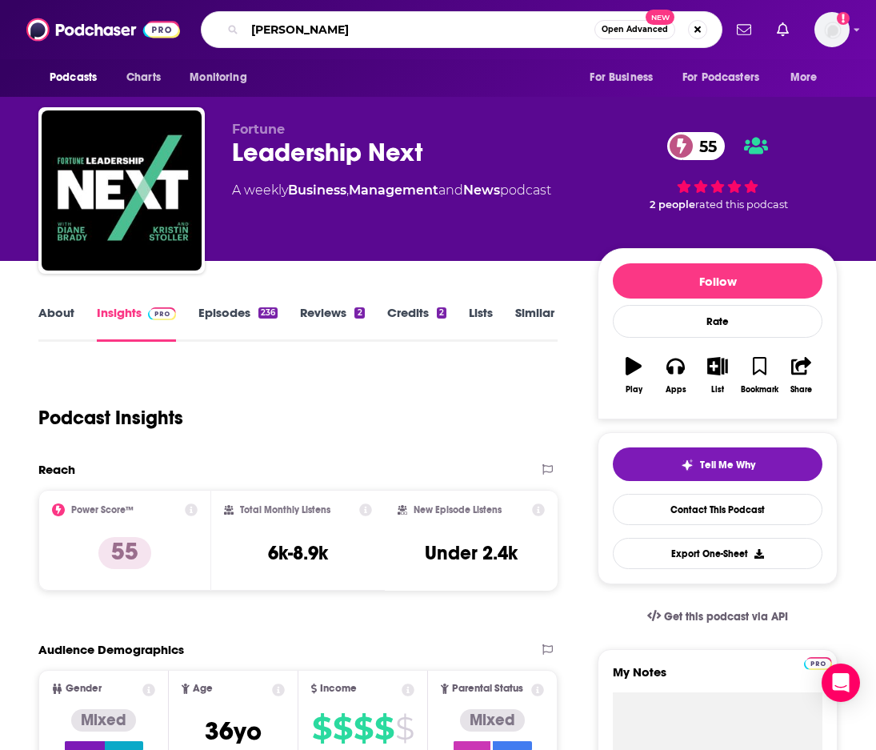
type input "fortune"
click at [418, 31] on input "fortune" at bounding box center [420, 30] width 350 height 26
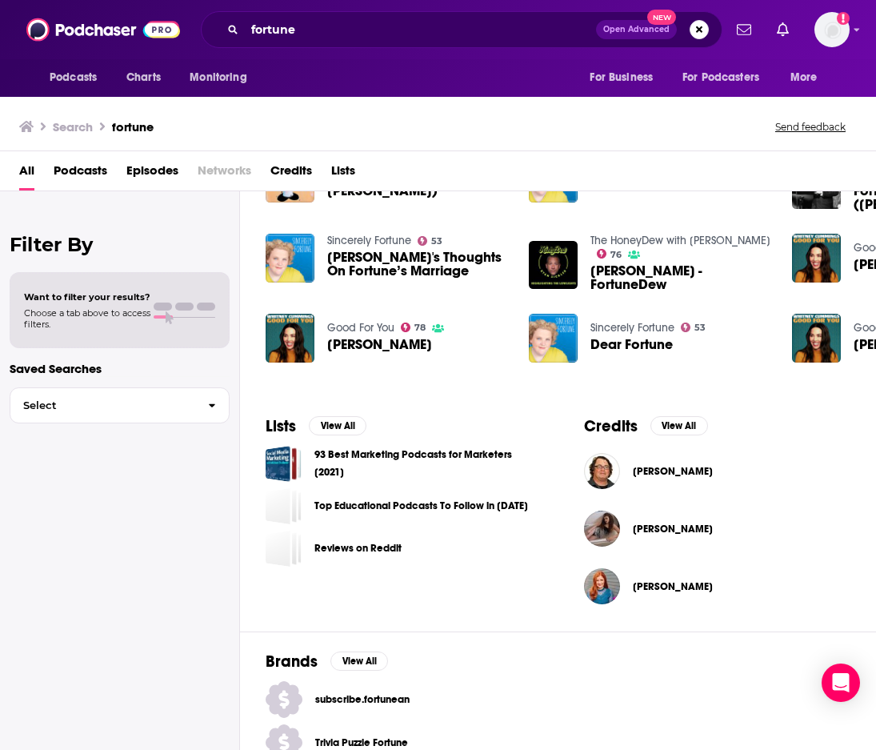
scroll to position [383, 0]
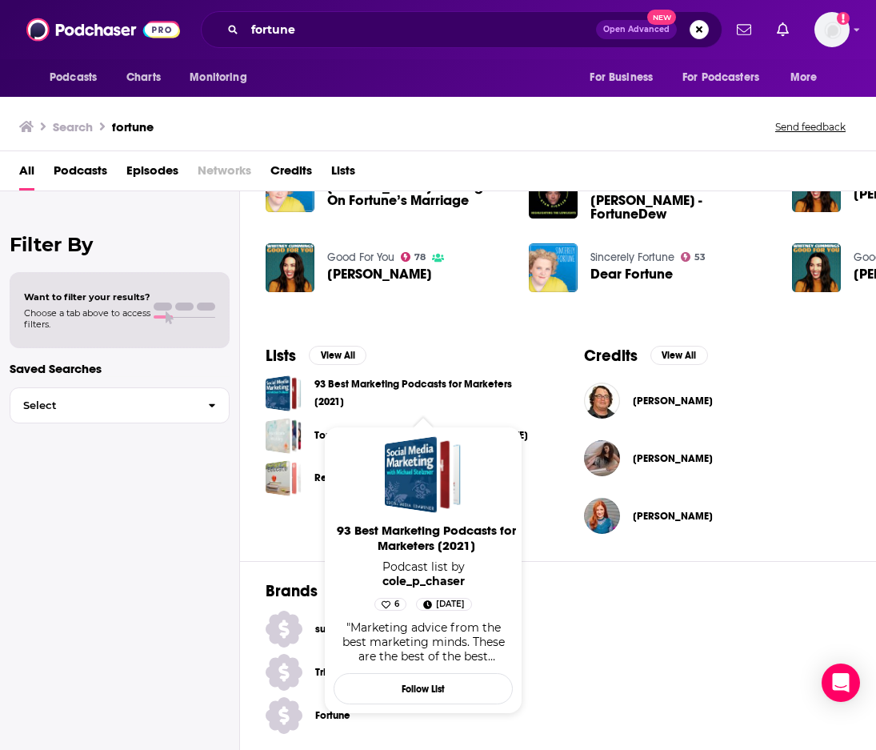
click at [707, 657] on link "Trivia Puzzle Fortune" at bounding box center [558, 672] width 585 height 37
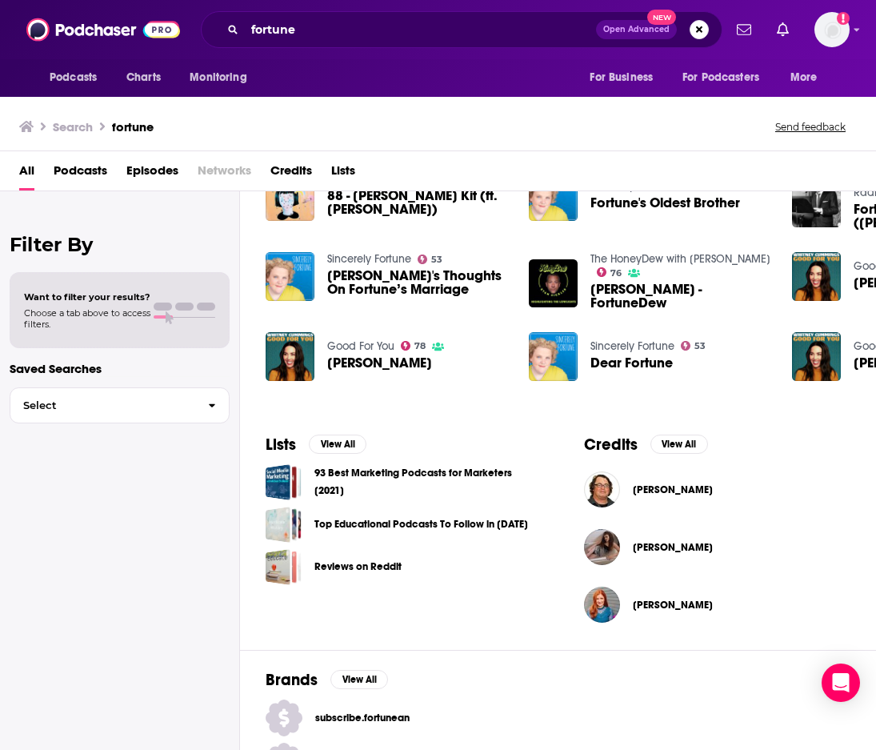
scroll to position [383, 0]
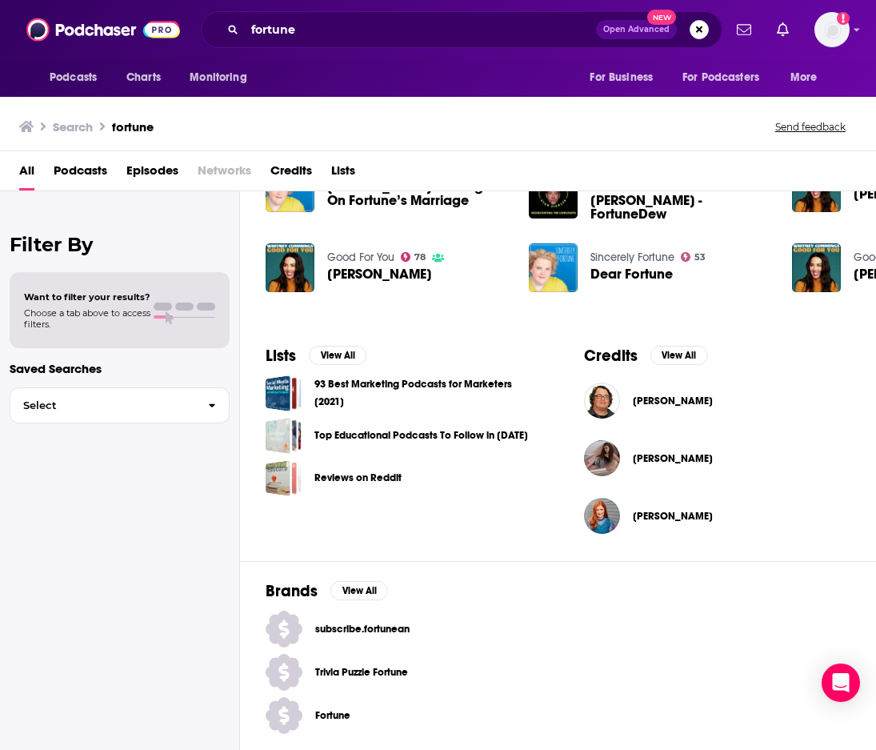
click at [336, 712] on span "Fortune" at bounding box center [362, 715] width 94 height 13
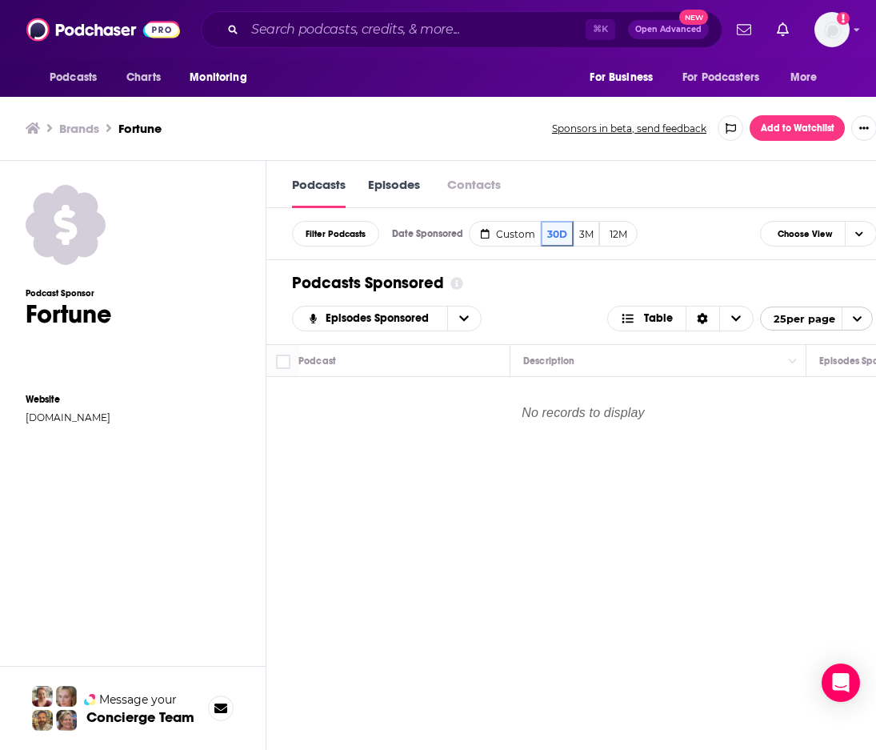
click at [395, 174] on div "Podcasts Episodes Contacts" at bounding box center [584, 184] width 636 height 47
click at [394, 188] on link "Episodes" at bounding box center [394, 192] width 52 height 32
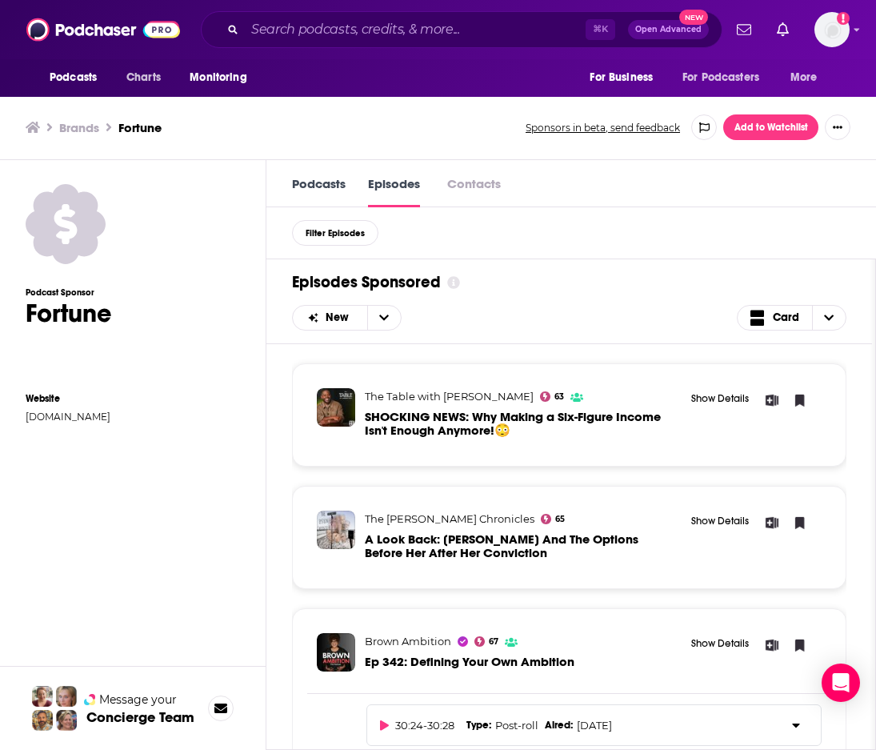
click at [309, 188] on link "Podcasts" at bounding box center [319, 191] width 54 height 32
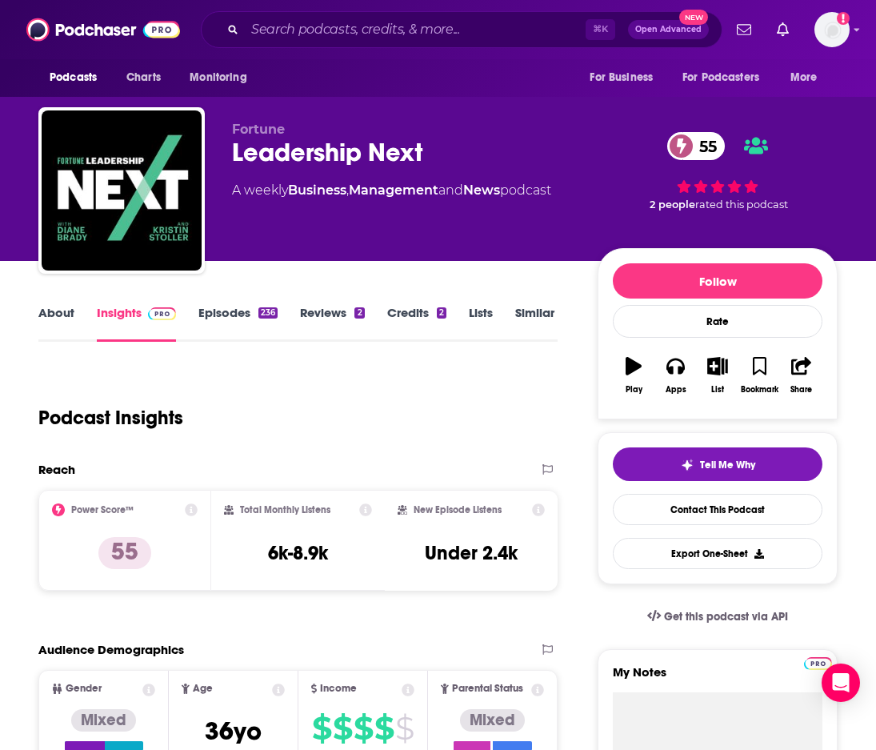
click at [548, 387] on div "Podcast Insights" at bounding box center [297, 414] width 519 height 94
click at [423, 22] on input "Search podcasts, credits, & more..." at bounding box center [415, 30] width 341 height 26
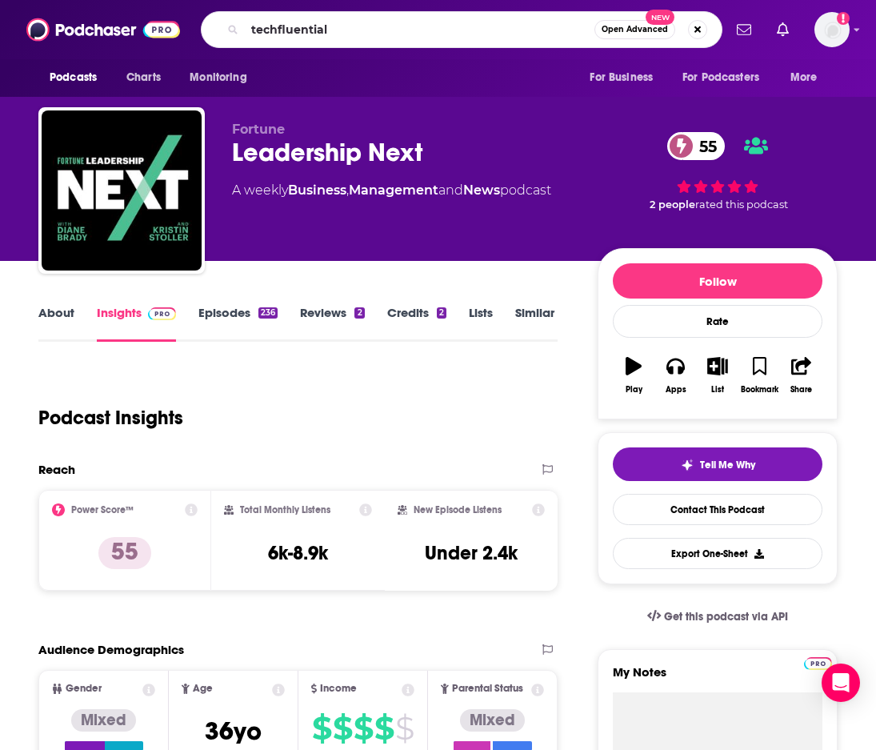
click at [230, 31] on icon "Search podcasts, credits, & more..." at bounding box center [232, 29] width 9 height 9
click at [367, 28] on input "techfluential" at bounding box center [420, 30] width 350 height 26
type input "techfluential by Deloitte"
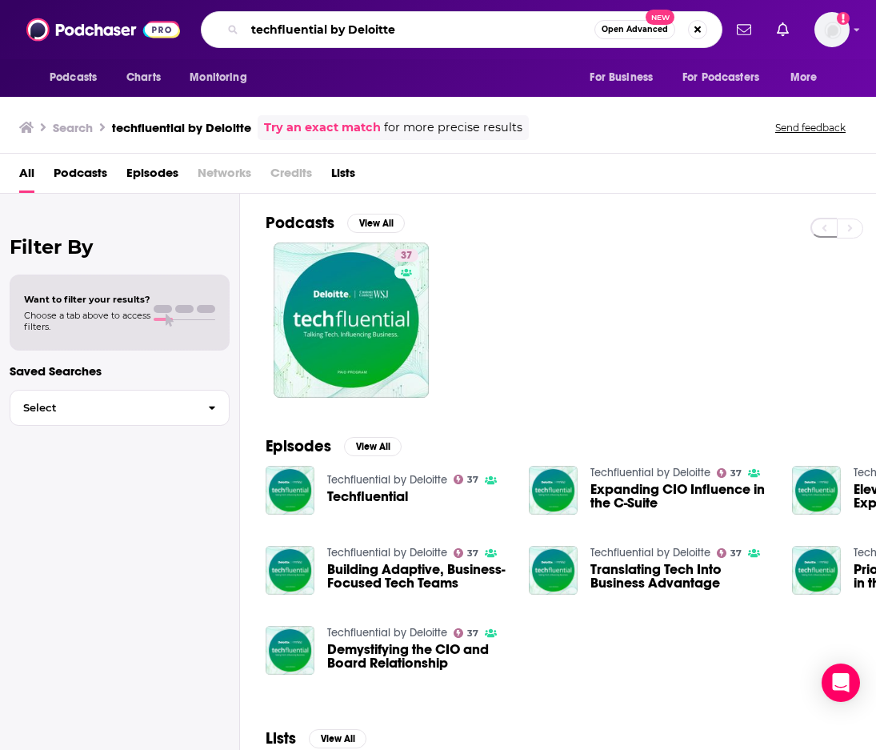
drag, startPoint x: 346, startPoint y: 28, endPoint x: 250, endPoint y: 21, distance: 96.3
click at [249, 22] on input "techfluential by Deloitte" at bounding box center [420, 30] width 350 height 26
type input "Deloitte"
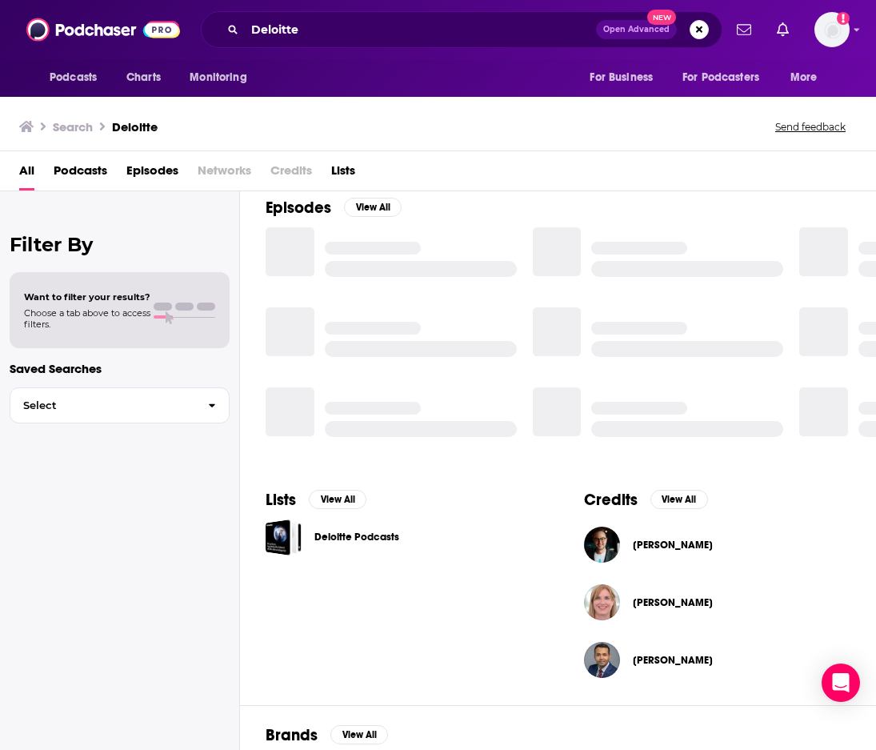
scroll to position [296, 0]
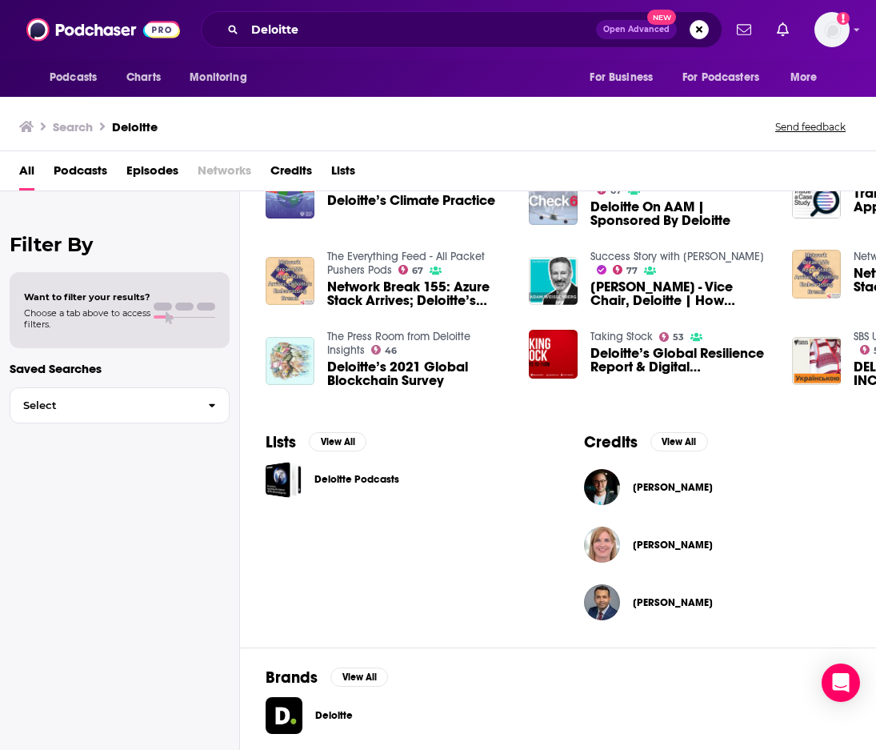
click at [347, 719] on span "Deloitte" at bounding box center [362, 715] width 94 height 13
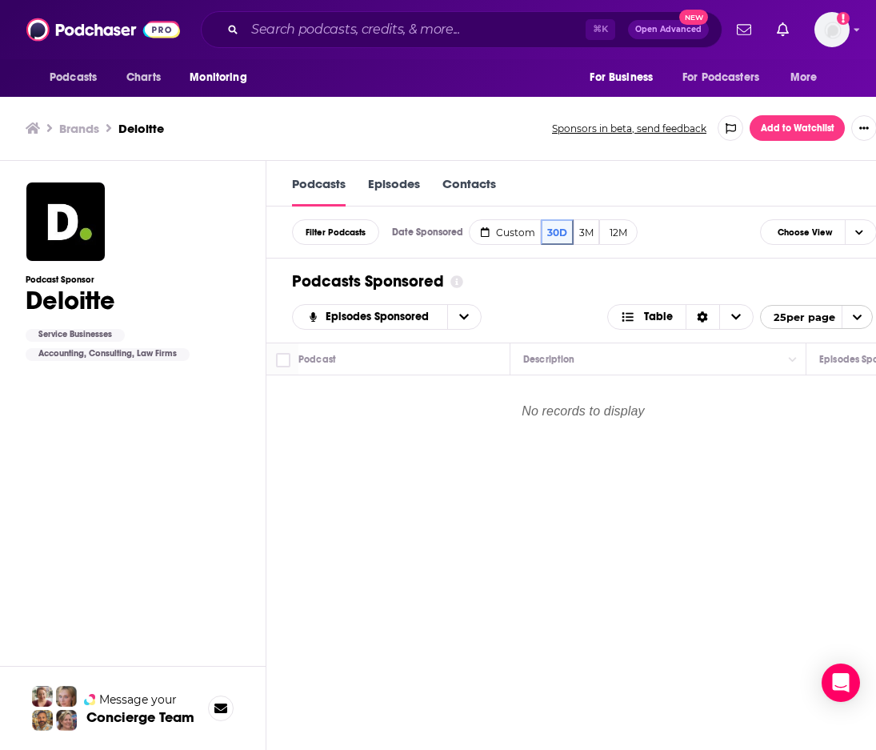
scroll to position [1, 0]
click at [411, 189] on link "Episodes" at bounding box center [394, 190] width 52 height 30
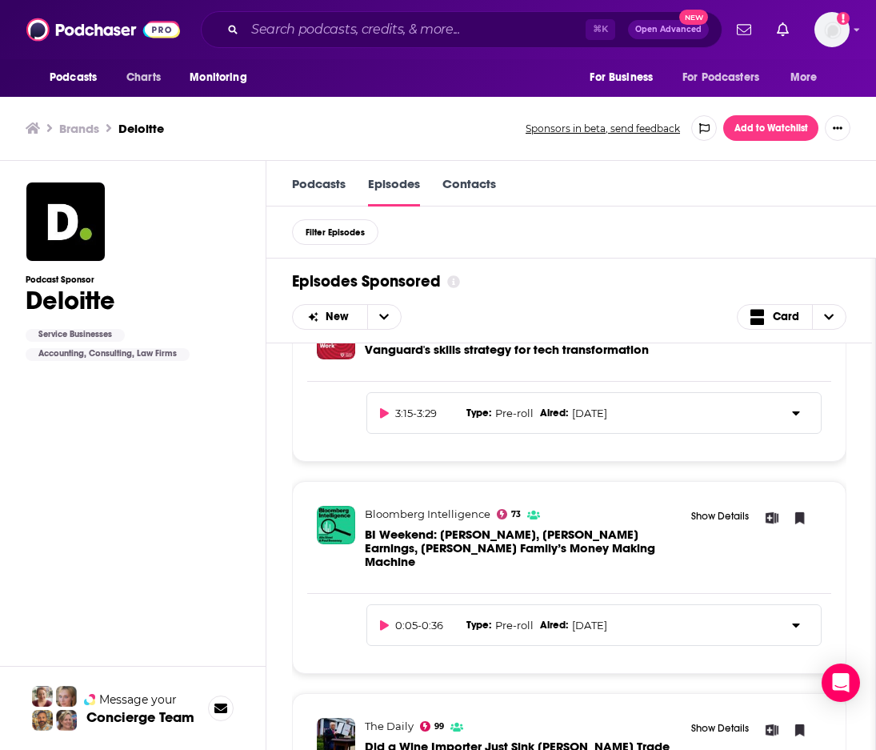
scroll to position [858, 0]
